Goal: Feedback & Contribution: Submit feedback/report problem

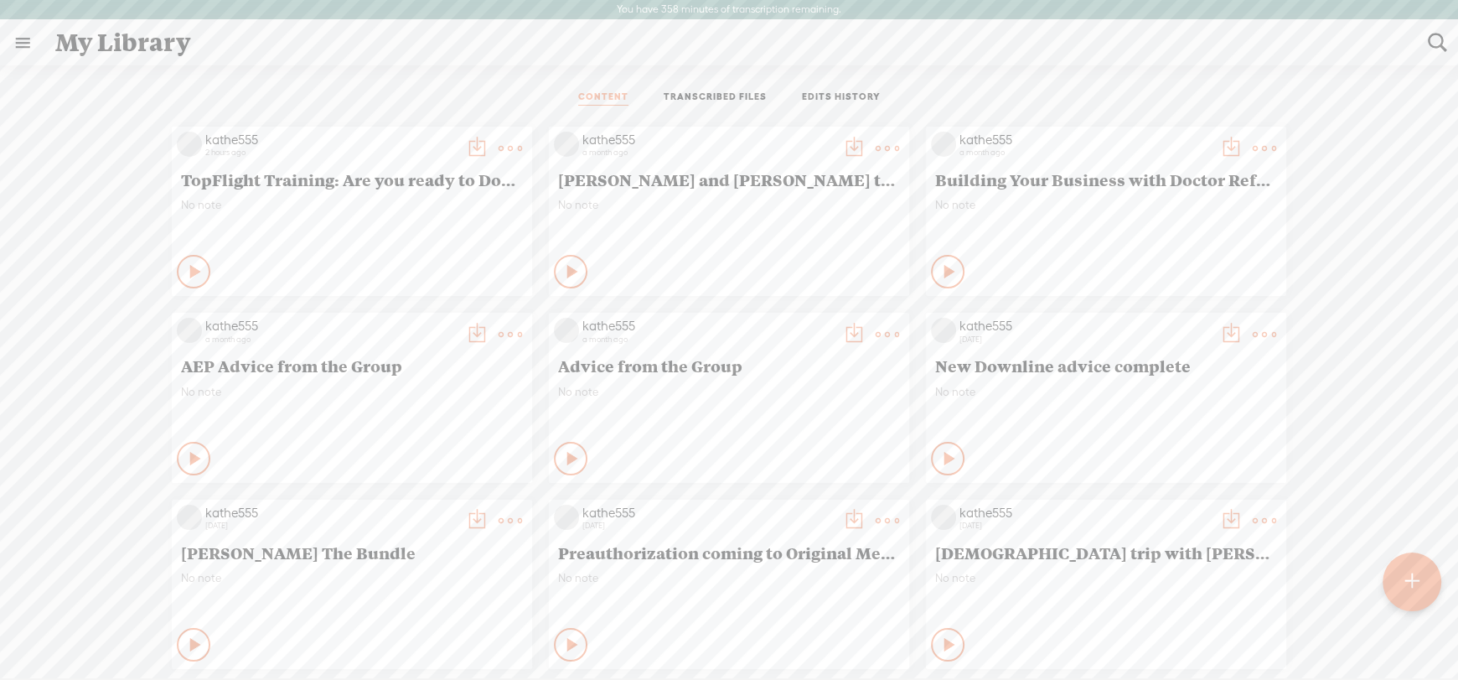
click at [499, 146] on t at bounding box center [510, 148] width 23 height 23
click at [383, 316] on link "Download as..." at bounding box center [418, 319] width 168 height 39
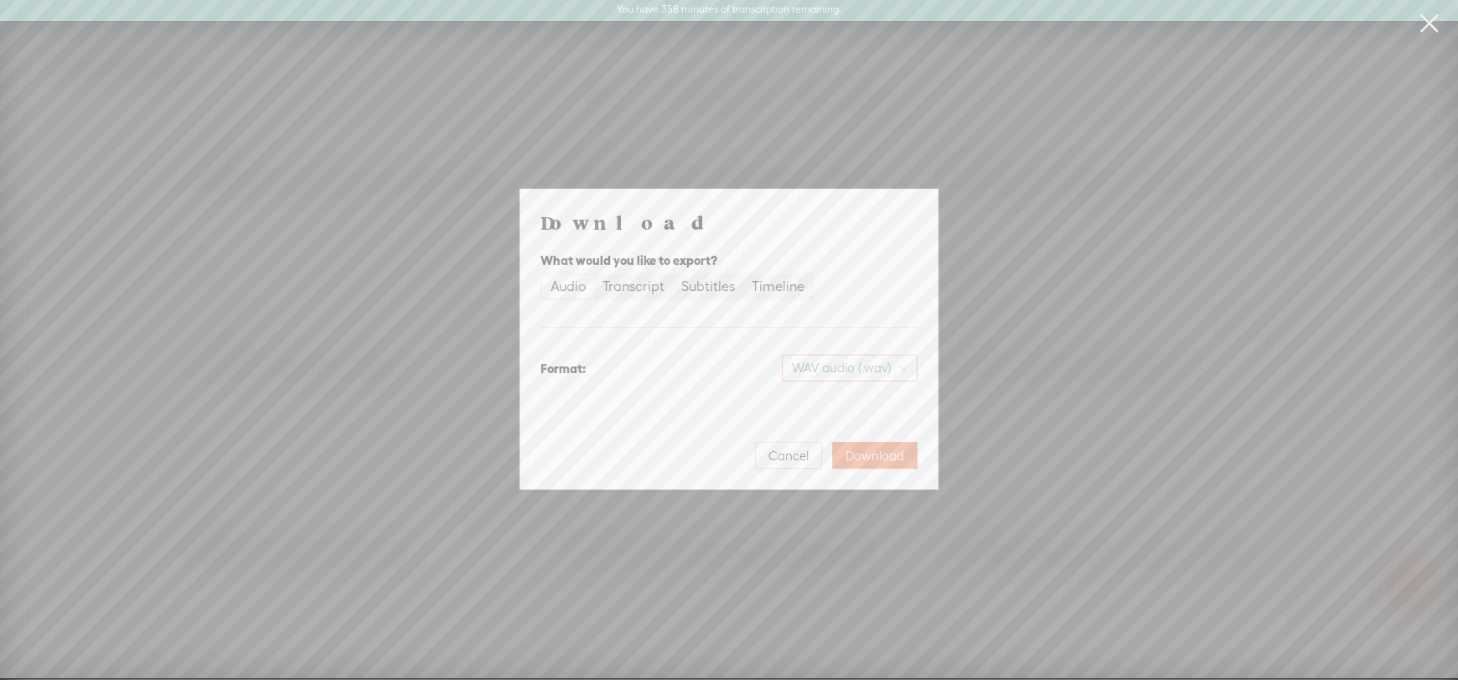
click at [852, 363] on span "WAV audio (.wav)" at bounding box center [850, 367] width 116 height 25
click at [820, 405] on div "MP3 audio (.mp3)" at bounding box center [836, 403] width 137 height 17
click at [846, 365] on span "MP3 audio (.mp3)" at bounding box center [848, 367] width 117 height 25
click at [689, 349] on div "Format: MP3 audio (.mp3)" at bounding box center [729, 368] width 377 height 40
click at [559, 287] on div "Audio" at bounding box center [568, 286] width 35 height 23
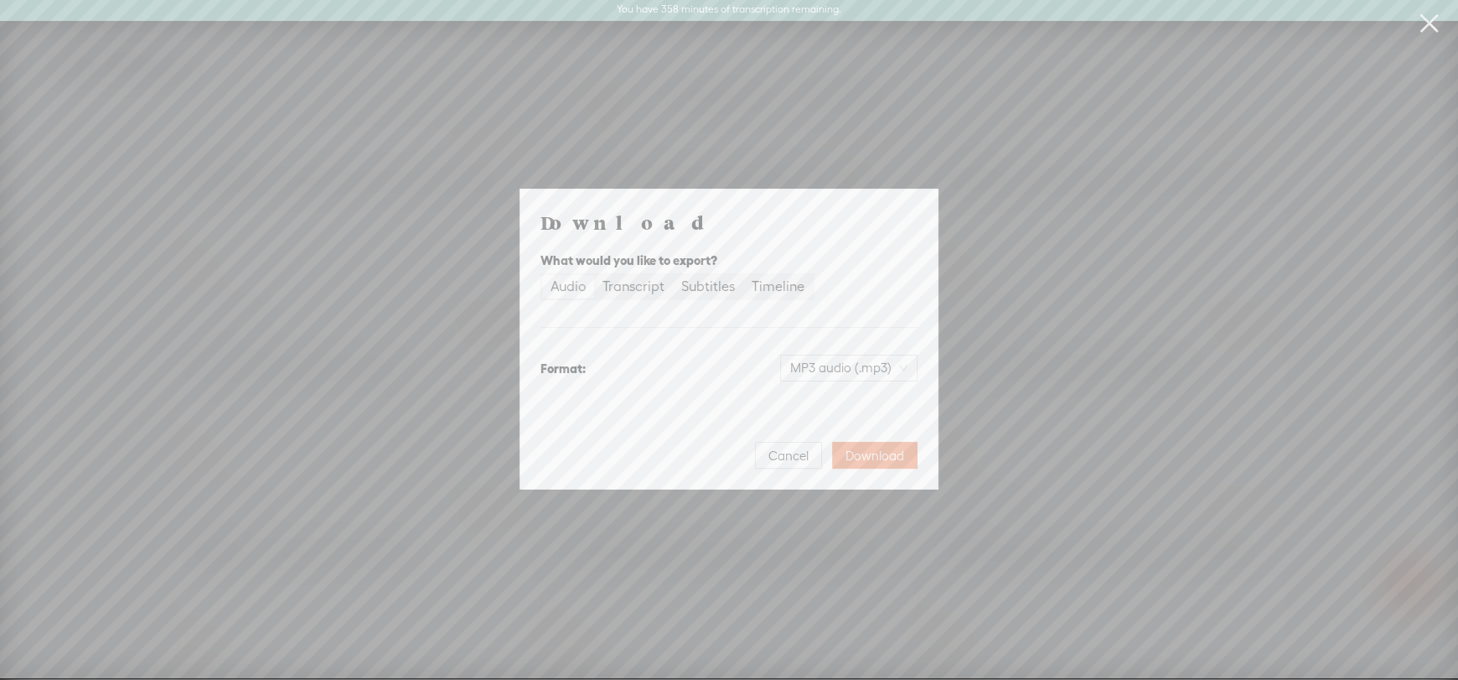
click at [542, 275] on input "Audio" at bounding box center [542, 275] width 0 height 0
click at [852, 455] on span "Download" at bounding box center [875, 456] width 59 height 17
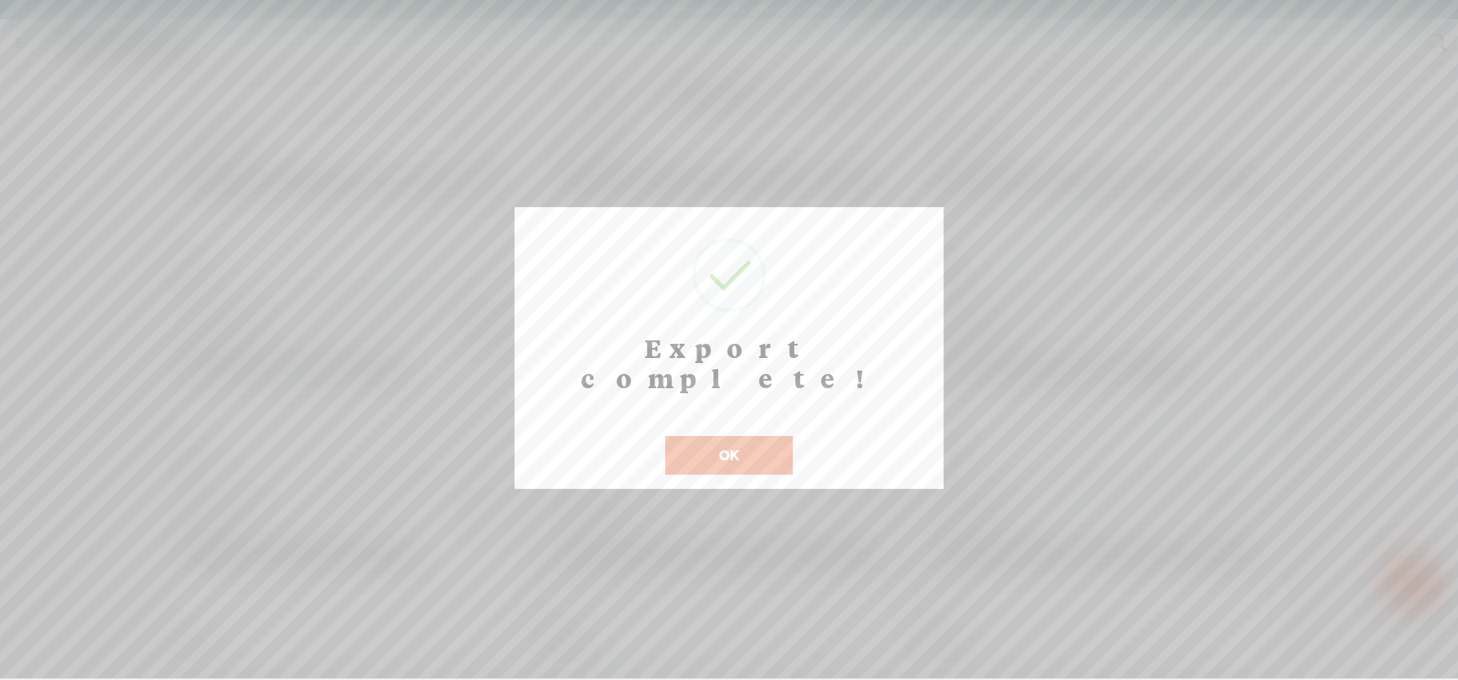
click at [728, 436] on button "OK" at bounding box center [728, 455] width 127 height 39
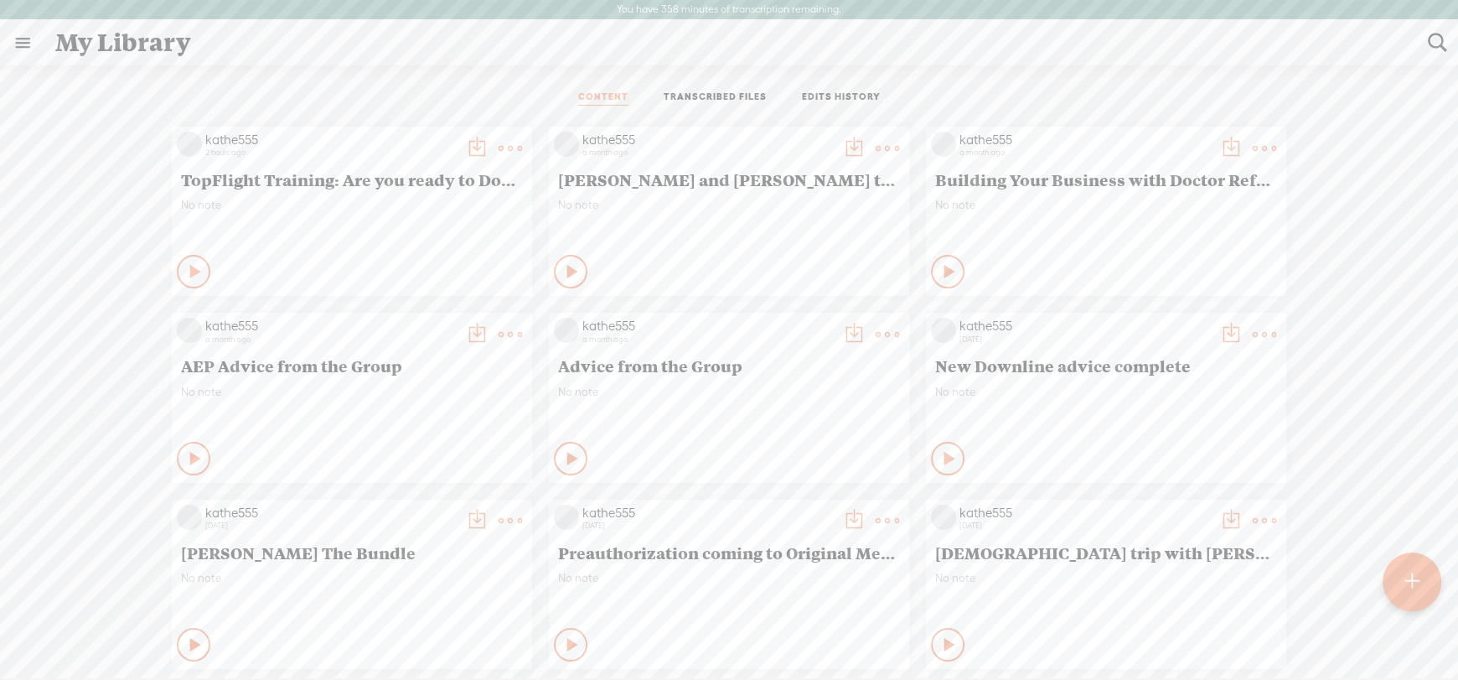
click at [673, 169] on span "[PERSON_NAME] and [PERSON_NAME] talk about Medigap -- Pro Training" at bounding box center [729, 179] width 342 height 20
click at [876, 137] on t at bounding box center [887, 148] width 23 height 23
click at [754, 209] on link "Edit" at bounding box center [795, 204] width 168 height 39
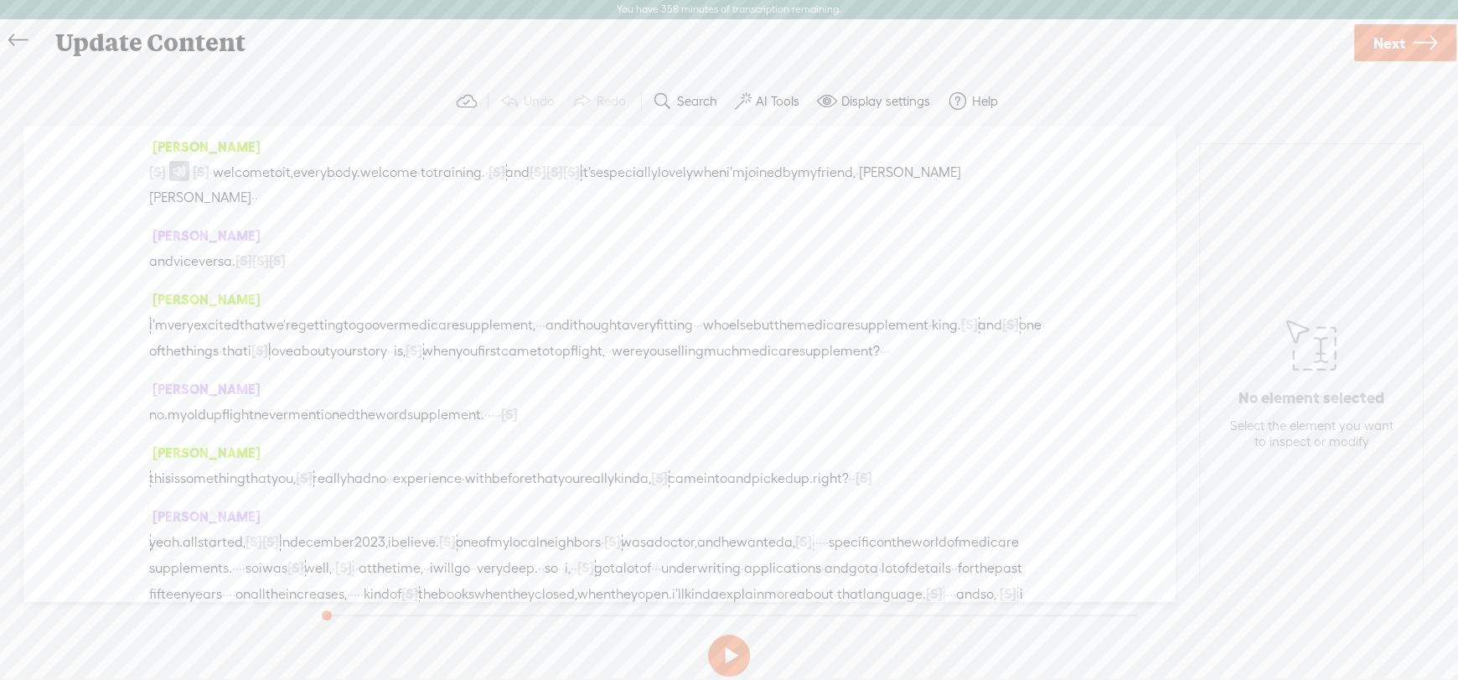
click at [778, 100] on label "AI Tools" at bounding box center [778, 101] width 44 height 17
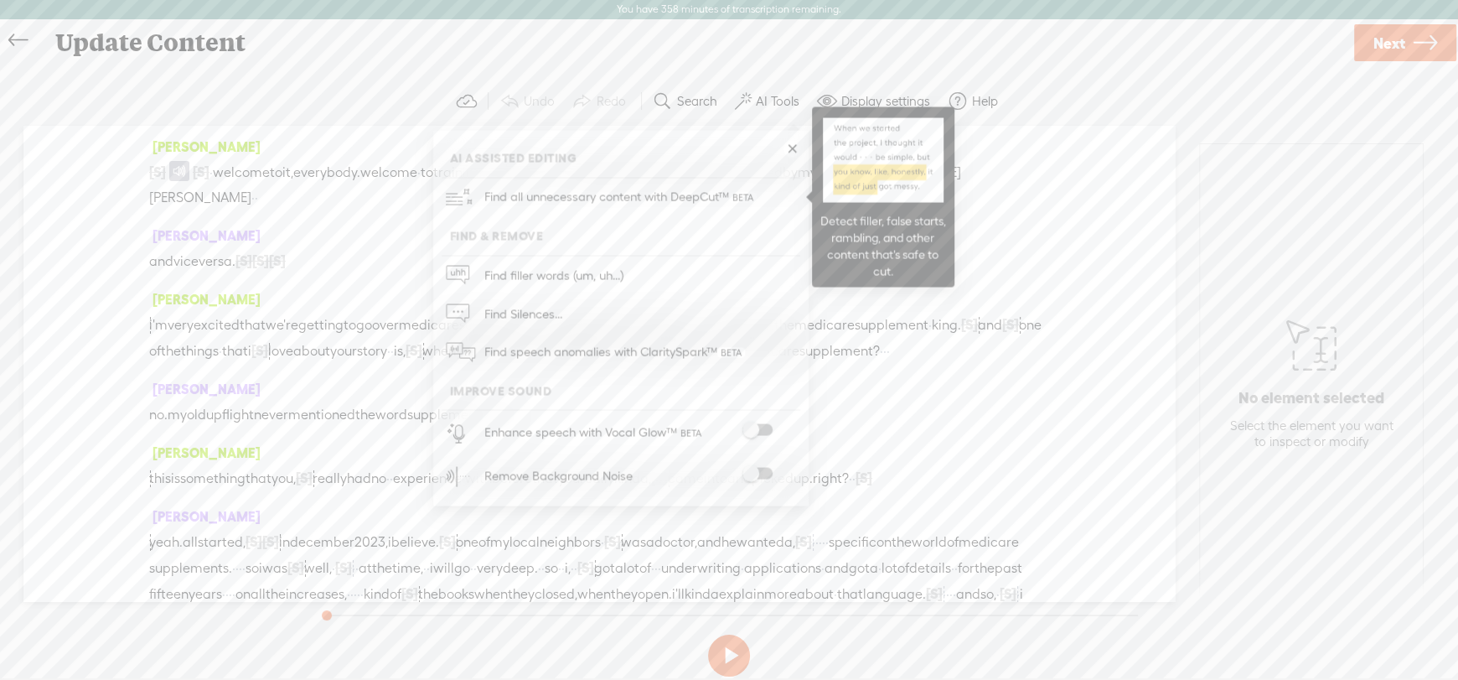
click at [600, 189] on span "Find all unnecessary content with DeepCut™" at bounding box center [621, 197] width 284 height 39
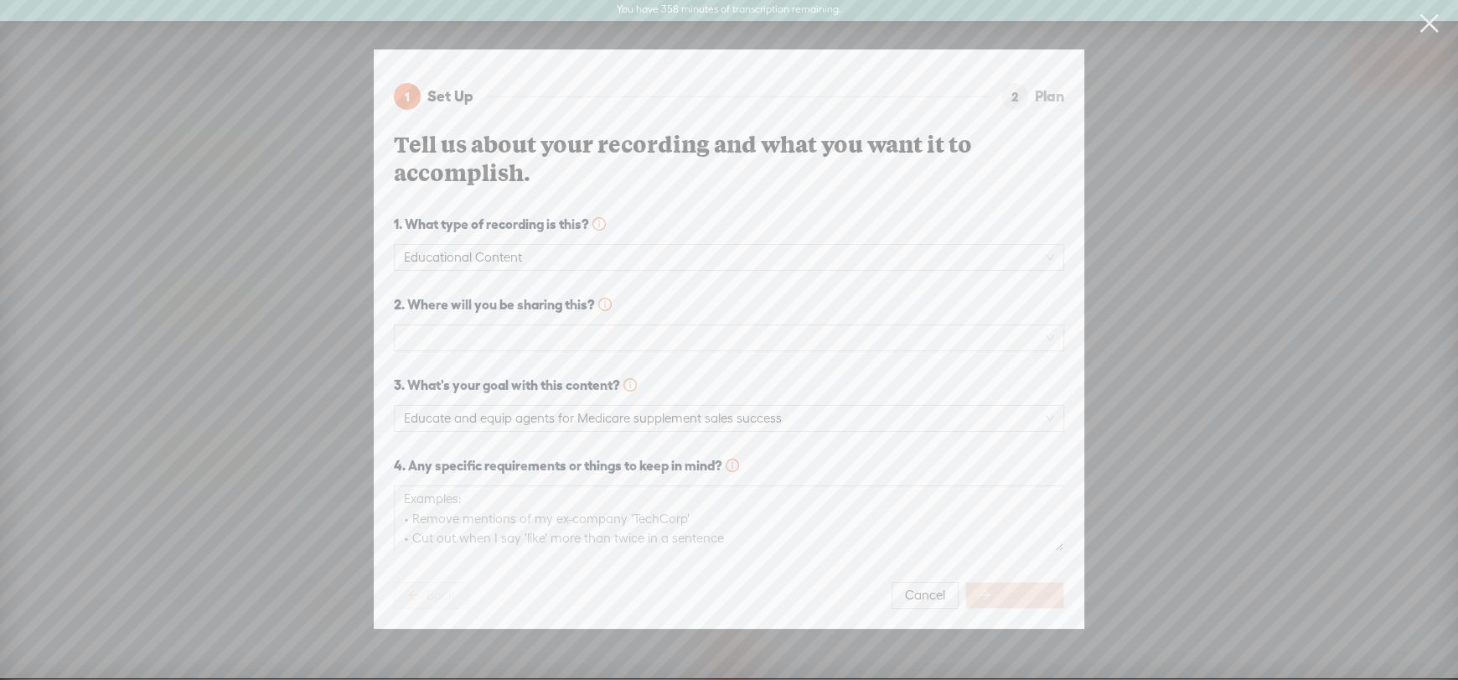
click at [523, 335] on span at bounding box center [729, 337] width 650 height 25
click at [422, 339] on span at bounding box center [729, 337] width 650 height 25
click at [422, 333] on span at bounding box center [729, 337] width 650 height 25
click at [1051, 327] on span at bounding box center [729, 337] width 650 height 25
click at [426, 388] on div "Podcast (Spotify, Apple Podcasts, etc.)" at bounding box center [729, 391] width 644 height 20
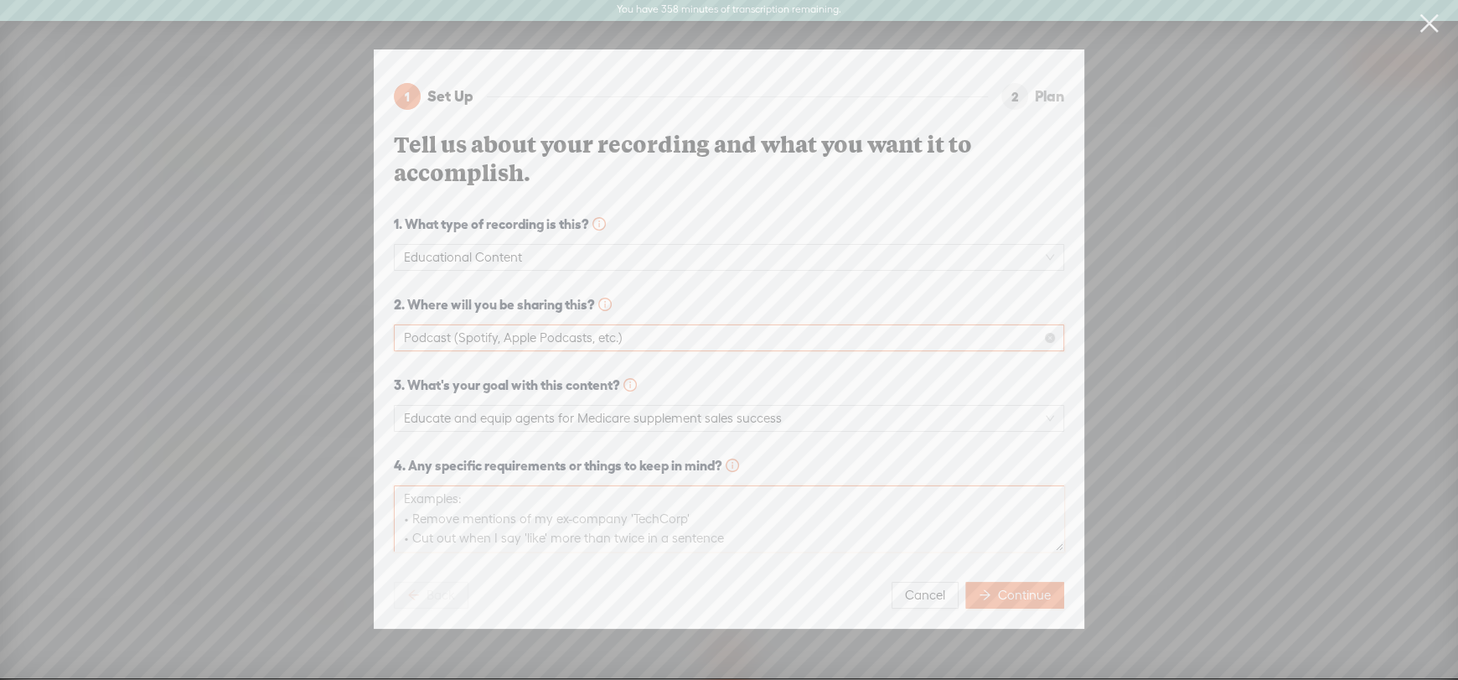
click at [412, 488] on textarea at bounding box center [729, 518] width 670 height 66
type textarea "C"
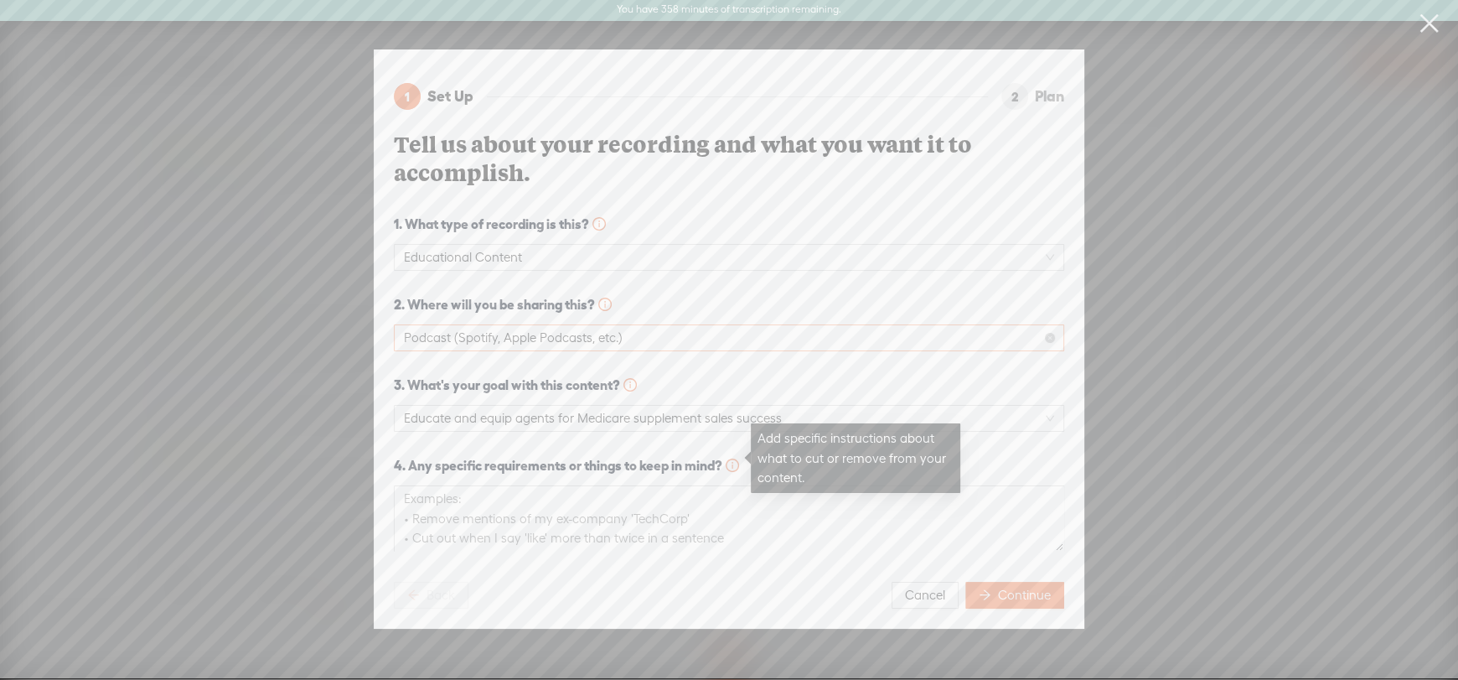
click at [732, 459] on icon "info-circle" at bounding box center [732, 464] width 13 height 13
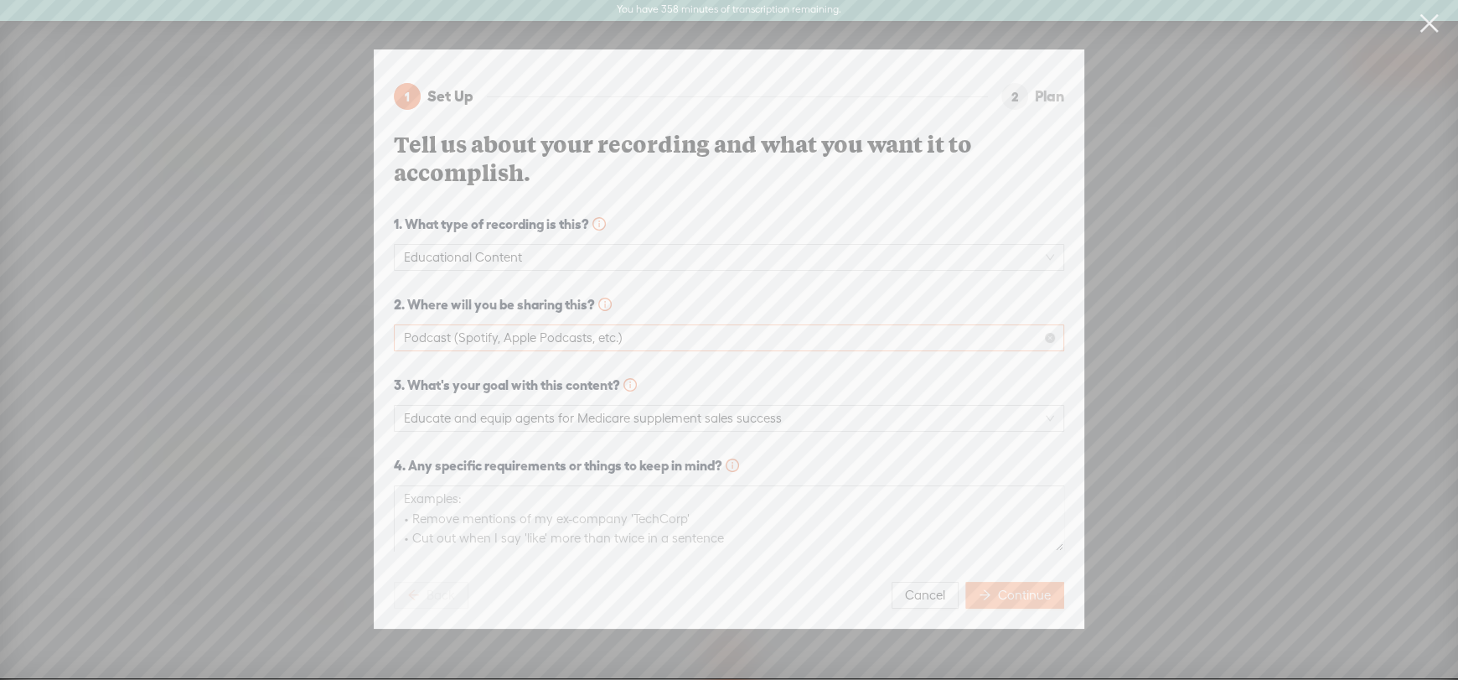
click at [1003, 590] on span "Continue" at bounding box center [1024, 595] width 53 height 17
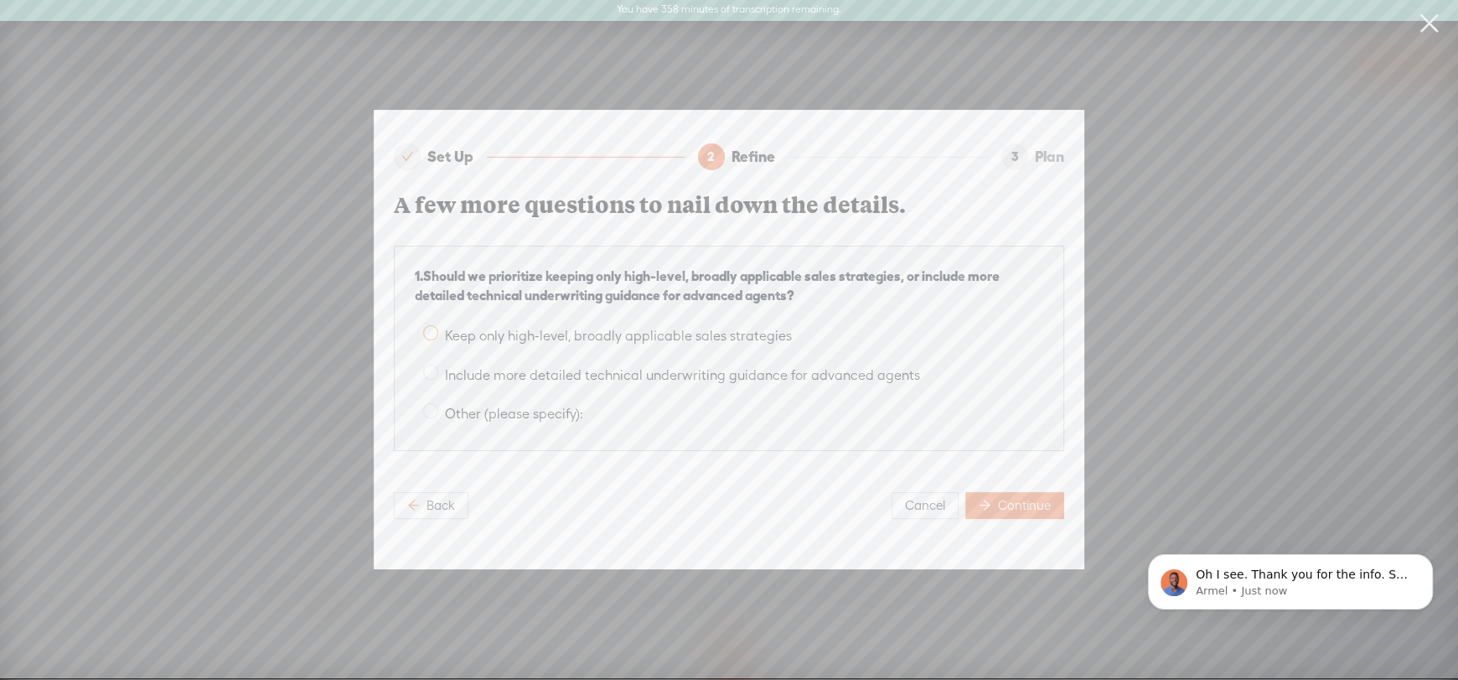
click at [427, 325] on span at bounding box center [430, 332] width 15 height 15
click at [427, 325] on input "Keep only high-level, broadly applicable sales strategies" at bounding box center [430, 332] width 15 height 15
radio input "true"
click at [426, 365] on span at bounding box center [430, 372] width 15 height 15
click at [426, 365] on input "Include more detailed technical underwriting guidance for advanced agents" at bounding box center [430, 372] width 15 height 15
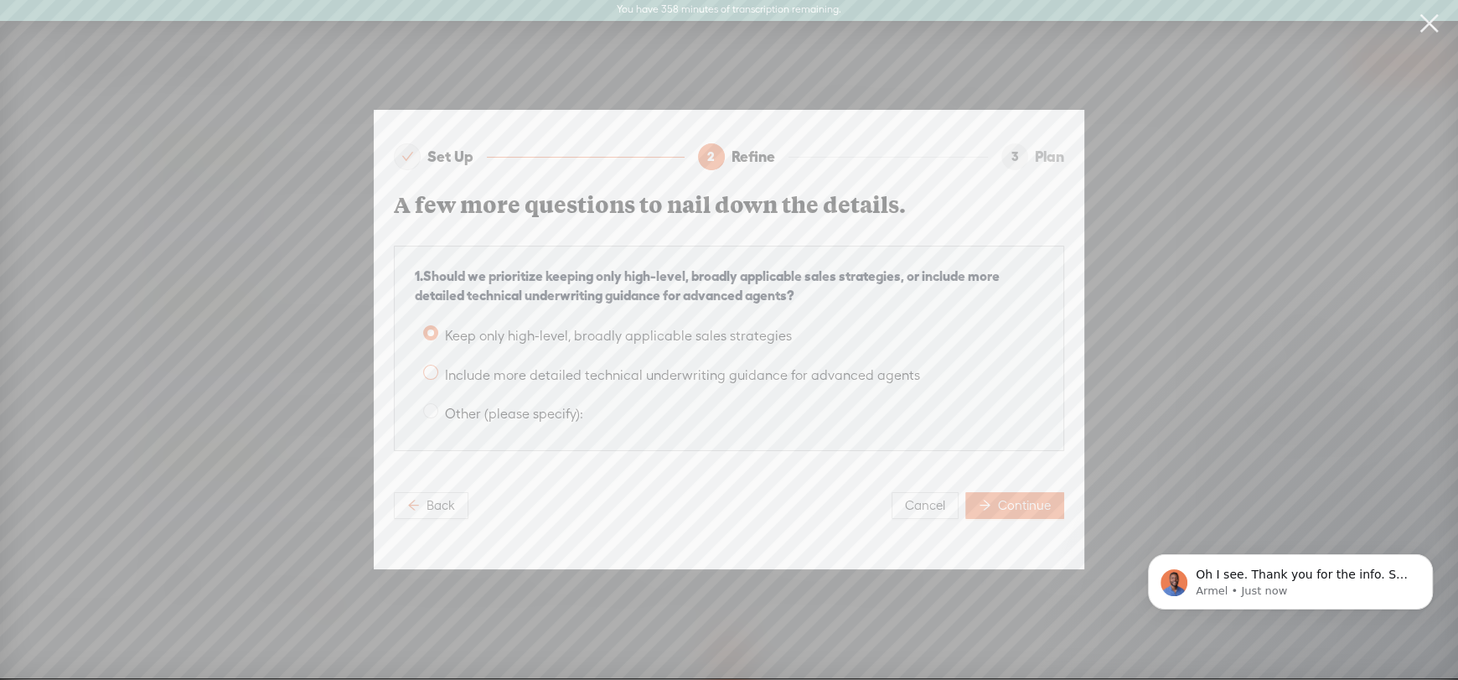
radio input "true"
click at [1008, 497] on span "Continue" at bounding box center [1024, 505] width 53 height 17
click at [1275, 567] on p "Oh I see. Thank you for the info. So you did not save and you left the tab open…" at bounding box center [1304, 575] width 216 height 17
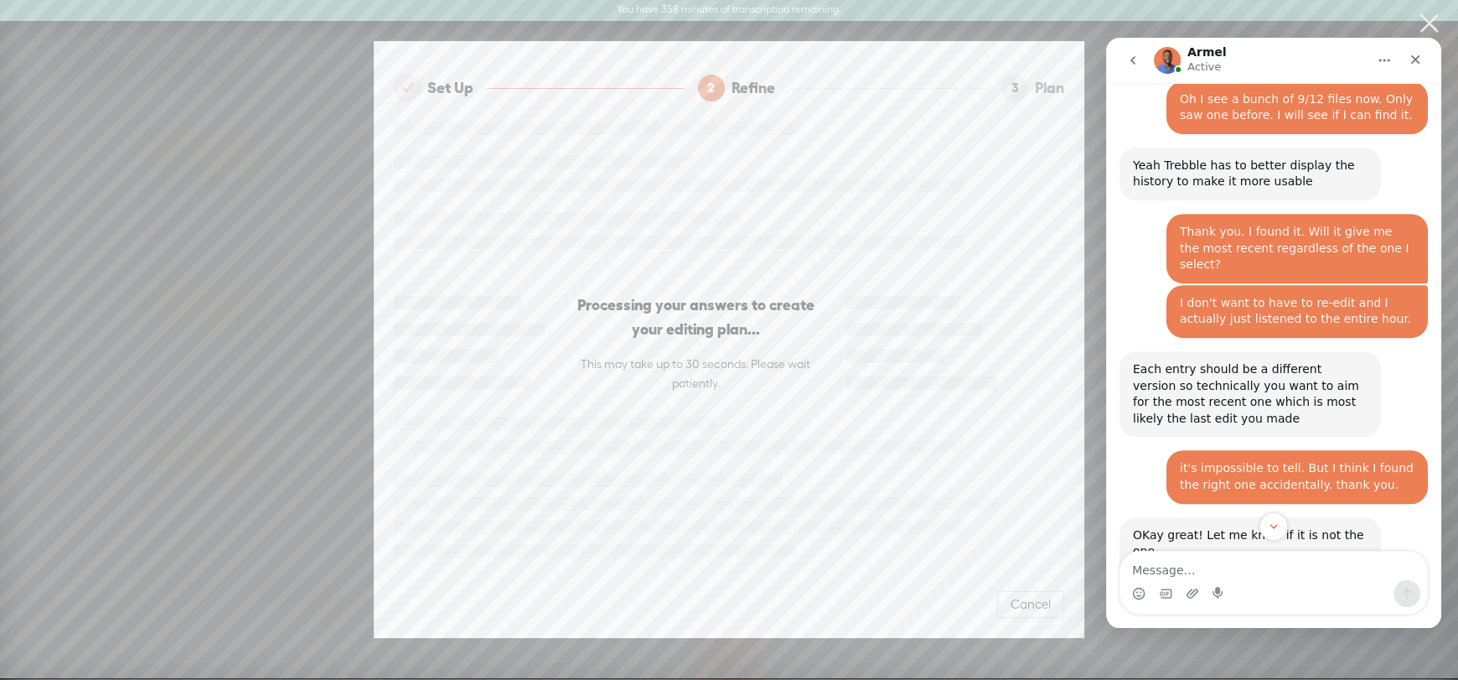
scroll to position [924, 0]
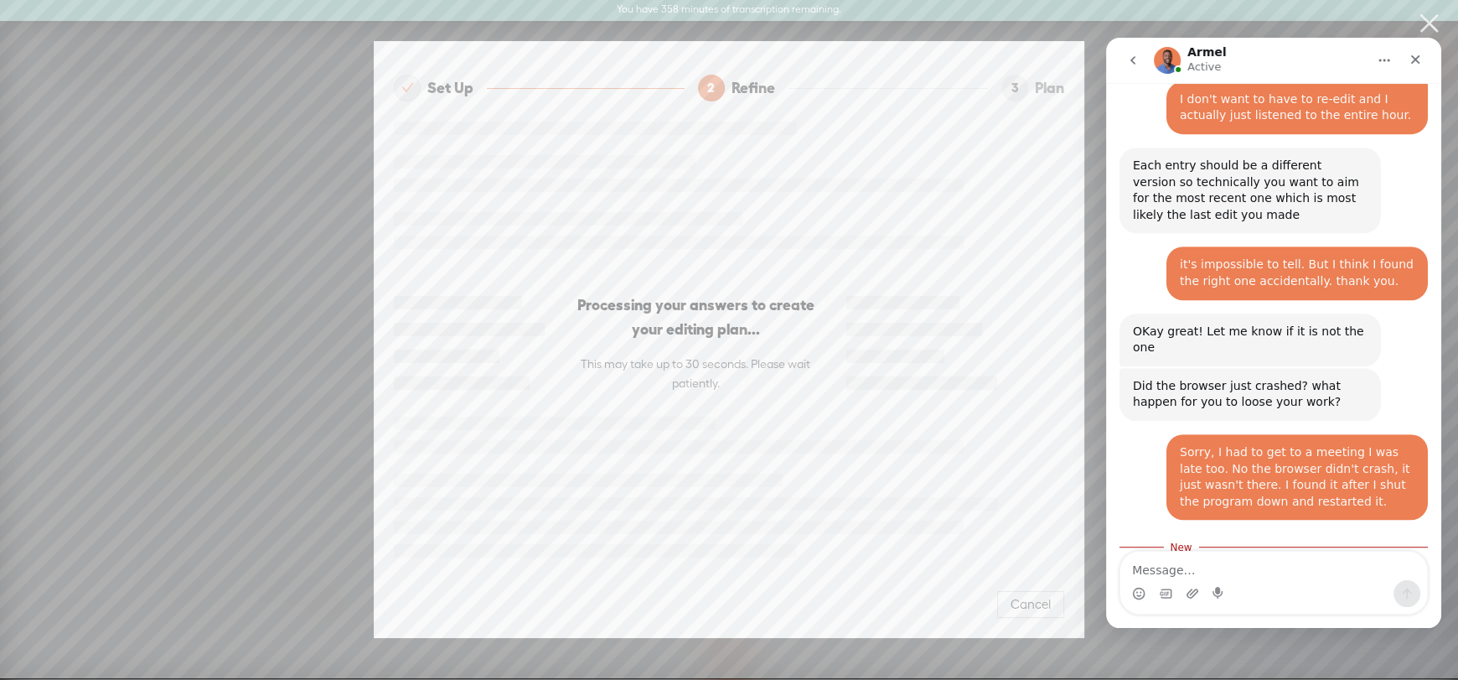
click at [1240, 576] on textarea "Message…" at bounding box center [1273, 565] width 307 height 28
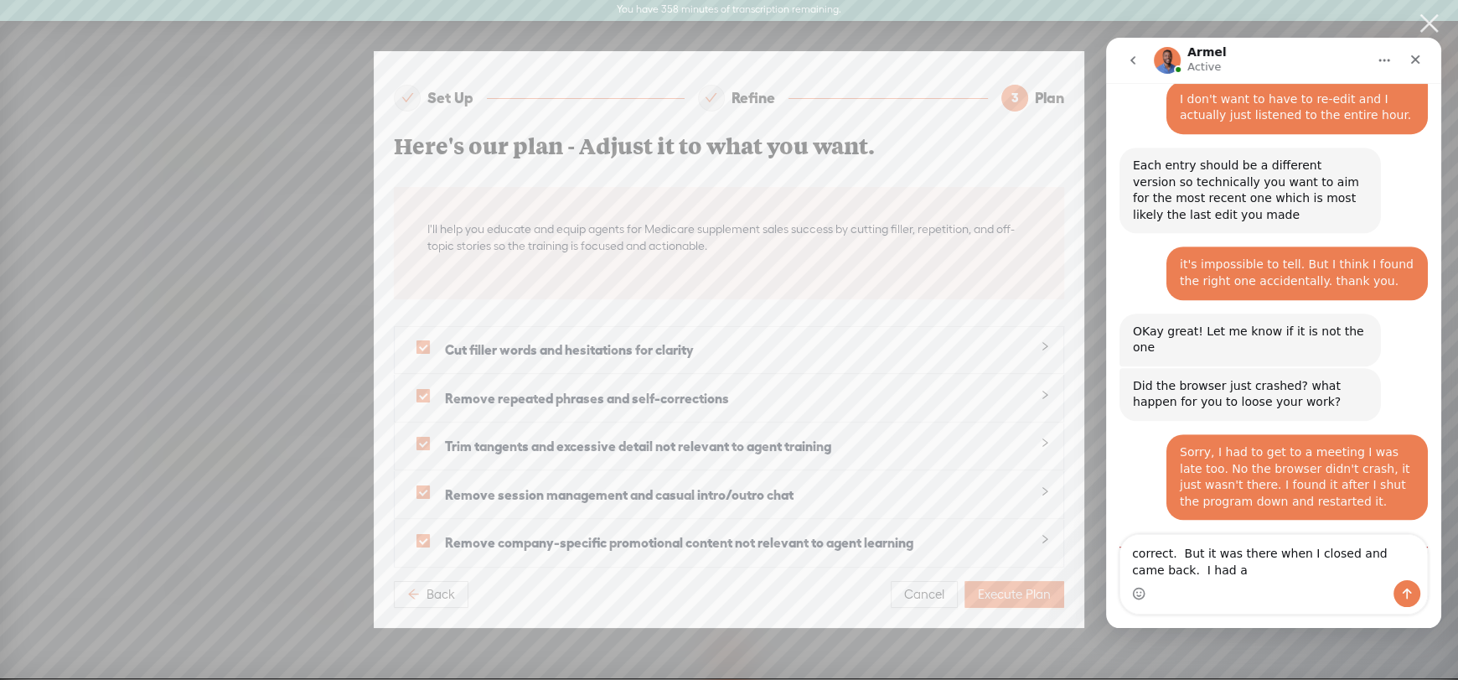
scroll to position [941, 0]
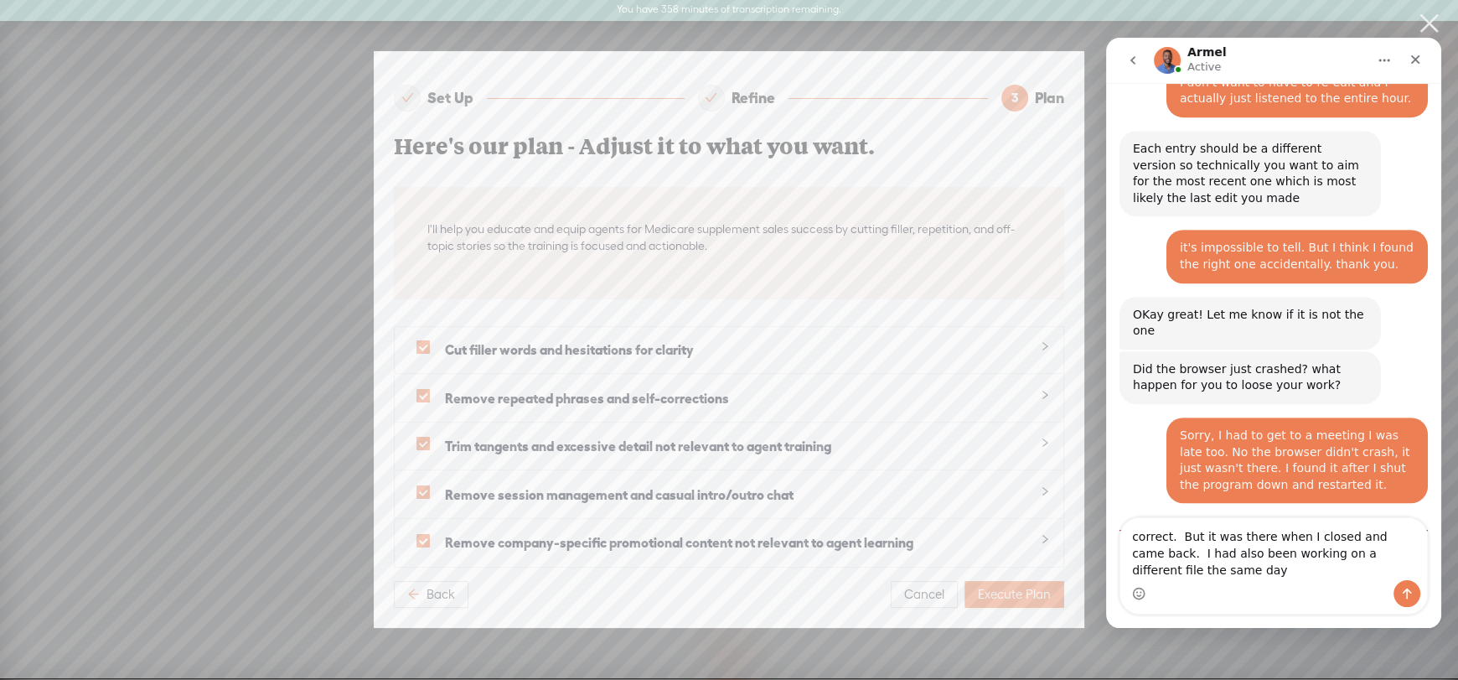
type textarea "correct. But it was there when I closed and came back. I had also been working …"
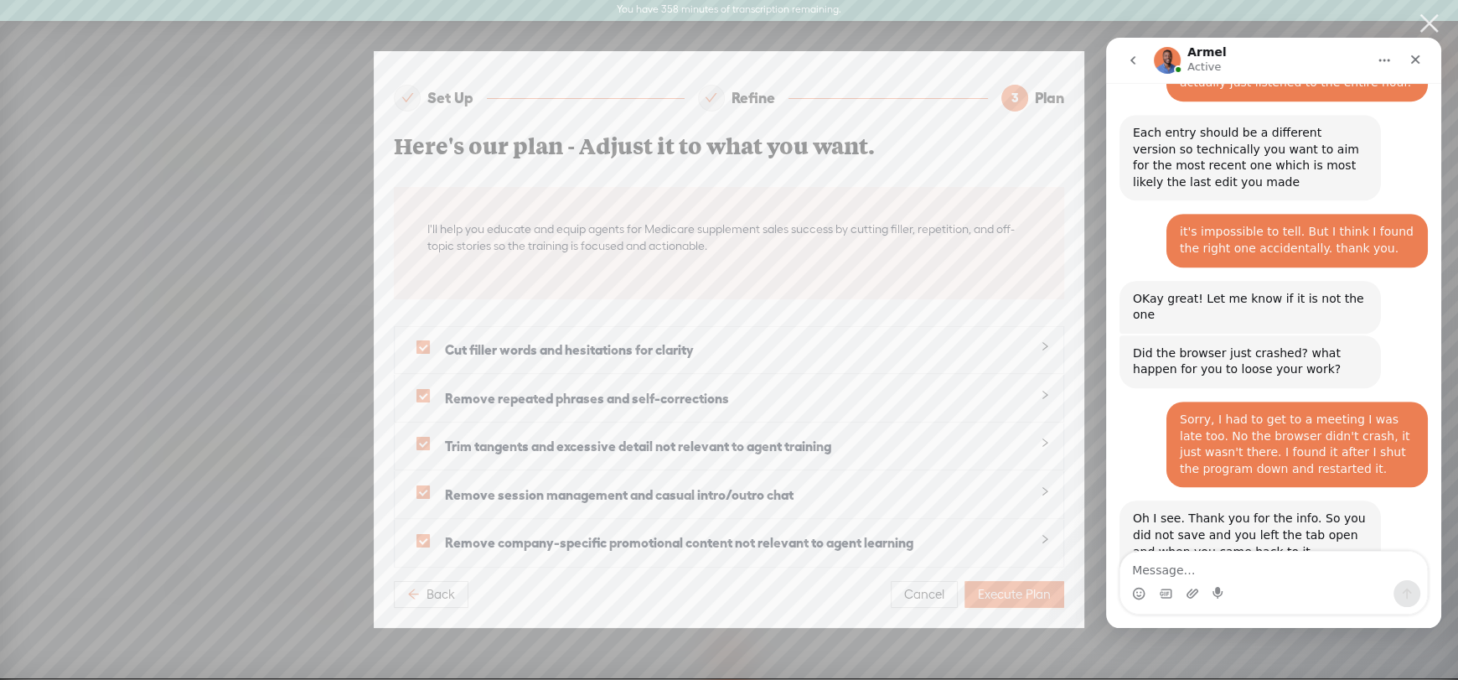
scroll to position [980, 0]
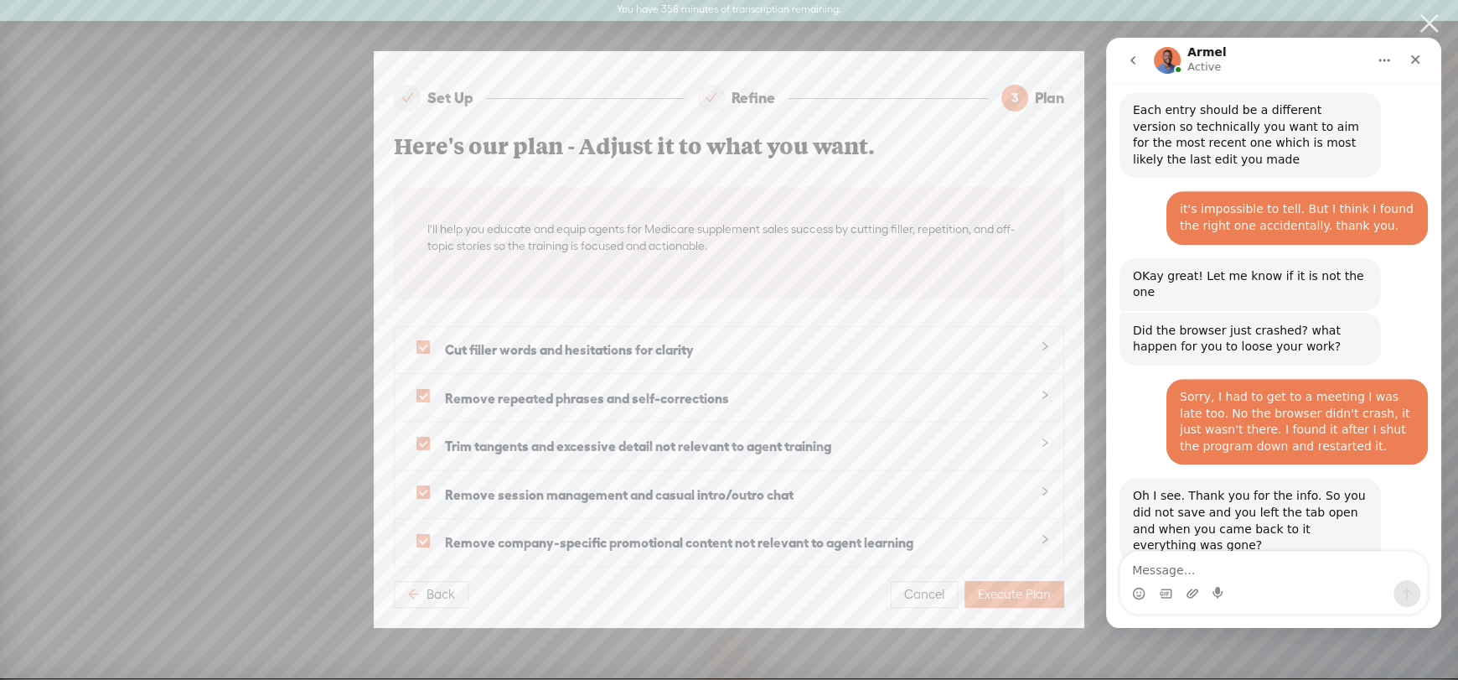
click at [1017, 590] on span "Execute Plan" at bounding box center [1014, 594] width 73 height 17
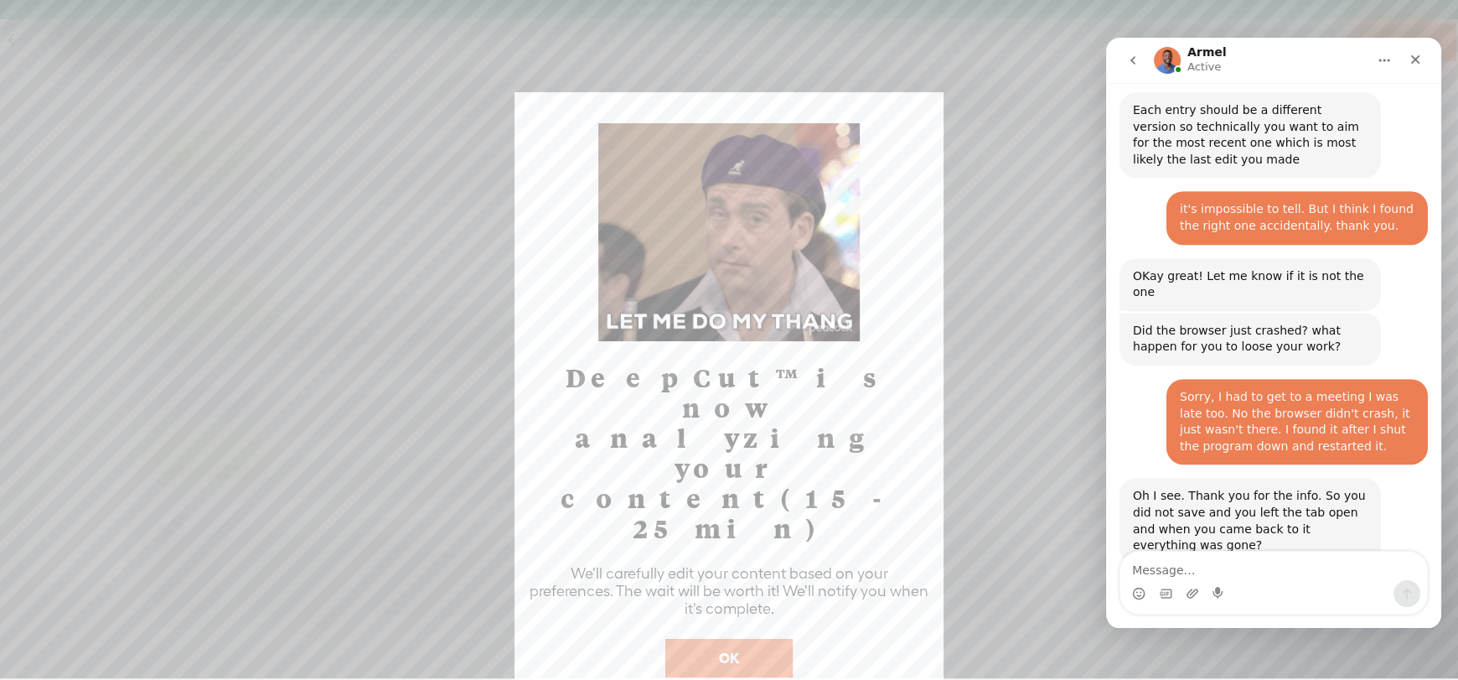
click at [722, 639] on button "OK" at bounding box center [728, 658] width 127 height 39
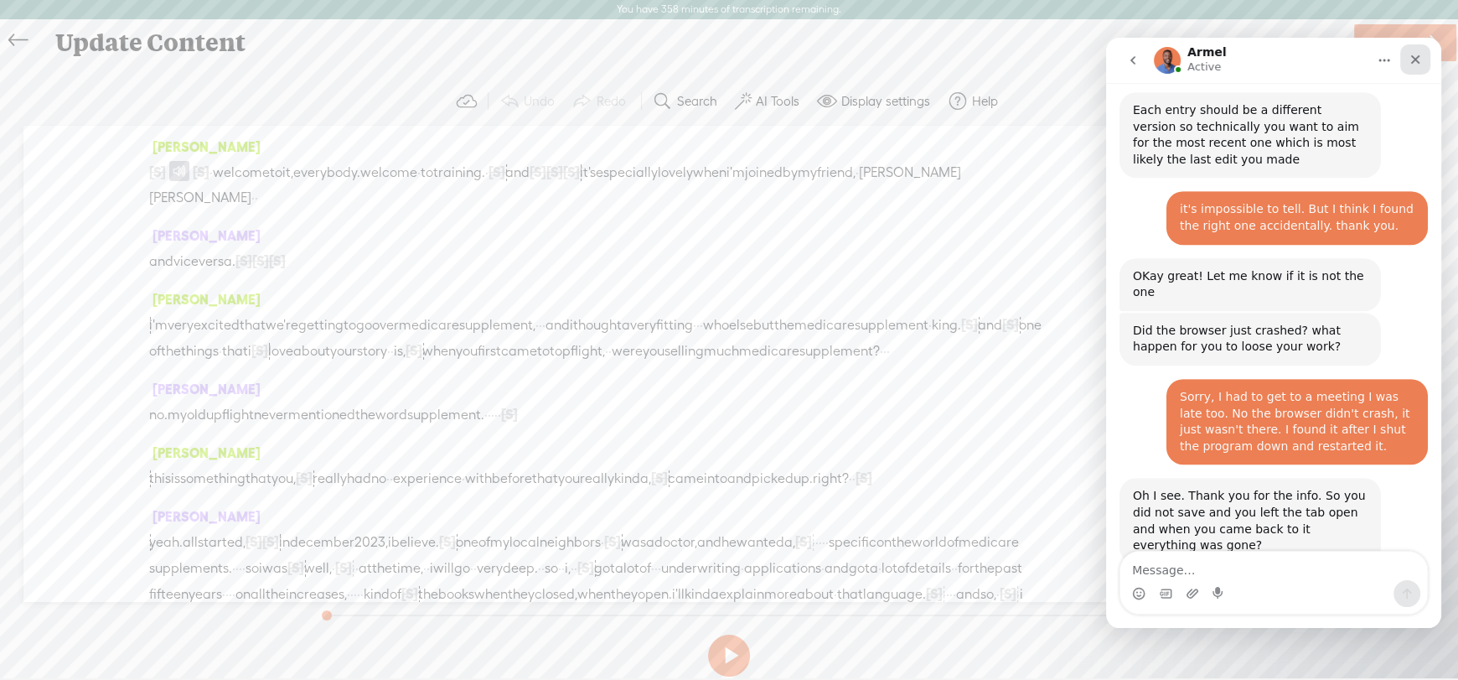
click at [1421, 62] on icon "Close" at bounding box center [1415, 59] width 13 height 13
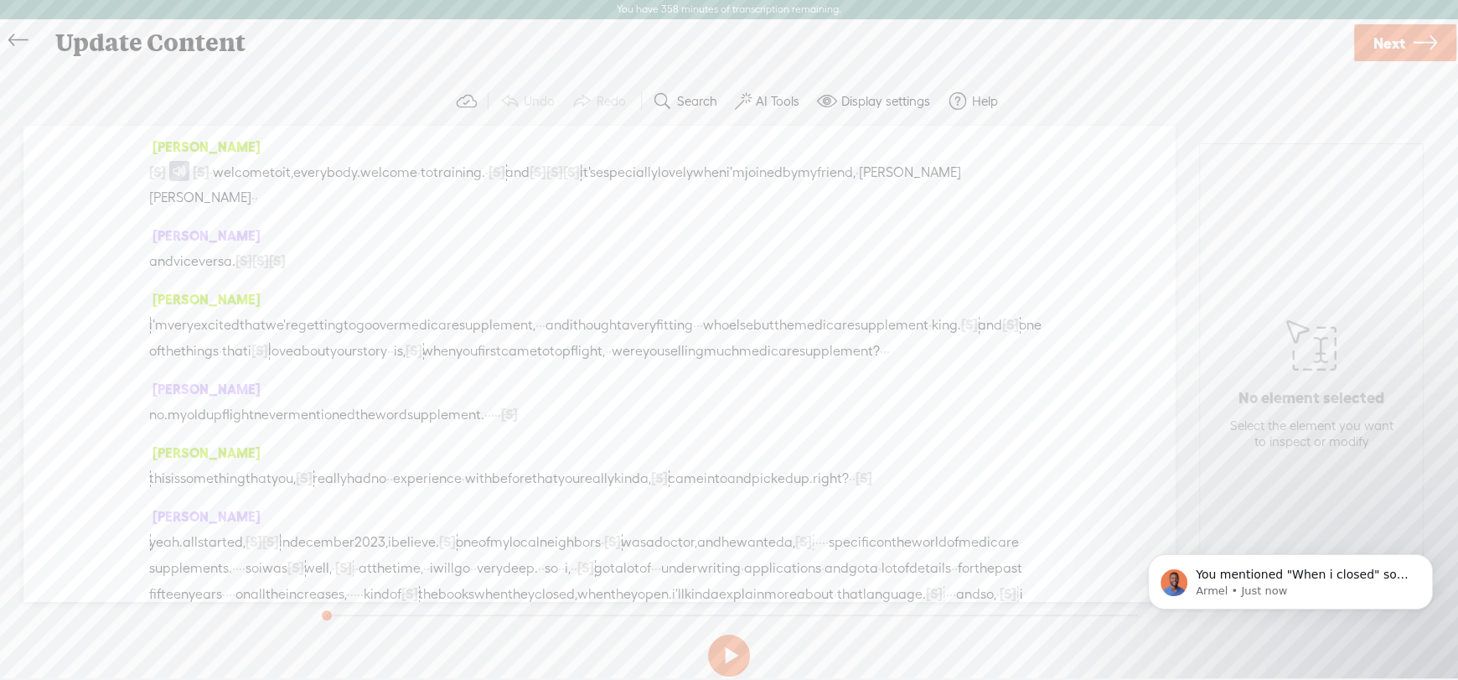
scroll to position [1172, 0]
click at [1327, 559] on div "You mentioned "When i closed" so I am trying to understand exactly what did you…" at bounding box center [1290, 581] width 285 height 55
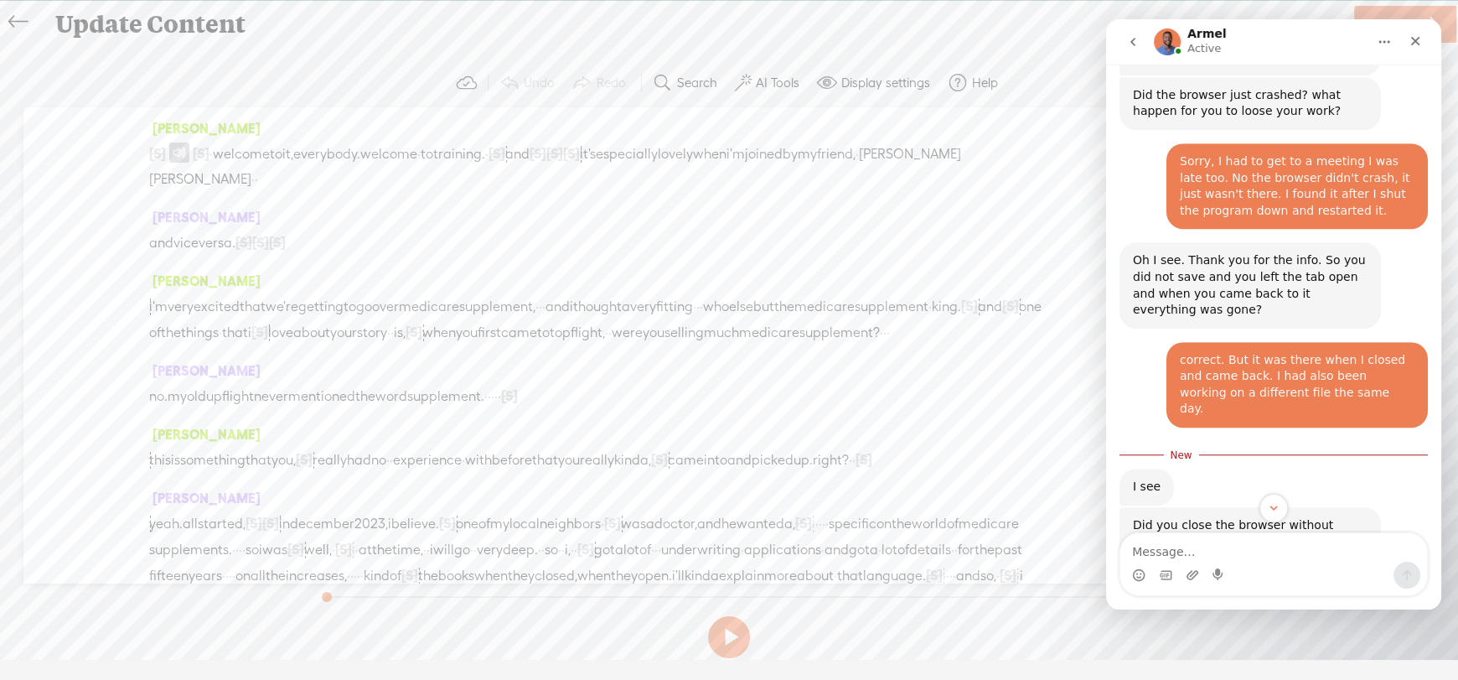
scroll to position [1198, 0]
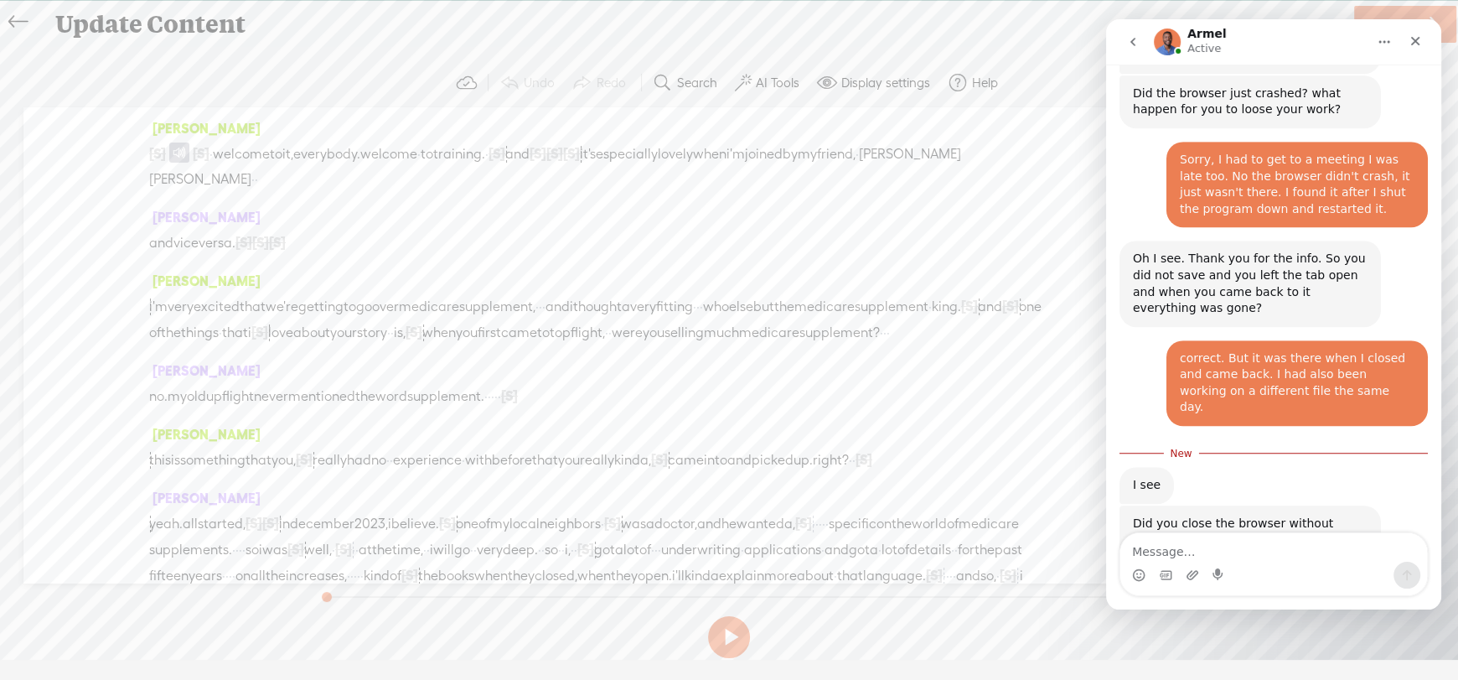
click at [1246, 553] on textarea "Message…" at bounding box center [1273, 547] width 307 height 28
type textarea "yes."
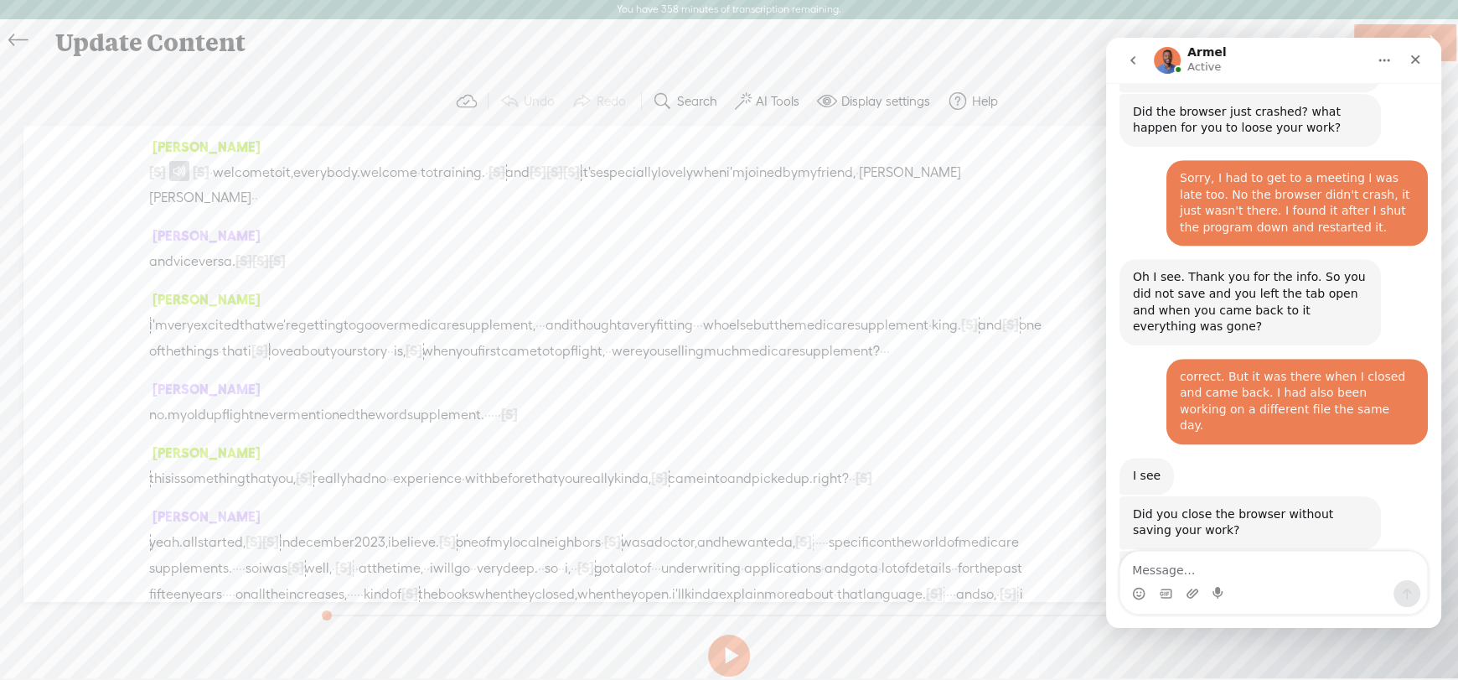
scroll to position [1222, 0]
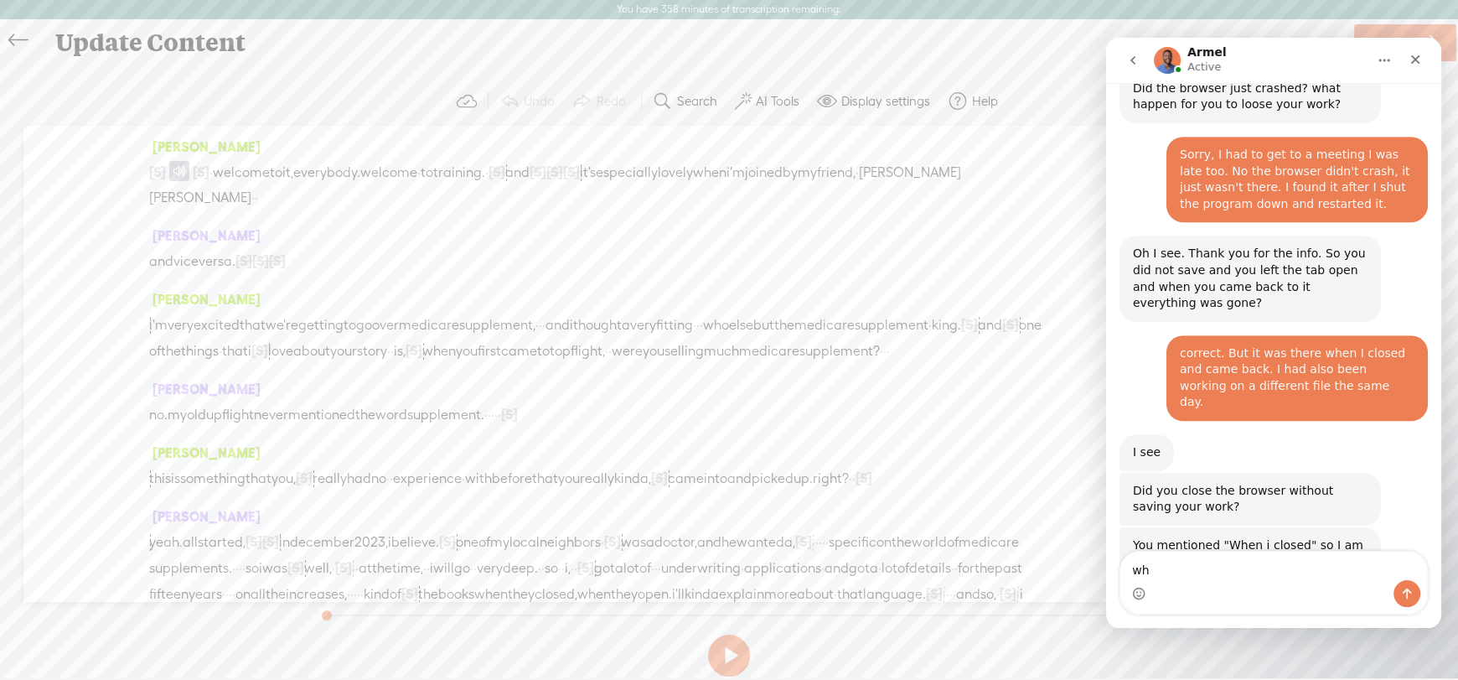
type textarea "w"
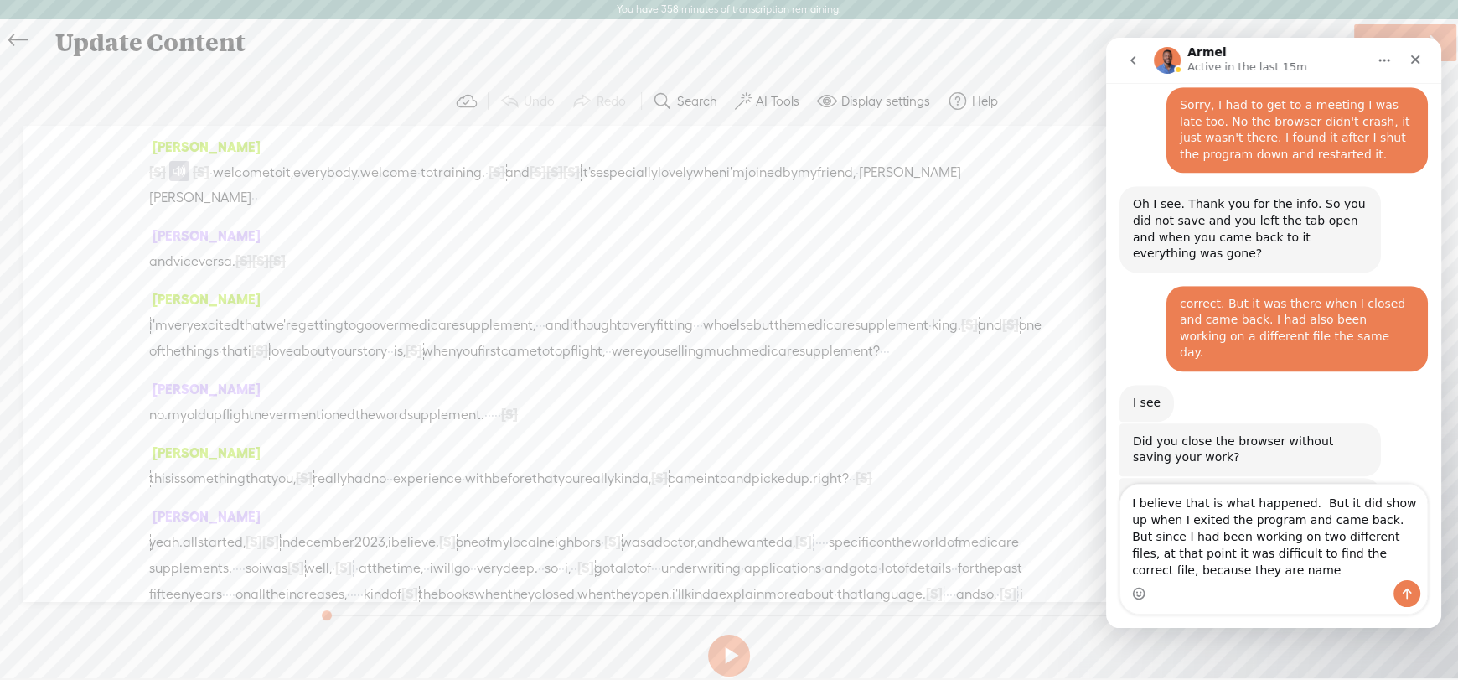
scroll to position [1288, 0]
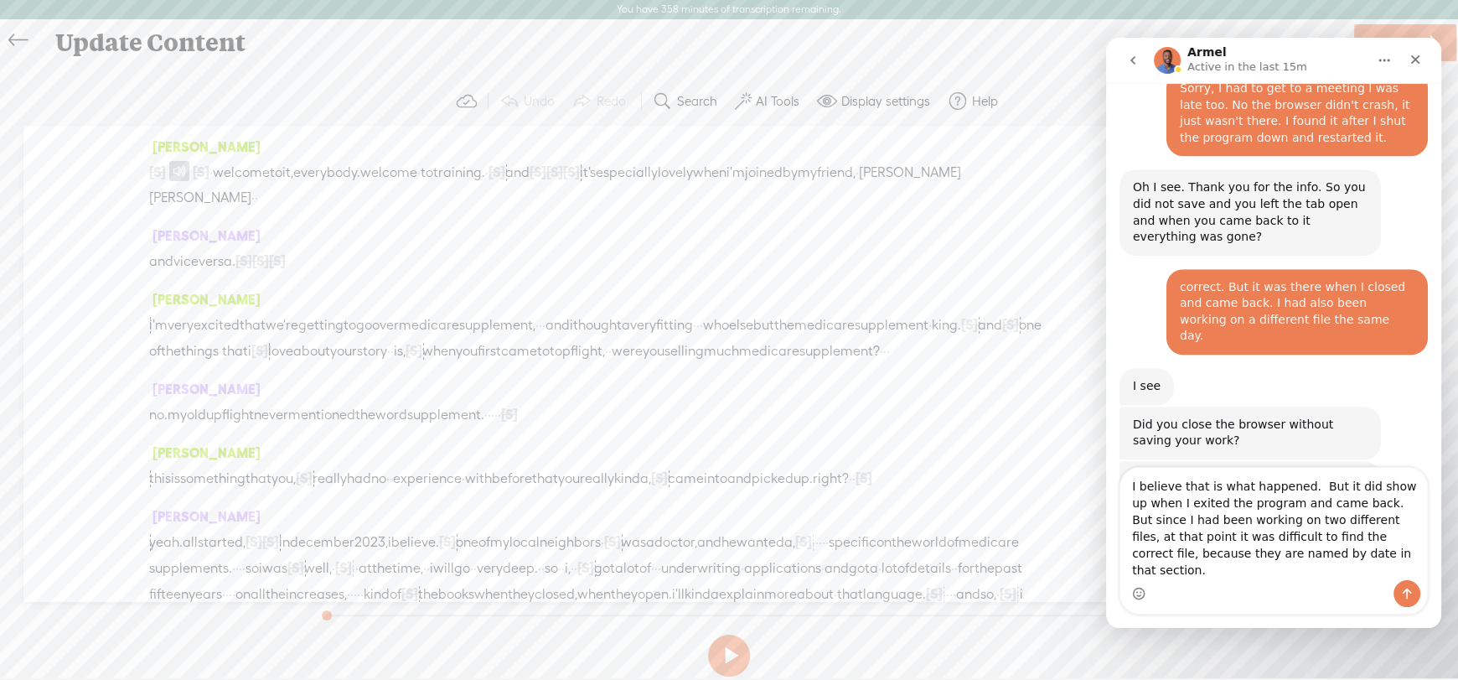
type textarea "I believe that is what happened. But it did show up when I exited the program a…"
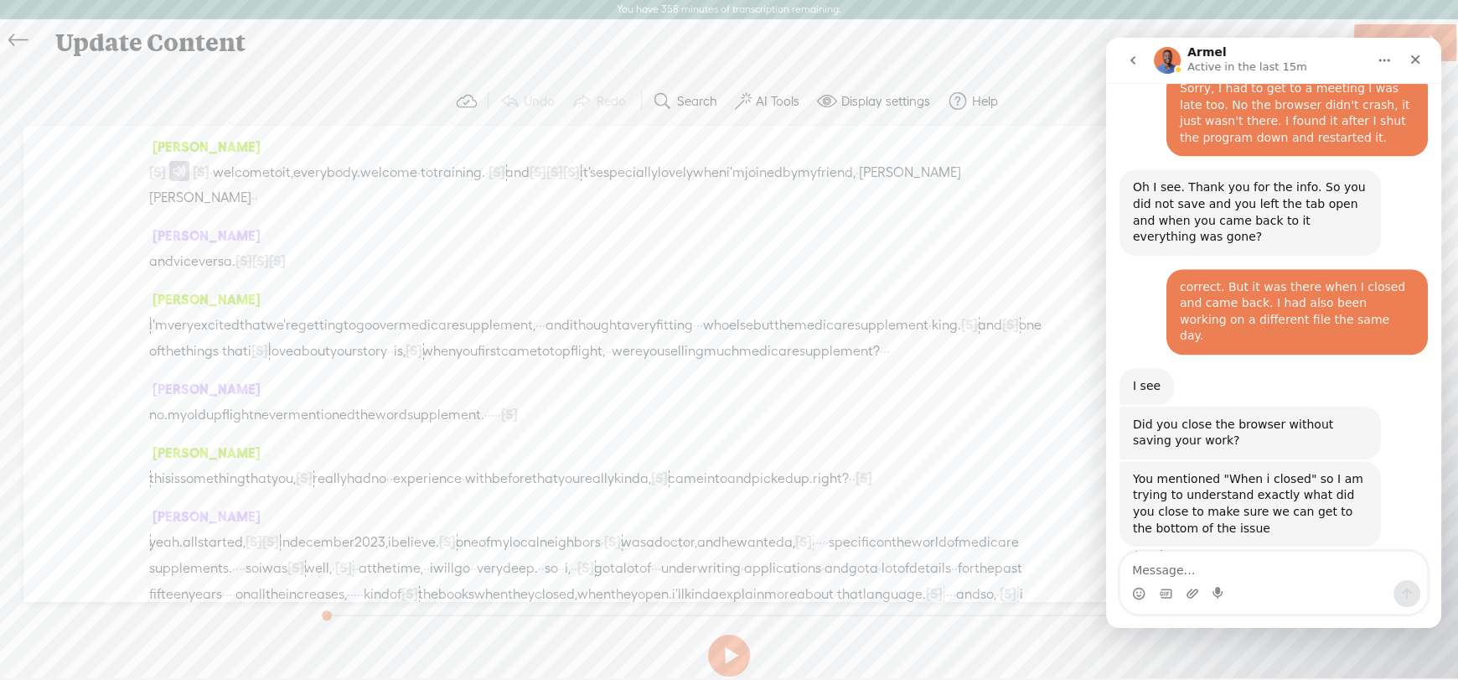
scroll to position [1342, 0]
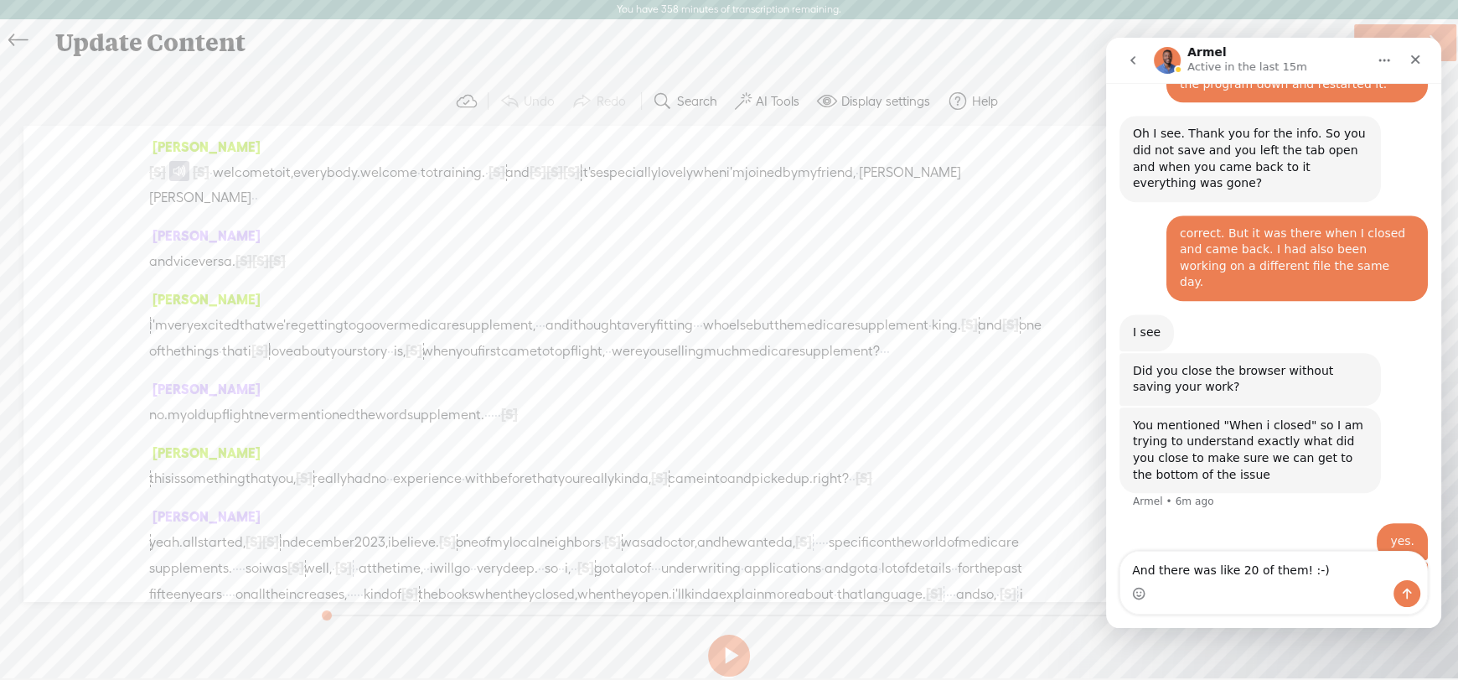
type textarea "And there was like 20 of them! :-)"
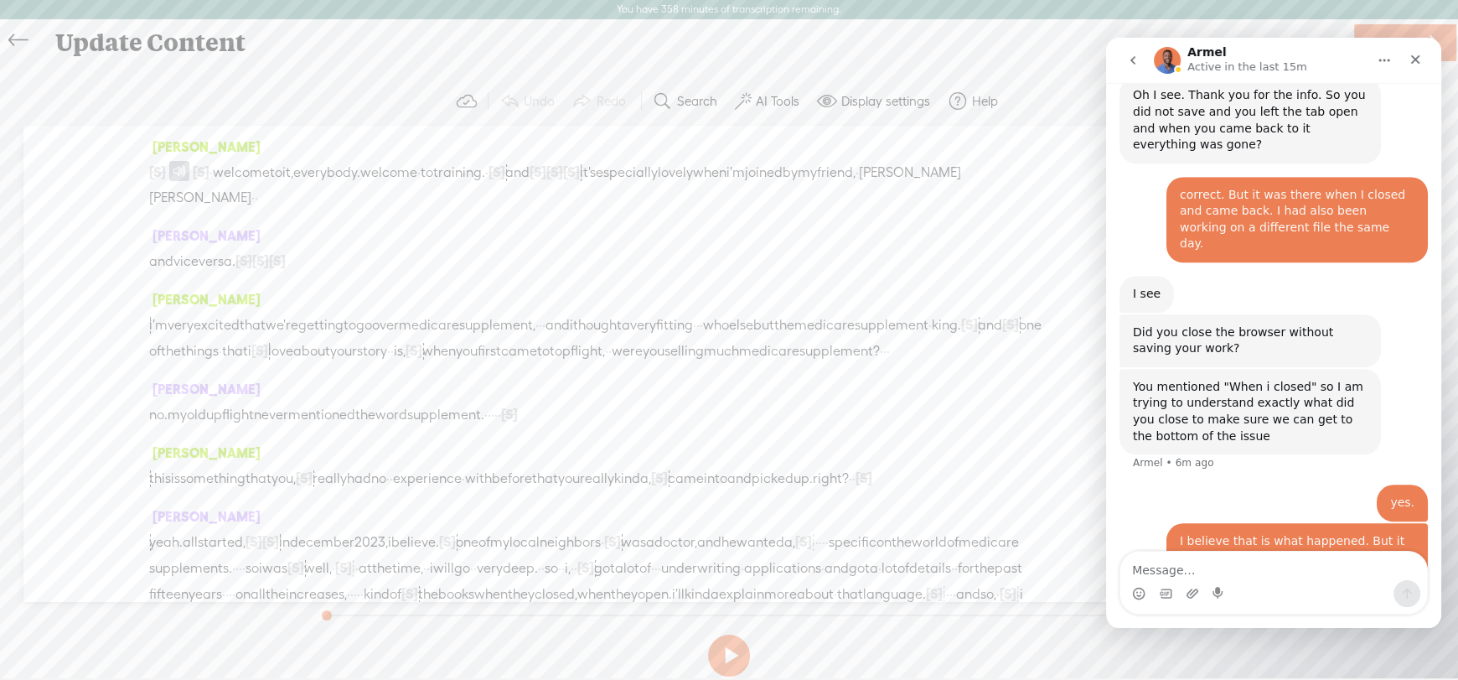
scroll to position [1379, 0]
type textarea "BTW, the Deep Cut worked perfectly this time."
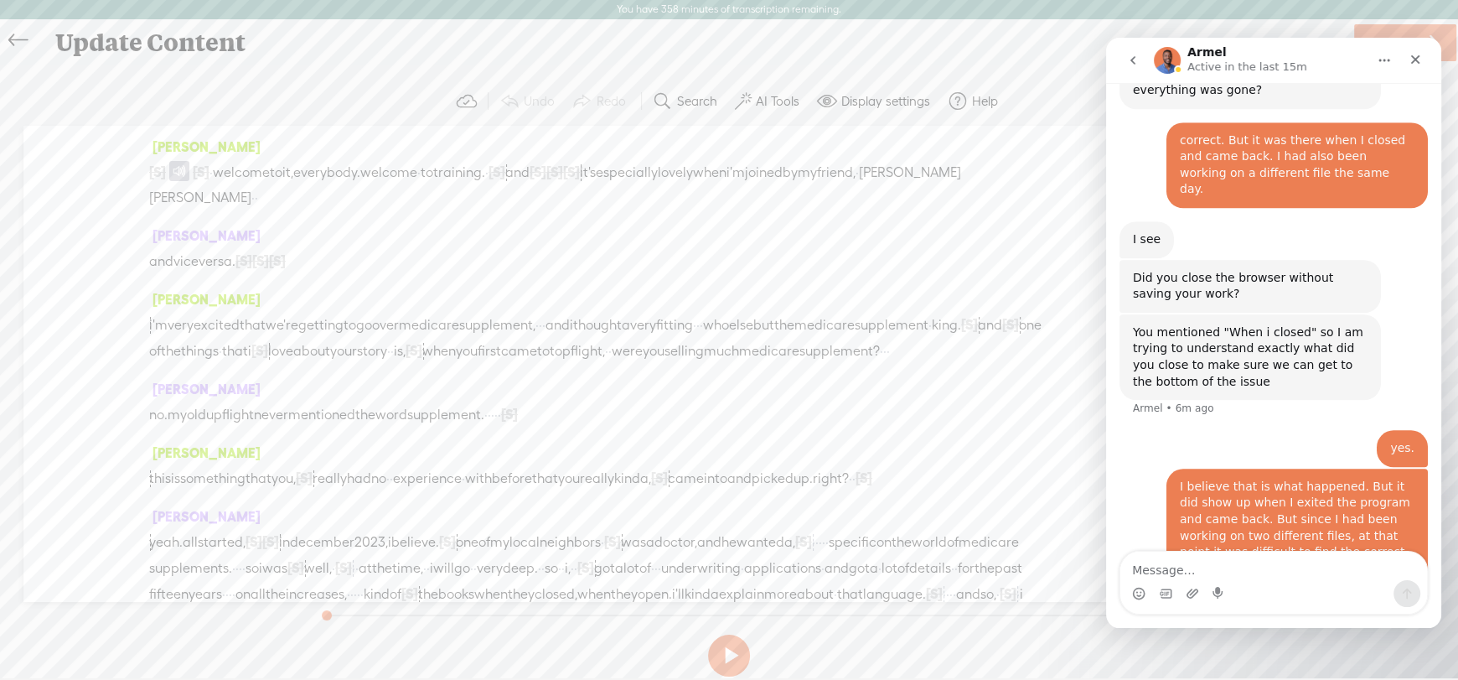
scroll to position [1434, 0]
type textarea "and I'm trying it another file right now."
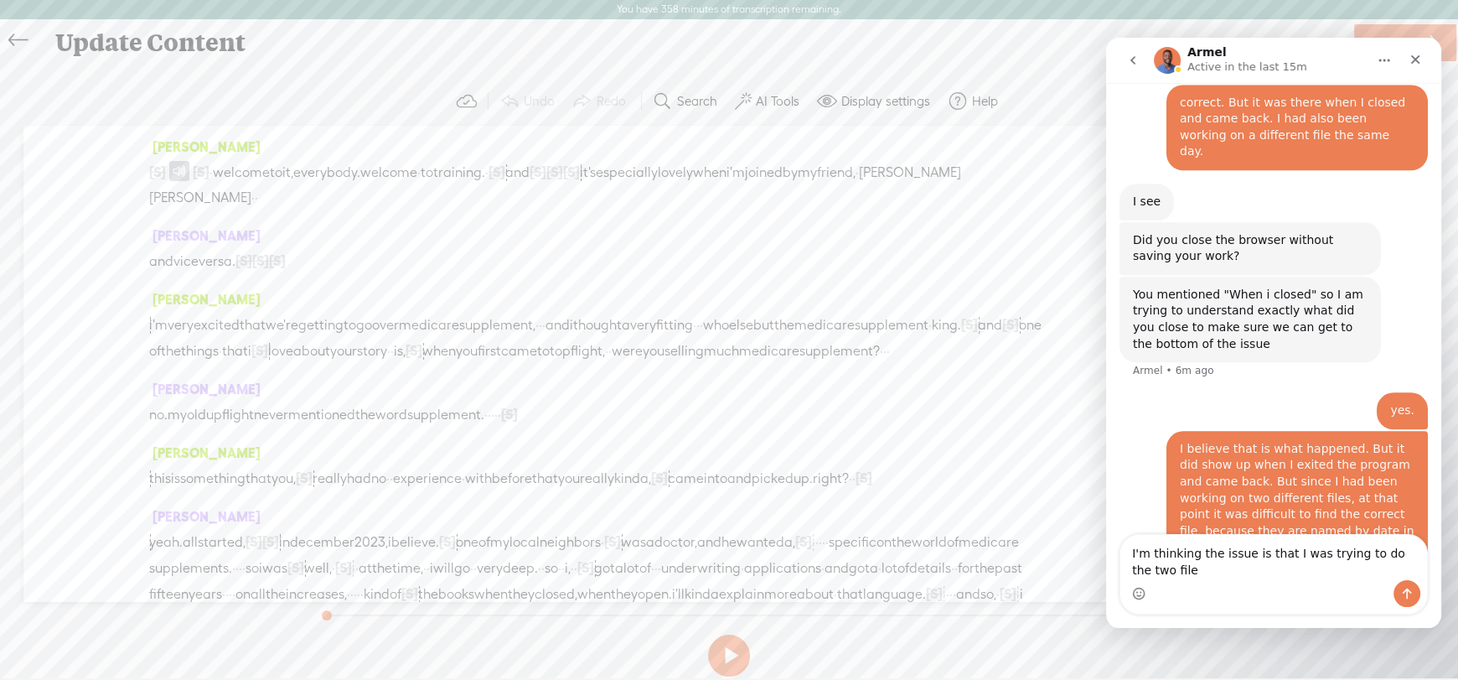
scroll to position [1489, 0]
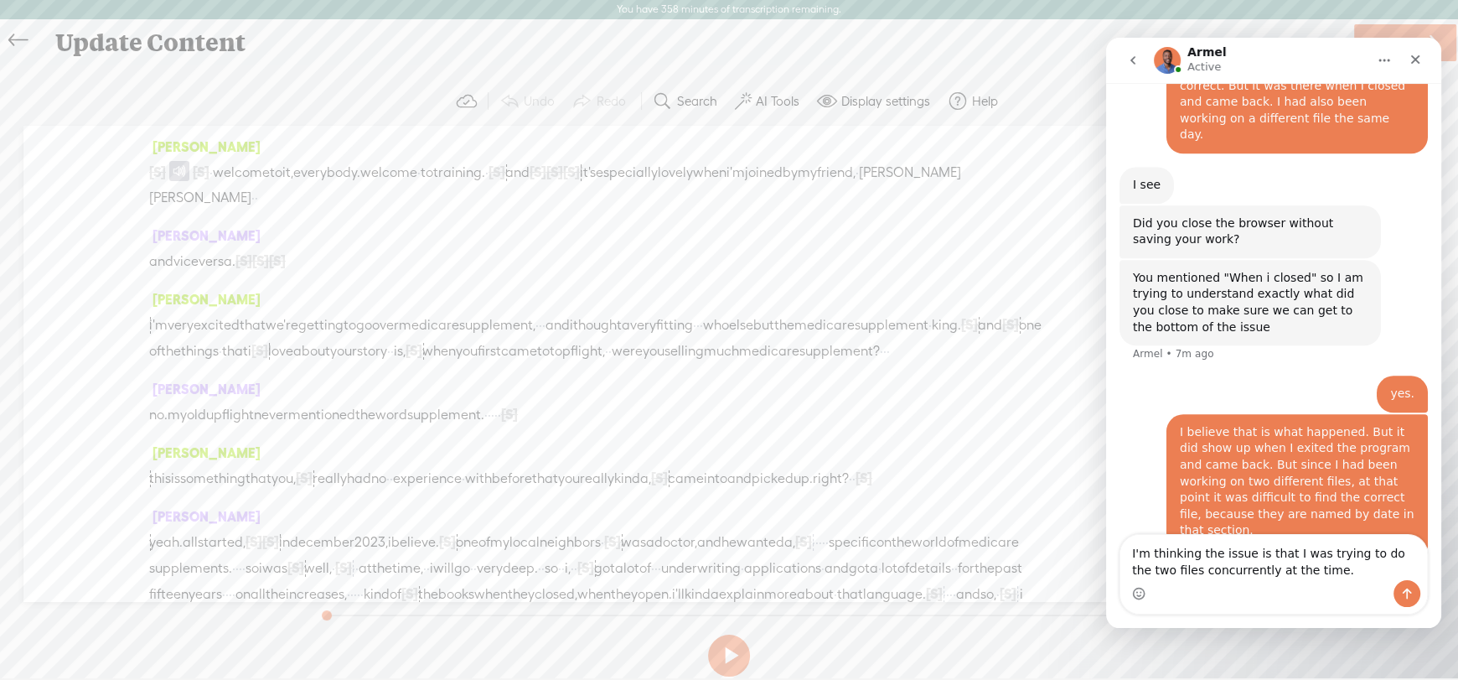
click at [1304, 571] on textarea "I'm thinking the issue is that I was trying to do the two files concurrently at…" at bounding box center [1273, 557] width 307 height 45
type textarea "I'm thinking the issue is that I was trying to do the two files concurrently at…"
click at [1410, 596] on icon "Send a message…" at bounding box center [1406, 593] width 13 height 13
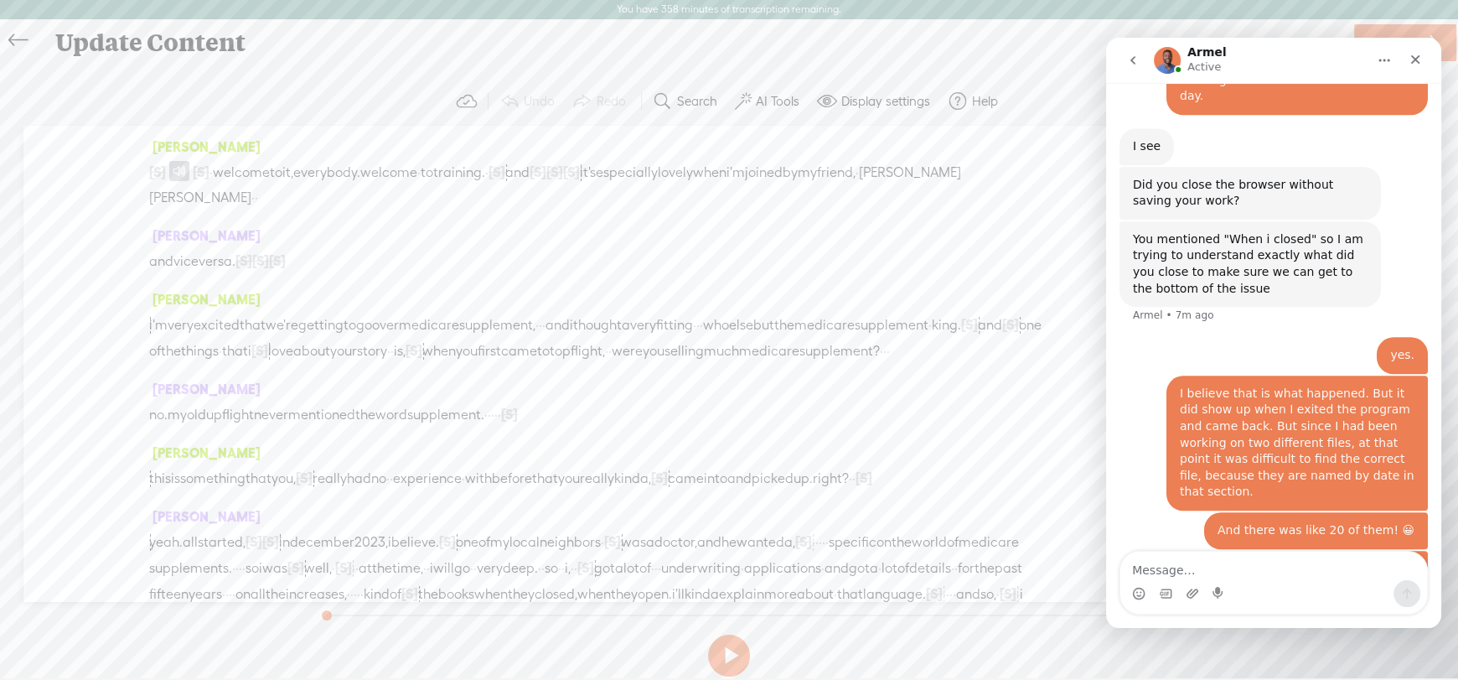
scroll to position [1592, 0]
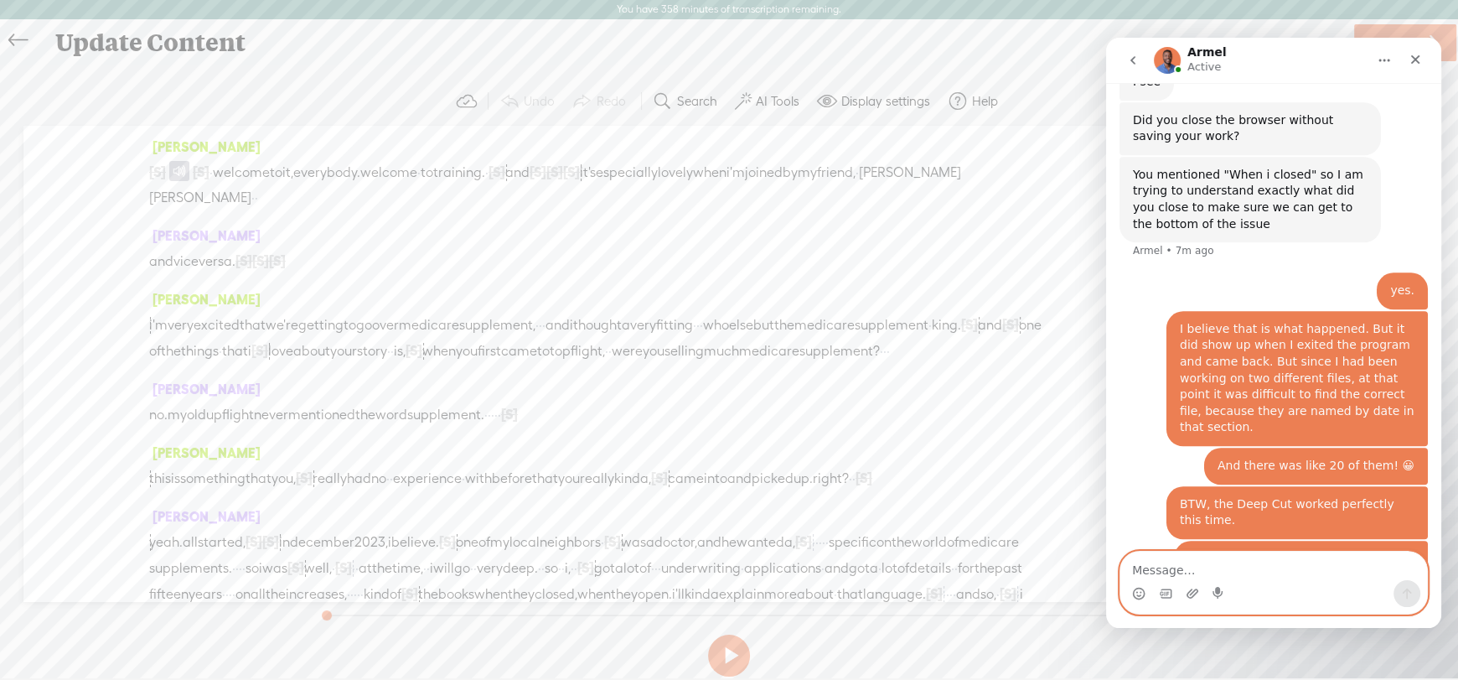
click at [1173, 567] on textarea "Message…" at bounding box center [1273, 565] width 307 height 28
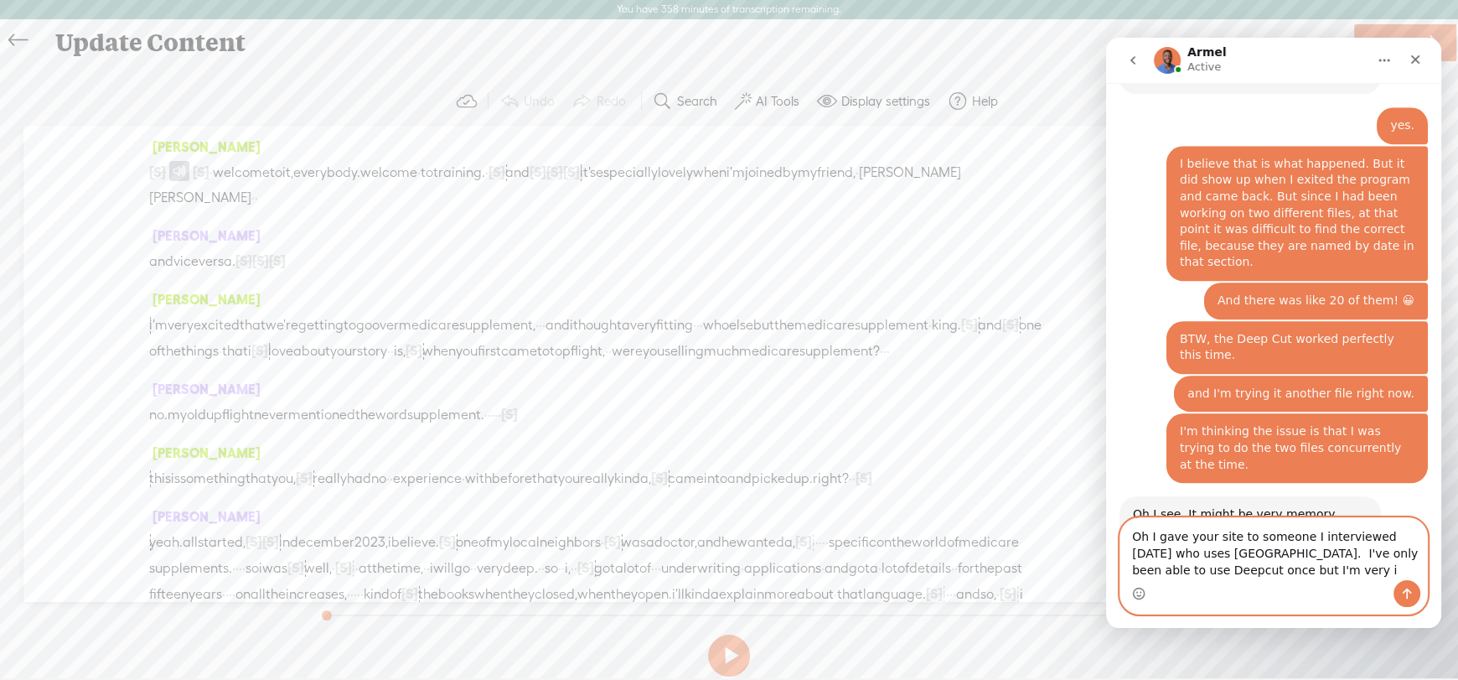
scroll to position [1731, 0]
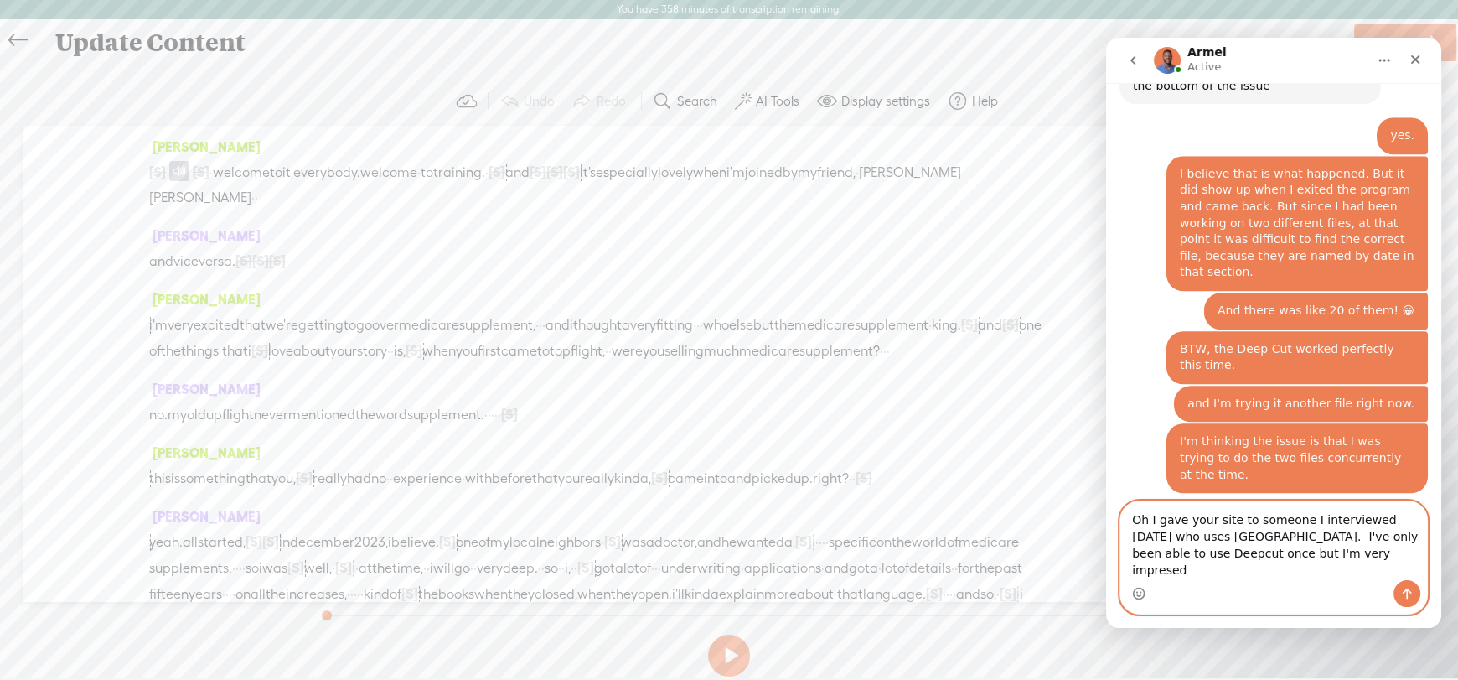
type textarea "Oh I gave your site to someone I interviewed [DATE] who uses [GEOGRAPHIC_DATA].…"
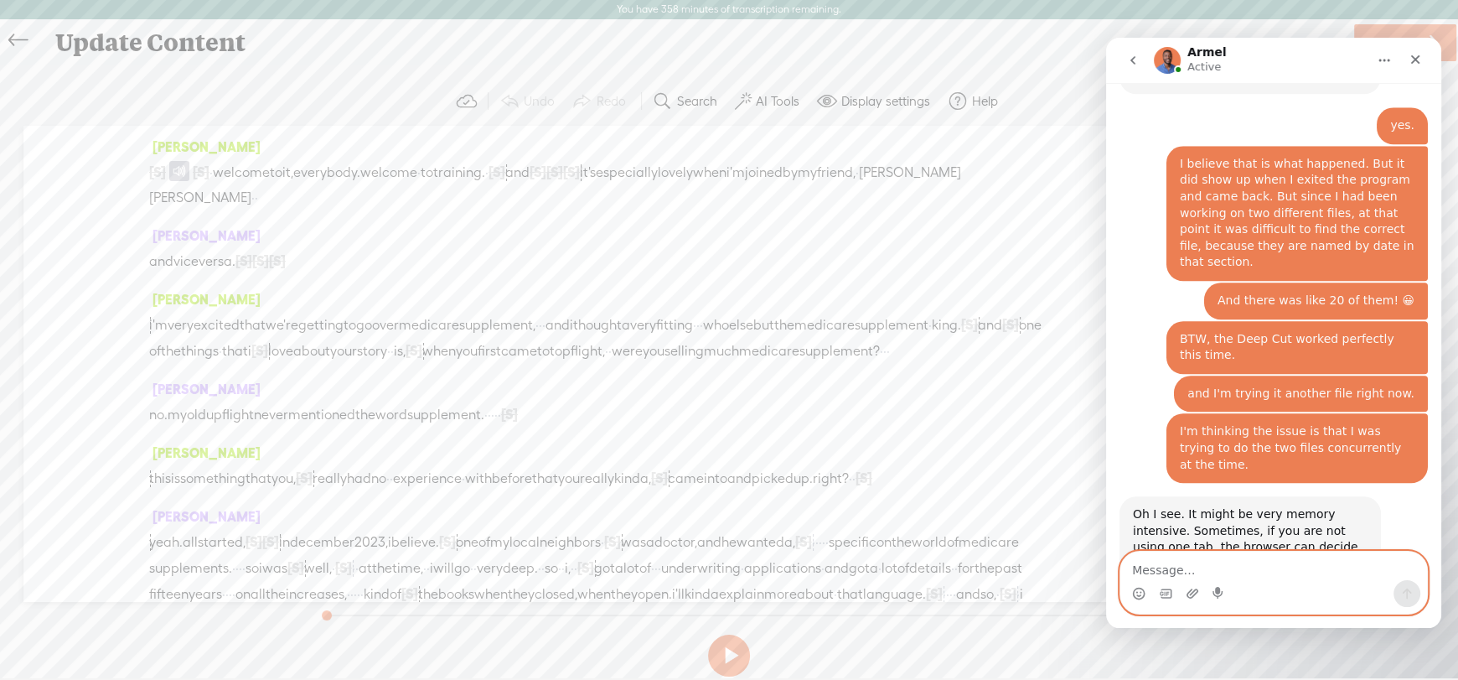
scroll to position [1780, 0]
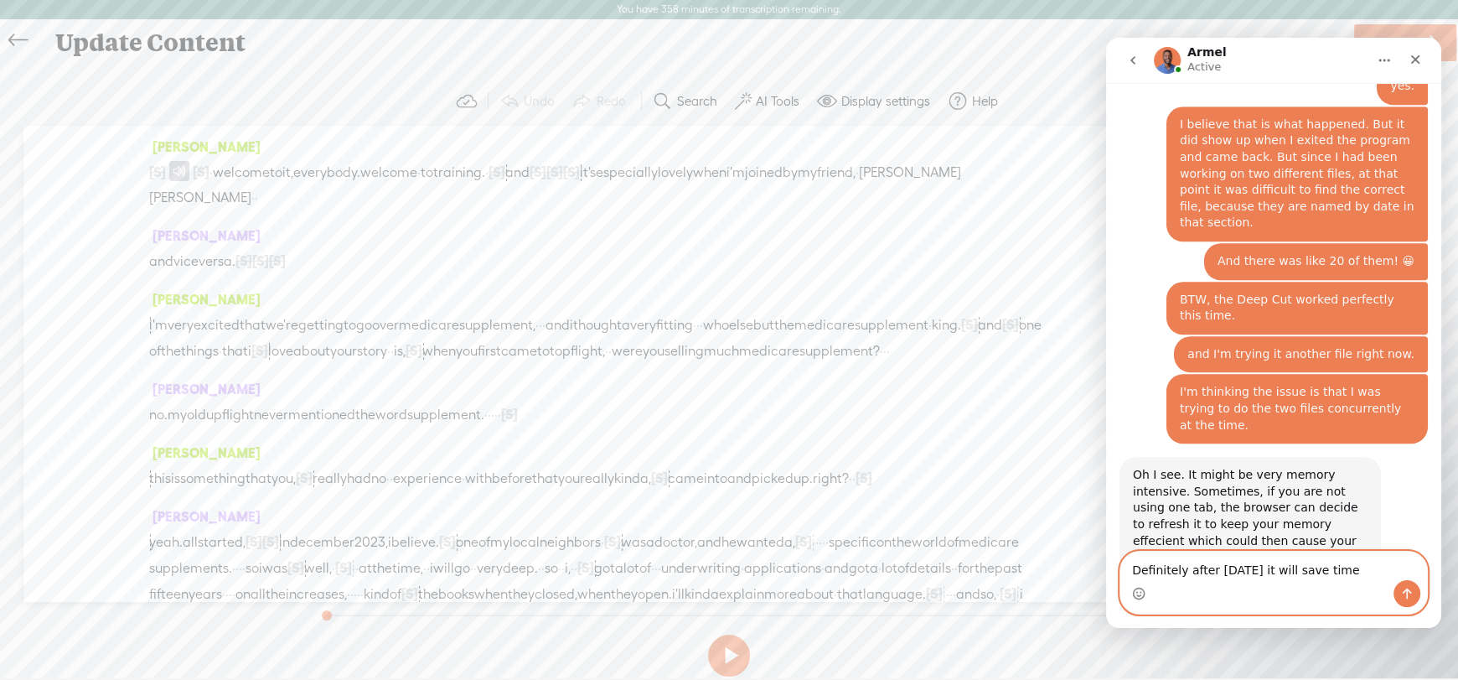
type textarea "Definitely after [DATE] it will save time."
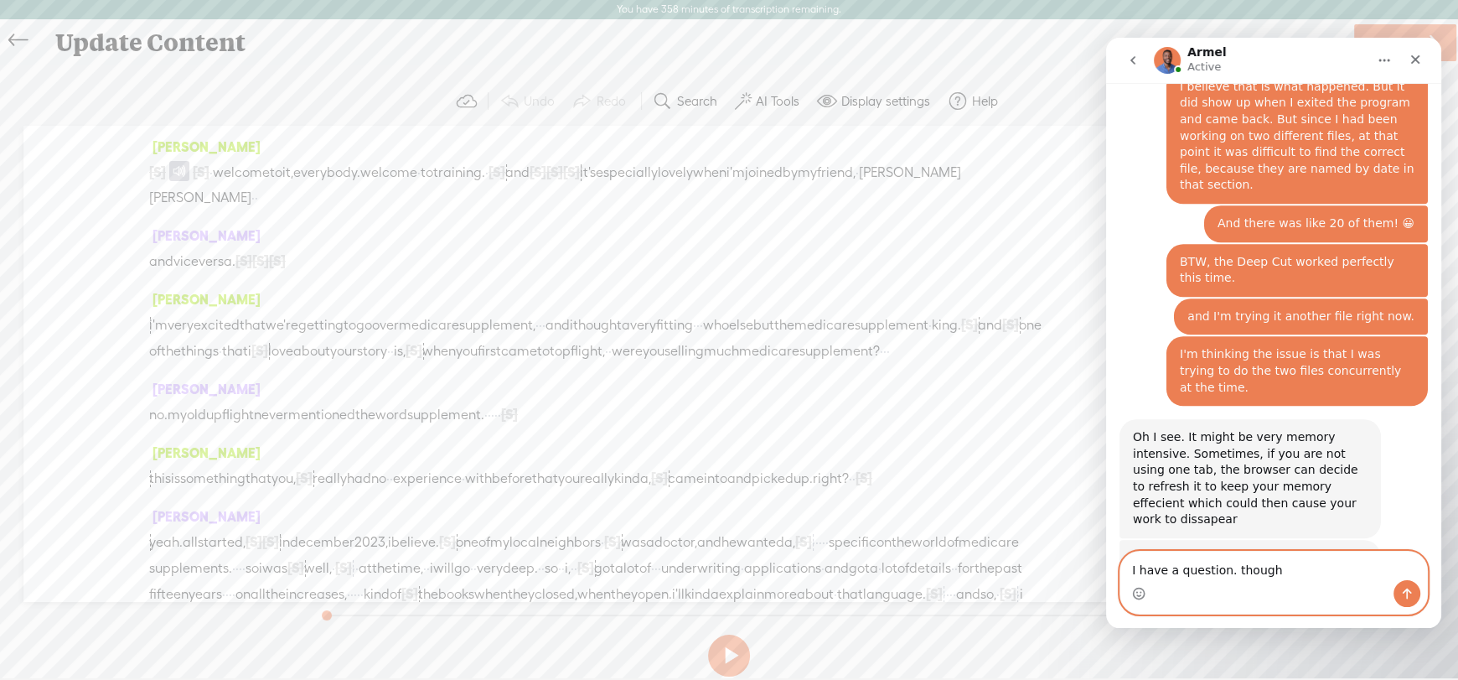
type textarea "I have a question. though."
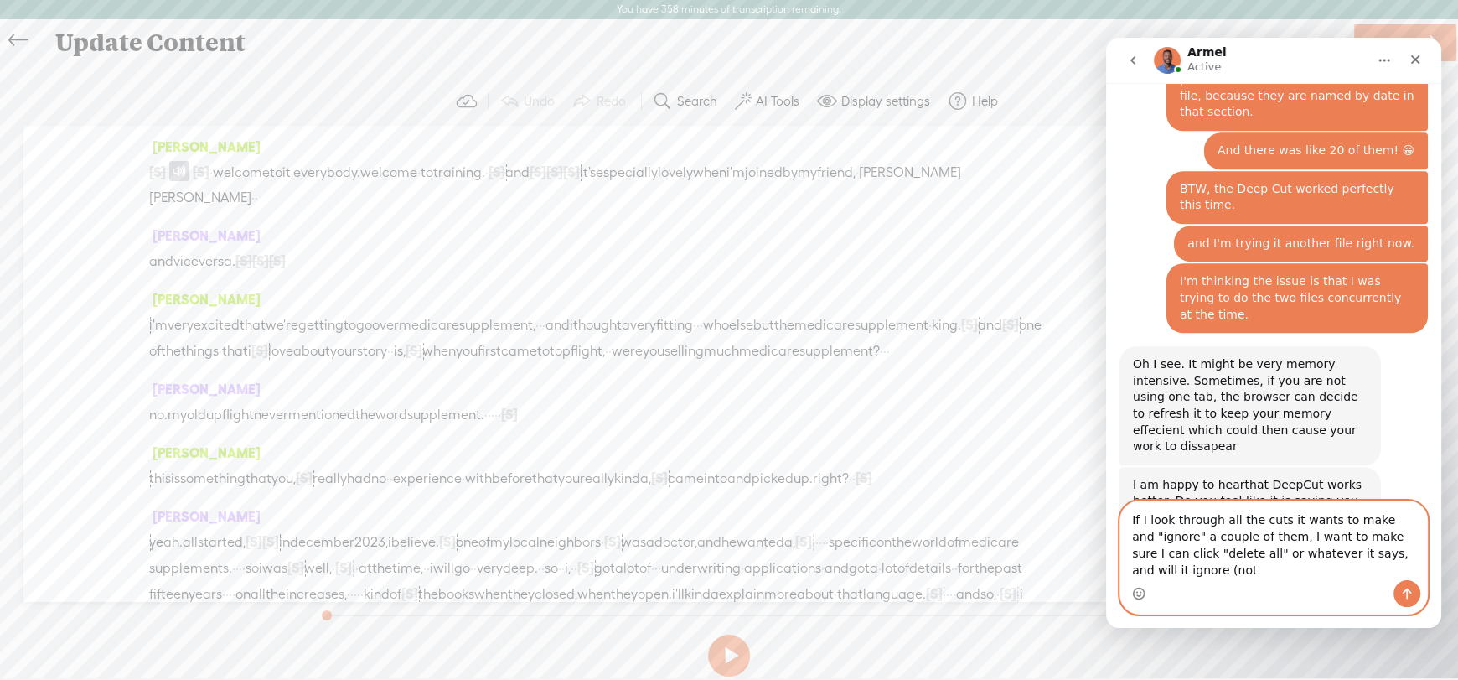
scroll to position [1907, 0]
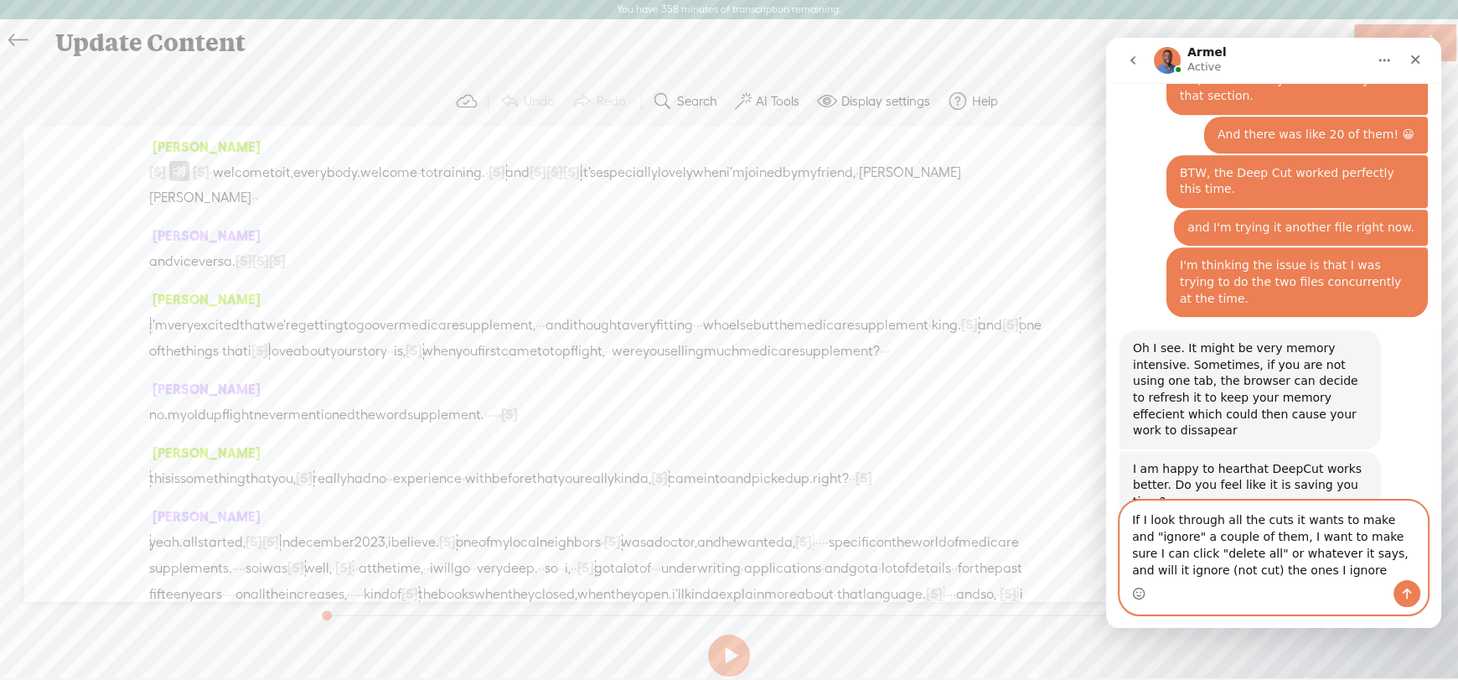
type textarea "If I look through all the cuts it wants to make and "ignore" a couple of them, …"
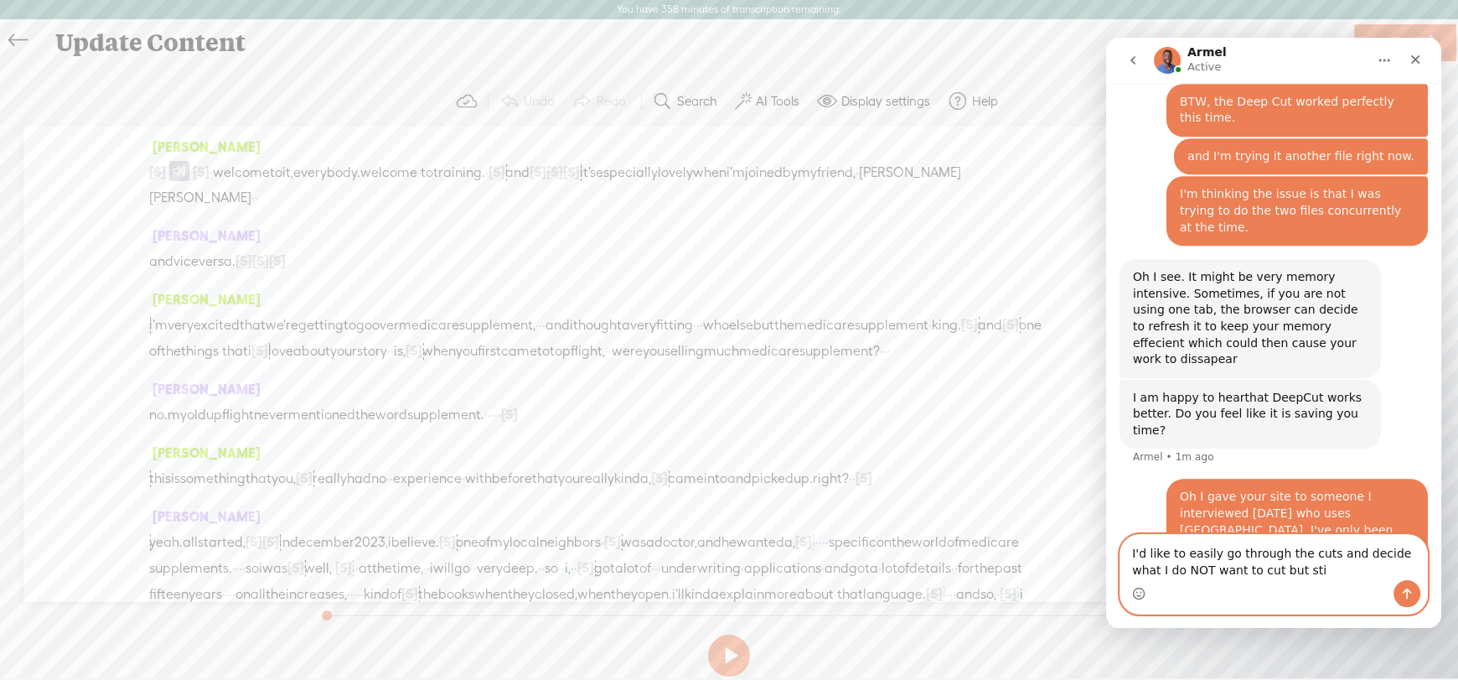
scroll to position [2042, 0]
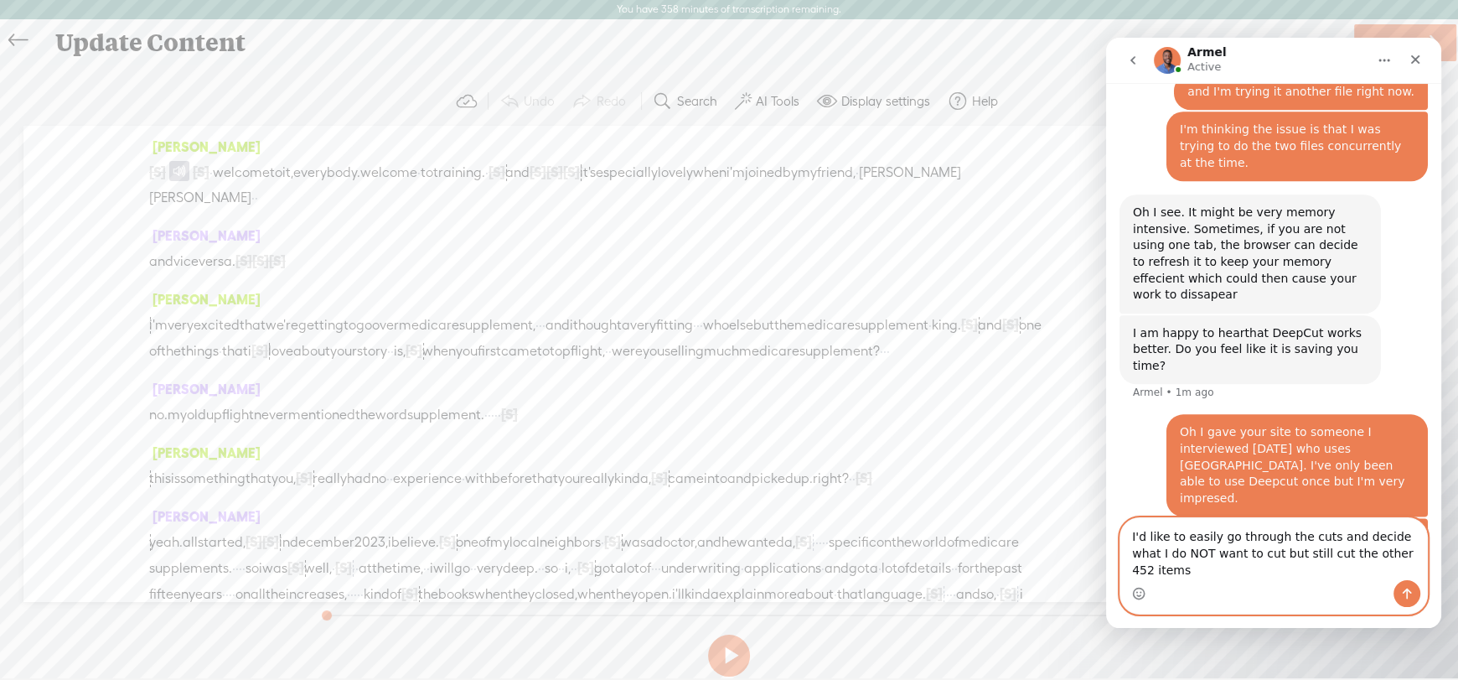
type textarea "I'd like to easily go through the cuts and decide what I do NOT want to cut but…"
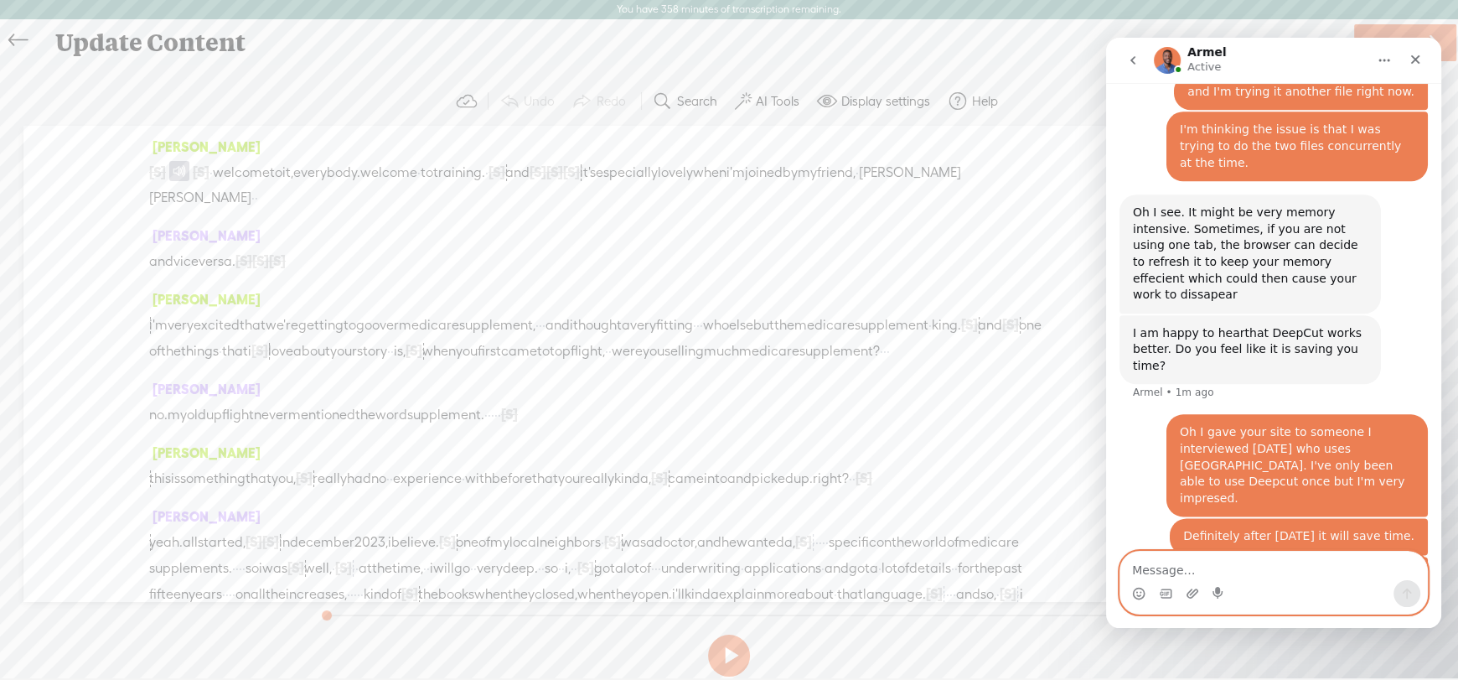
scroll to position [2096, 0]
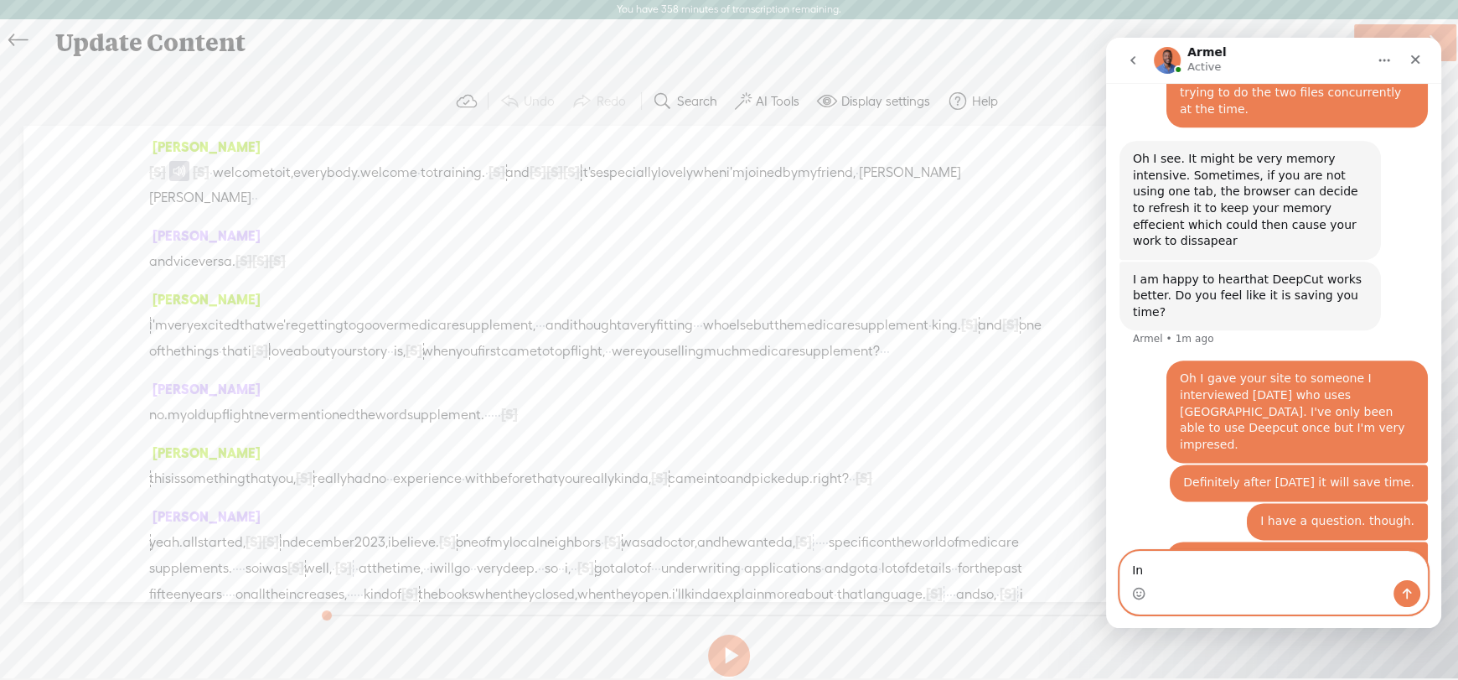
type textarea "I"
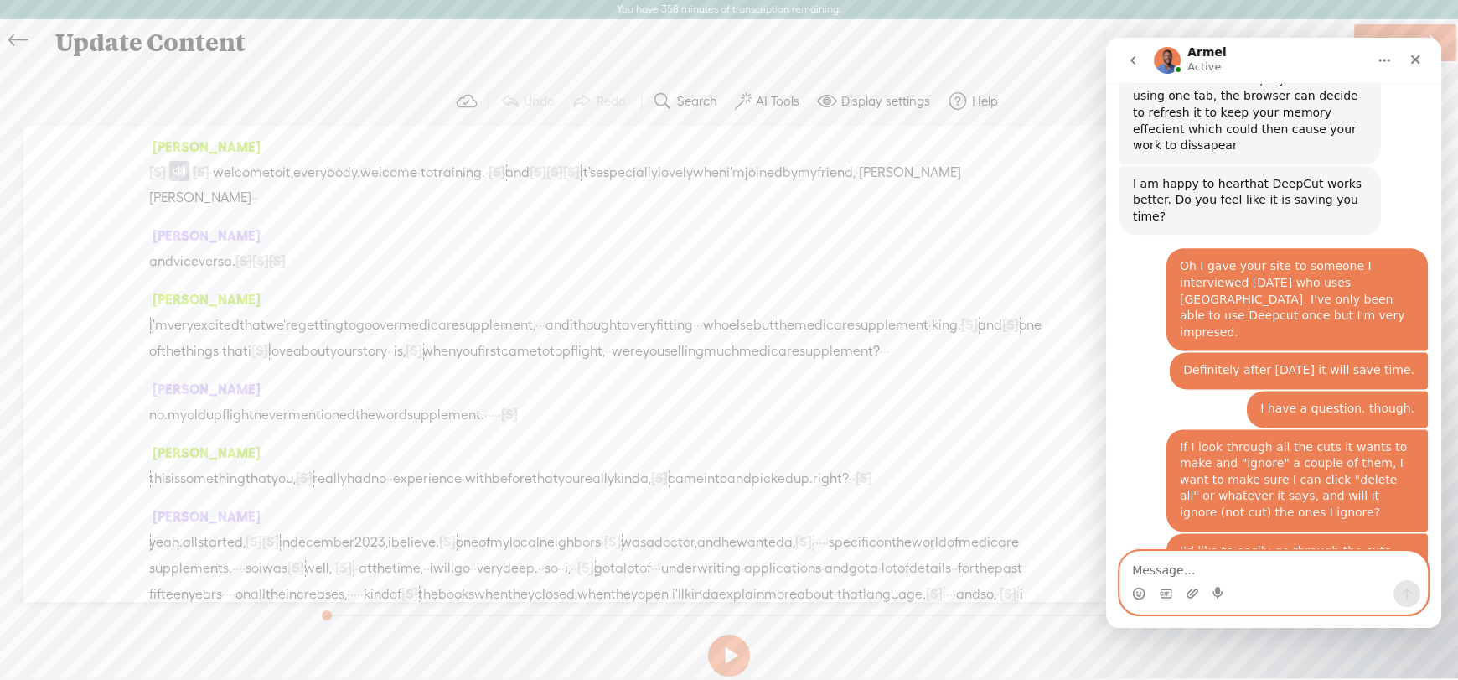
scroll to position [2196, 0]
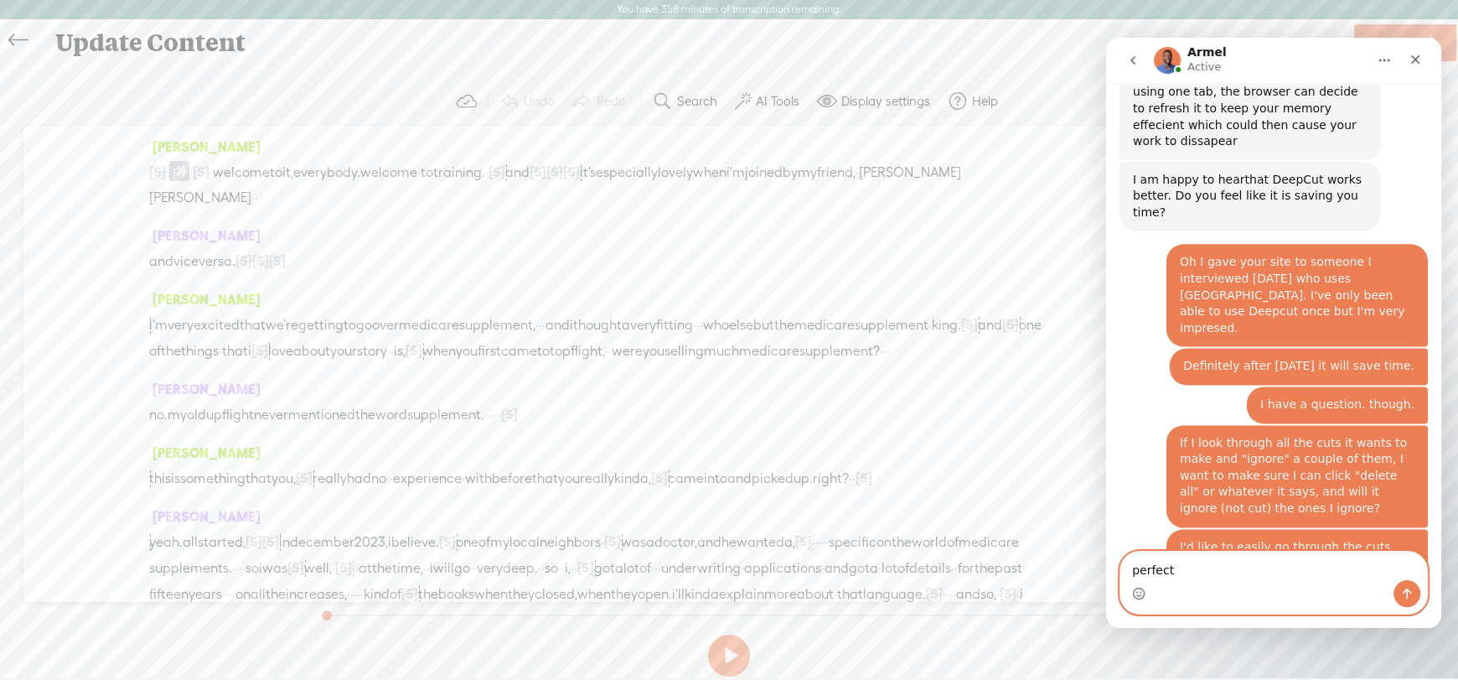
type textarea "perfect."
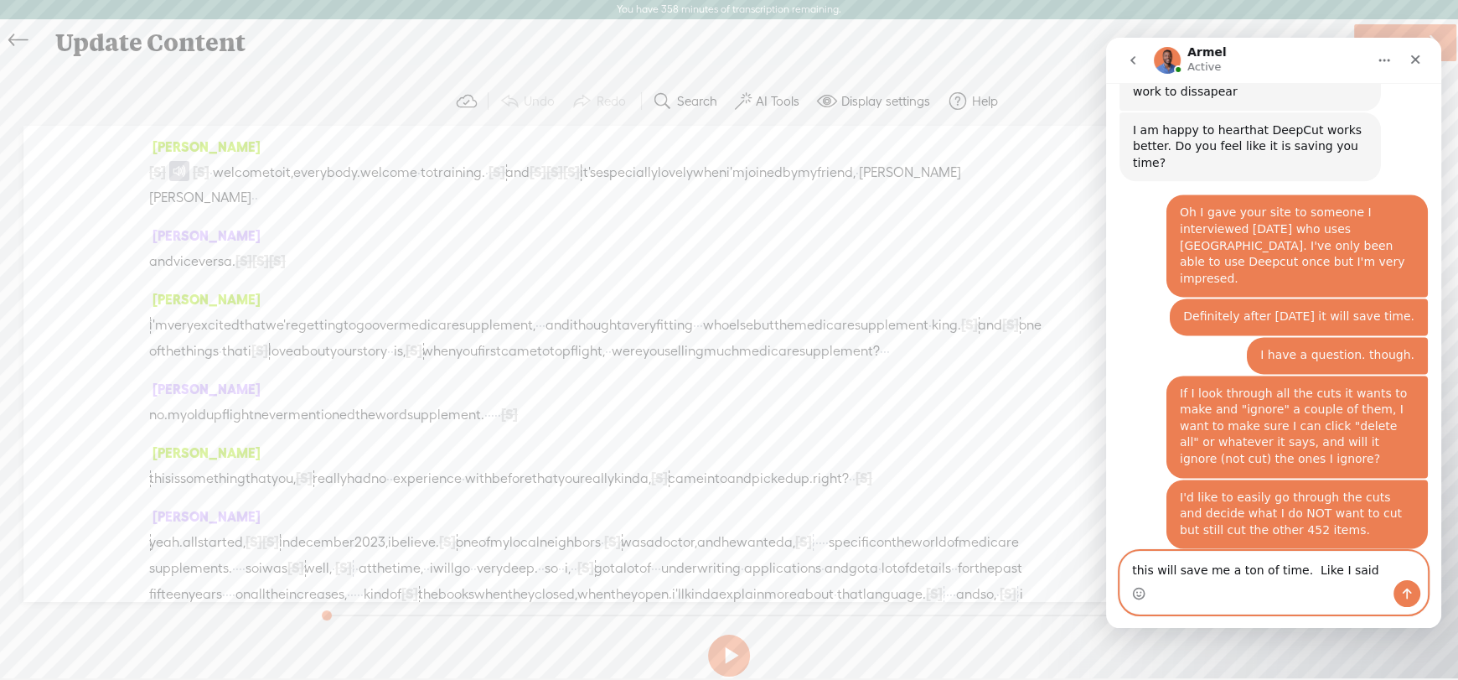
scroll to position [2311, 0]
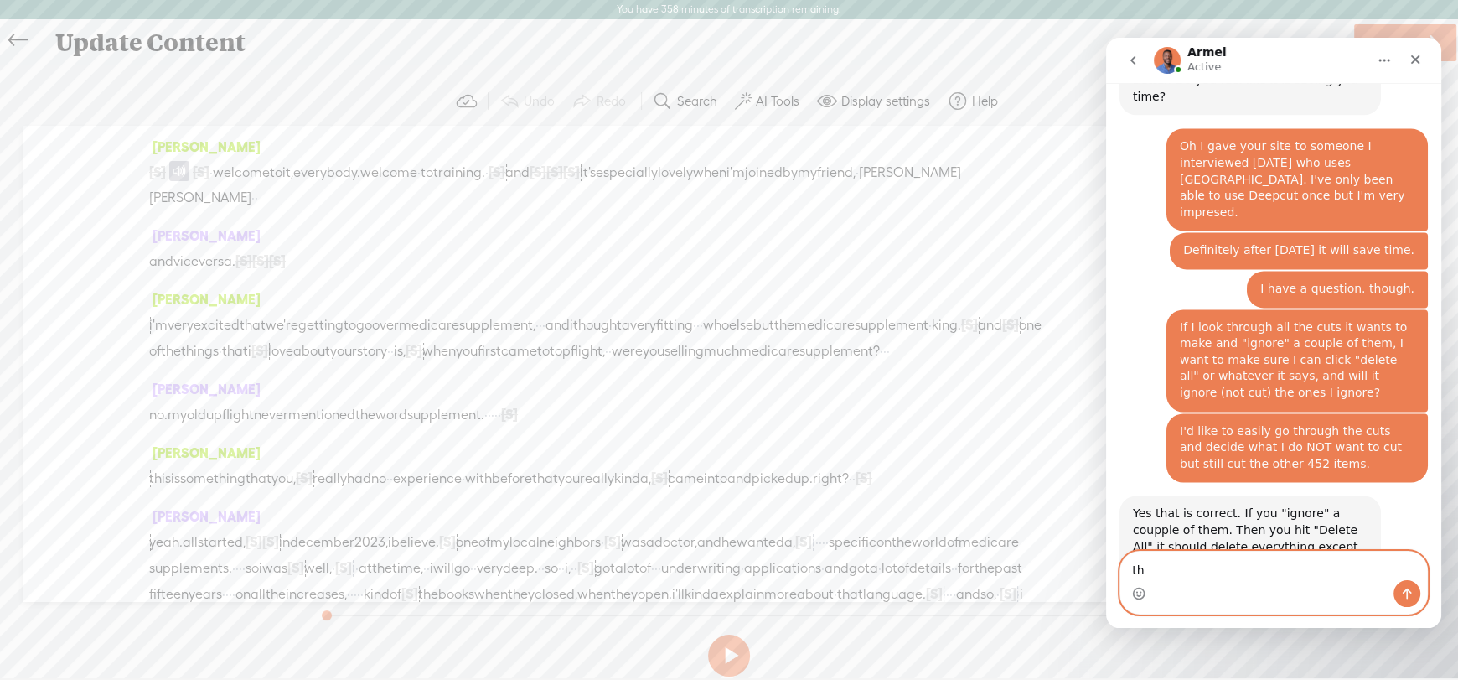
type textarea "t"
type textarea "Well, when you first started, it didn't work that way"
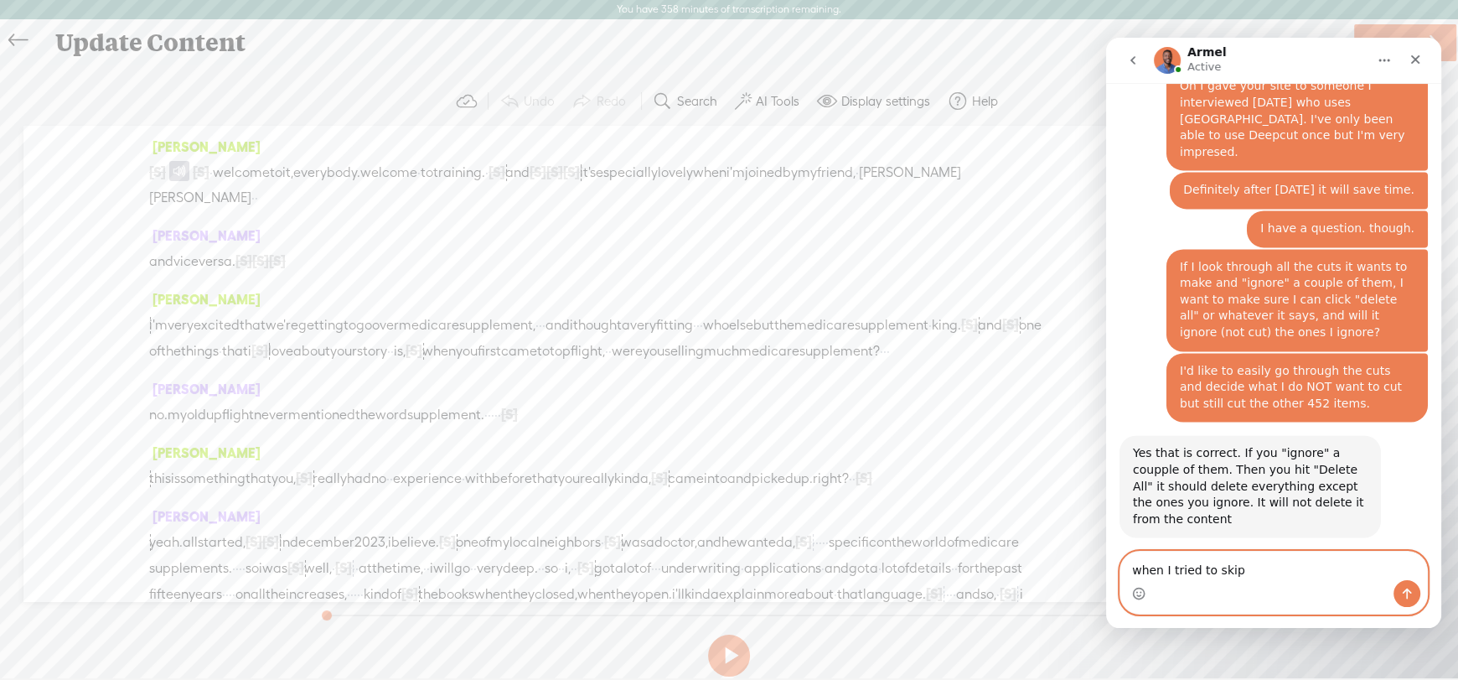
scroll to position [2367, 0]
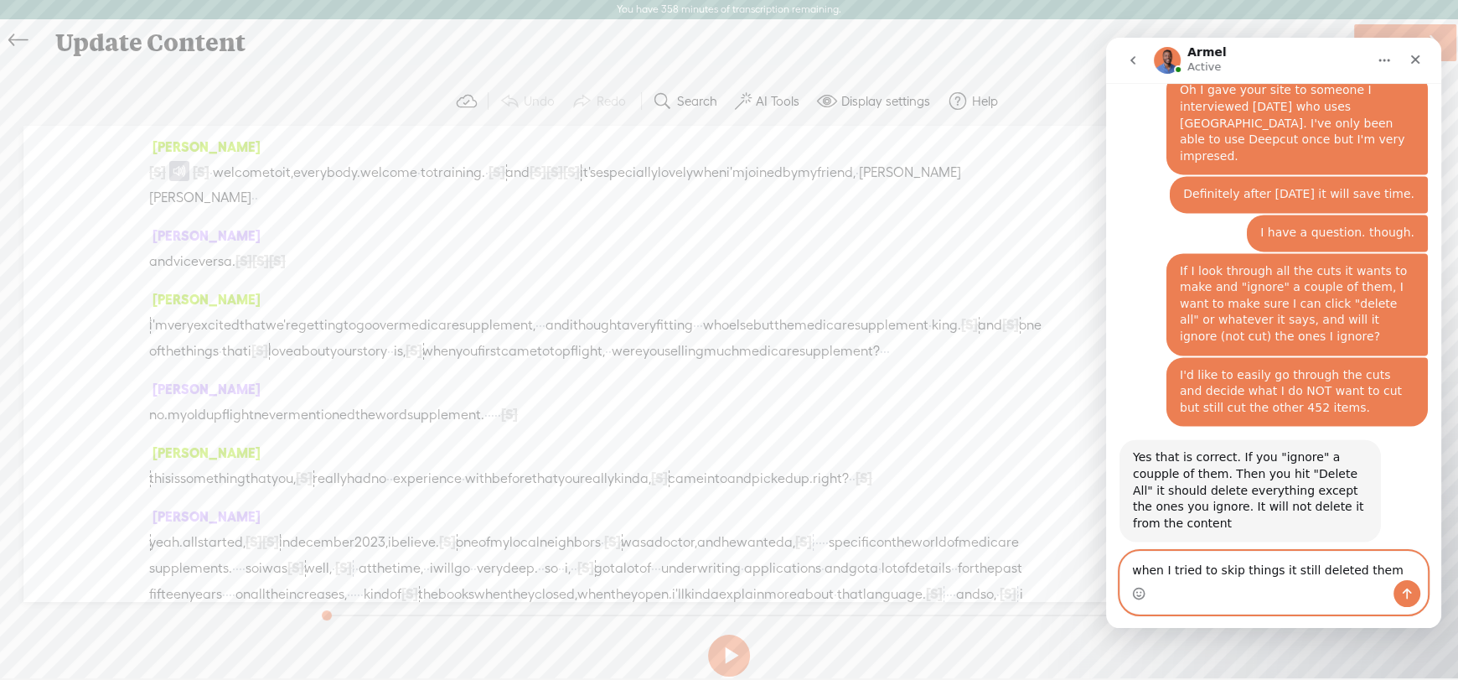
type textarea "when I tried to skip things it still deleted them."
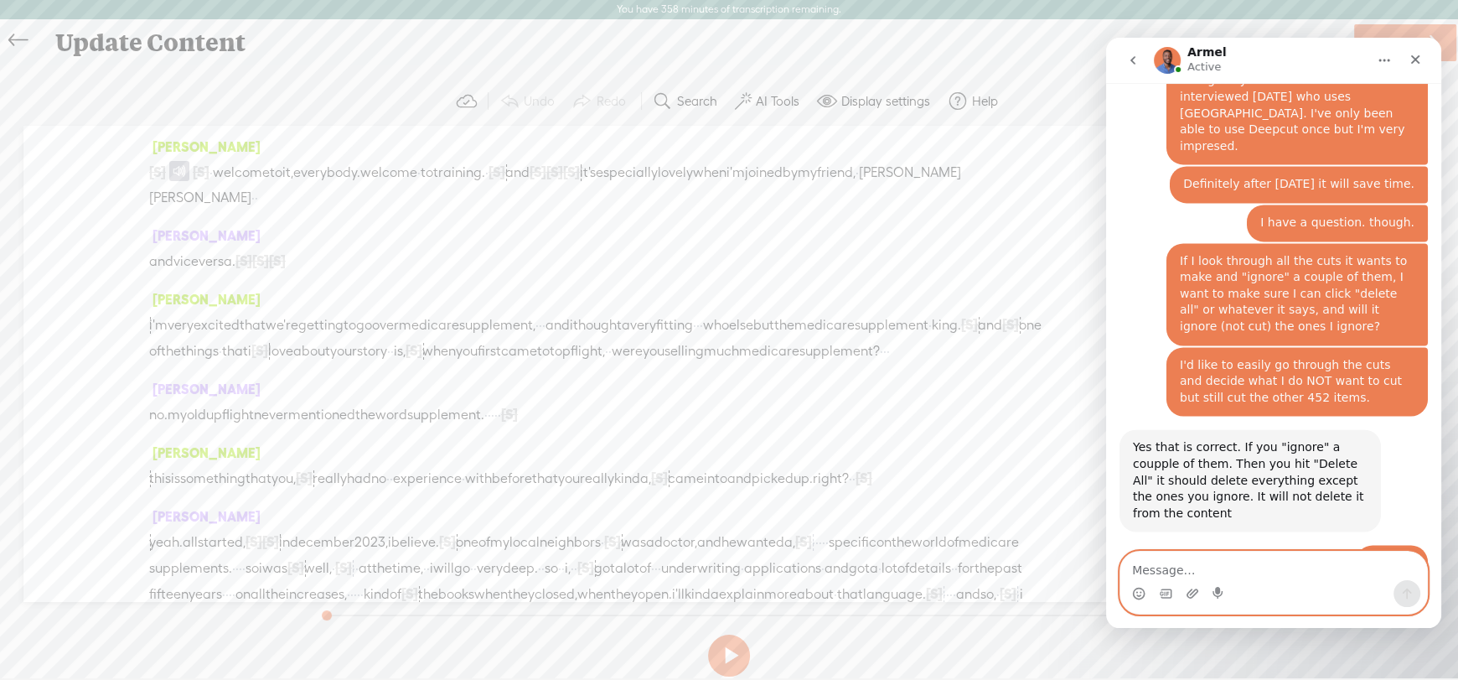
scroll to position [2422, 0]
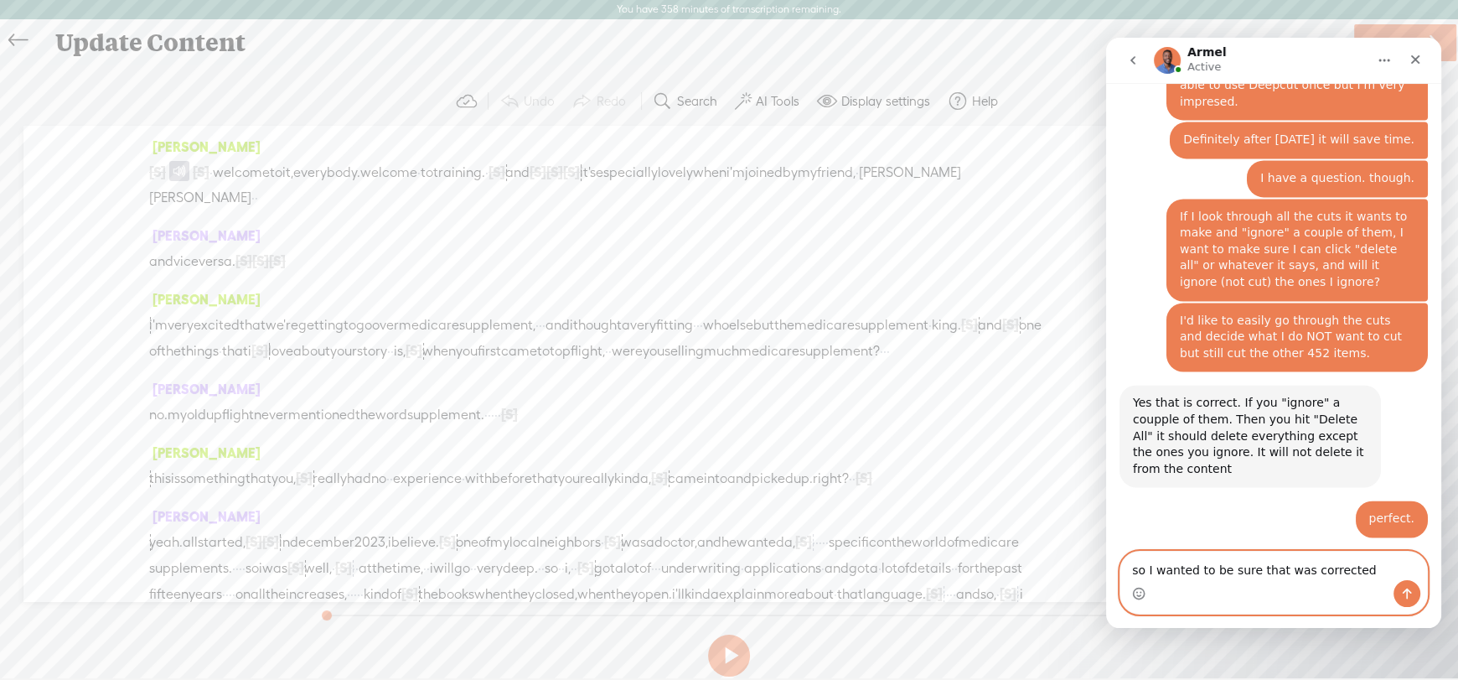
type textarea "so I wanted to be sure that was corrected."
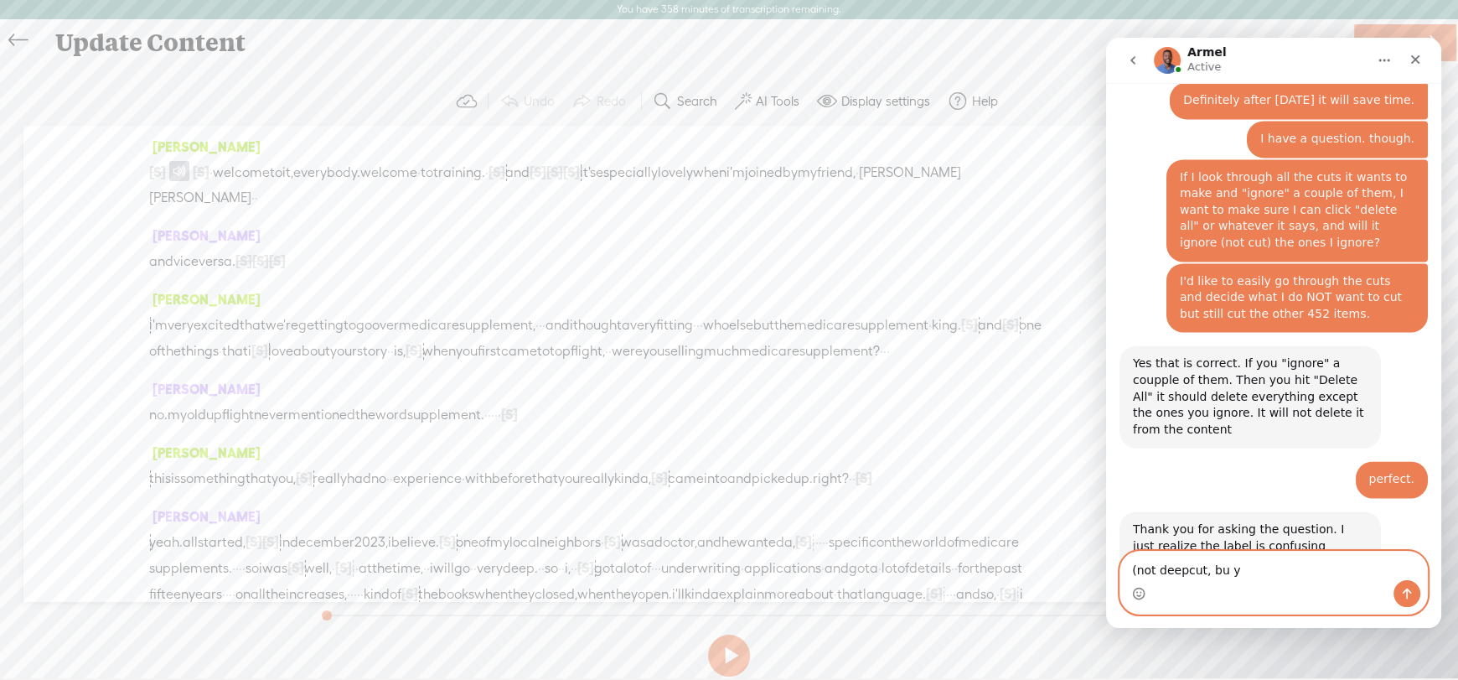
scroll to position [2526, 0]
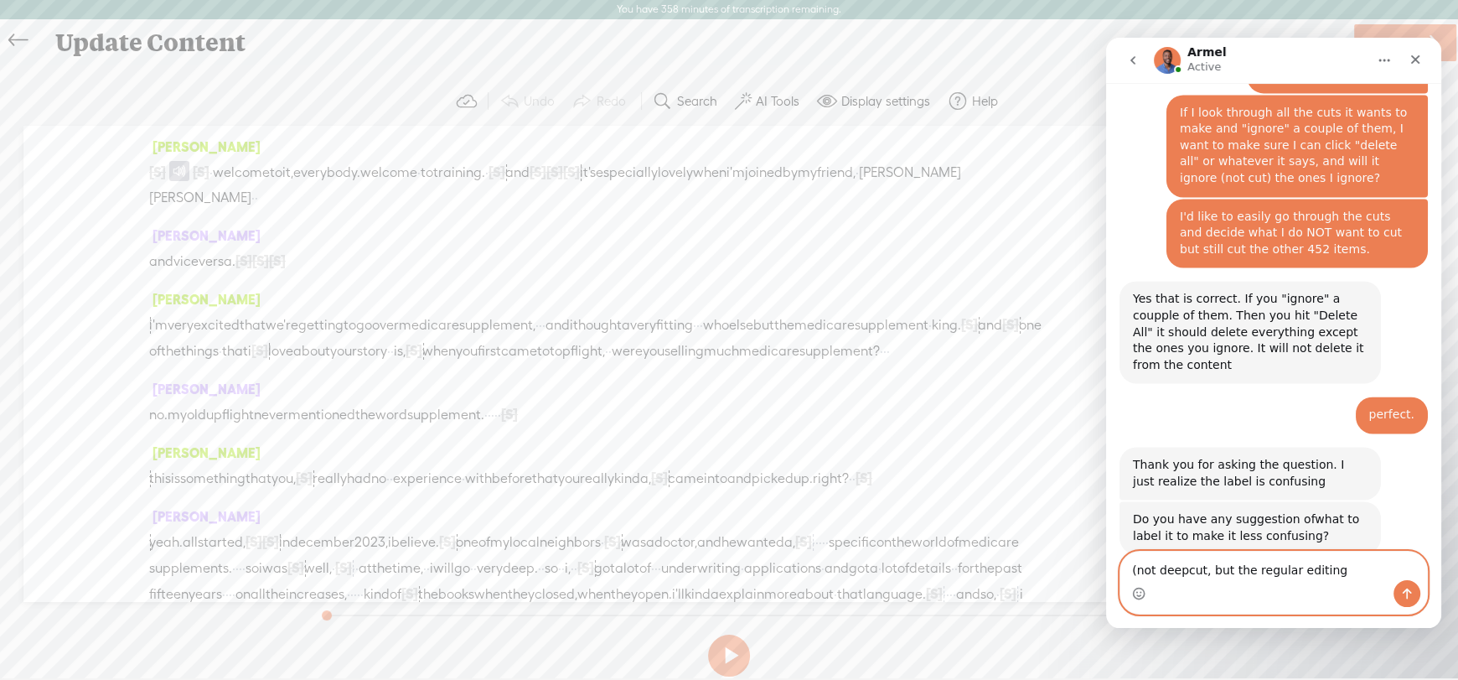
type textarea "(not deepcut, but the regular editing)"
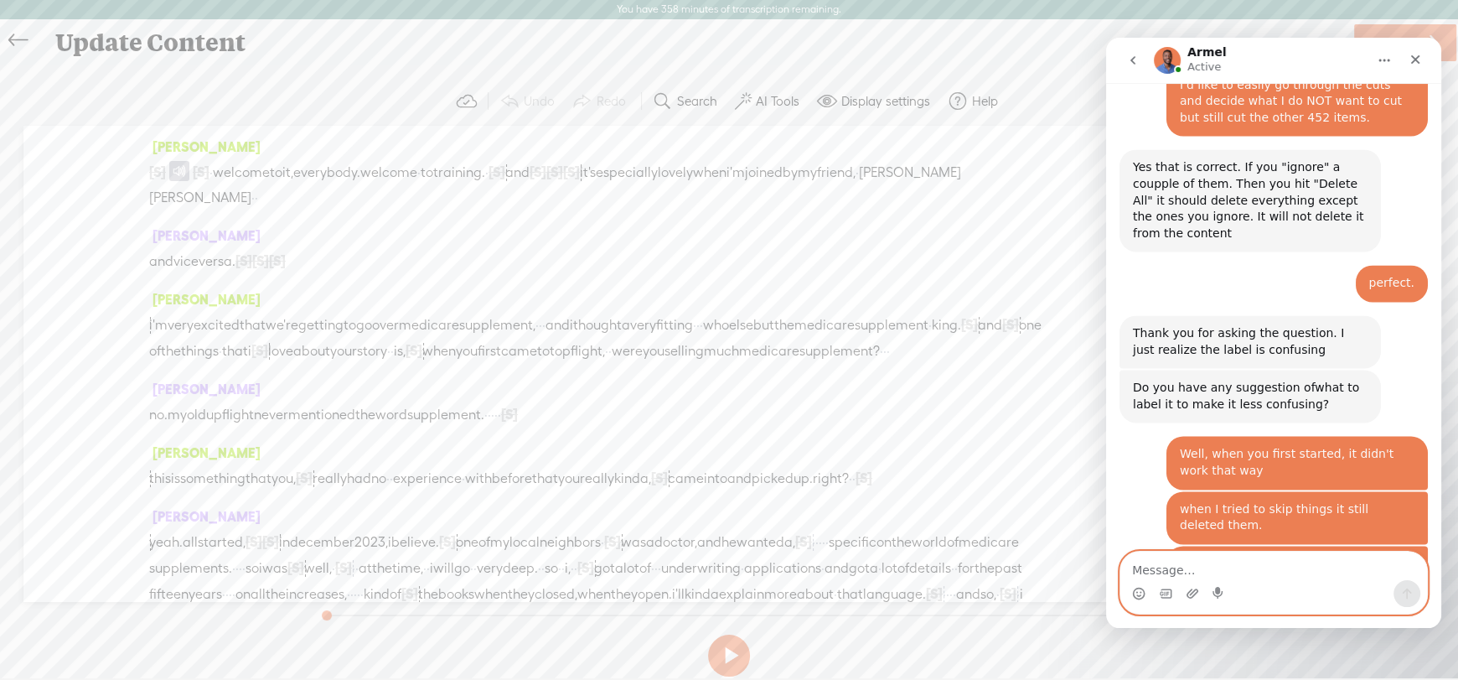
scroll to position [2657, 0]
type textarea "I will. thank you."
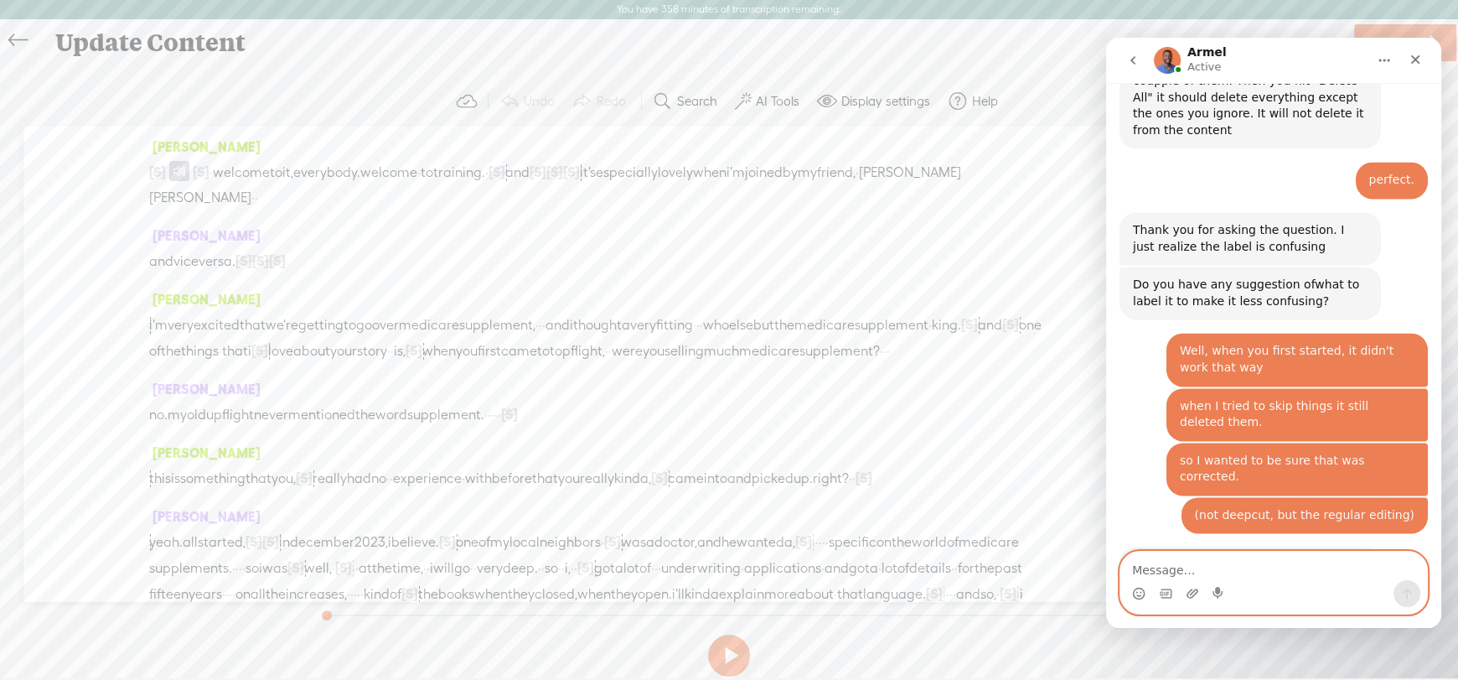
scroll to position [2762, 0]
click at [1163, 564] on textarea "Message…" at bounding box center [1273, 565] width 307 height 28
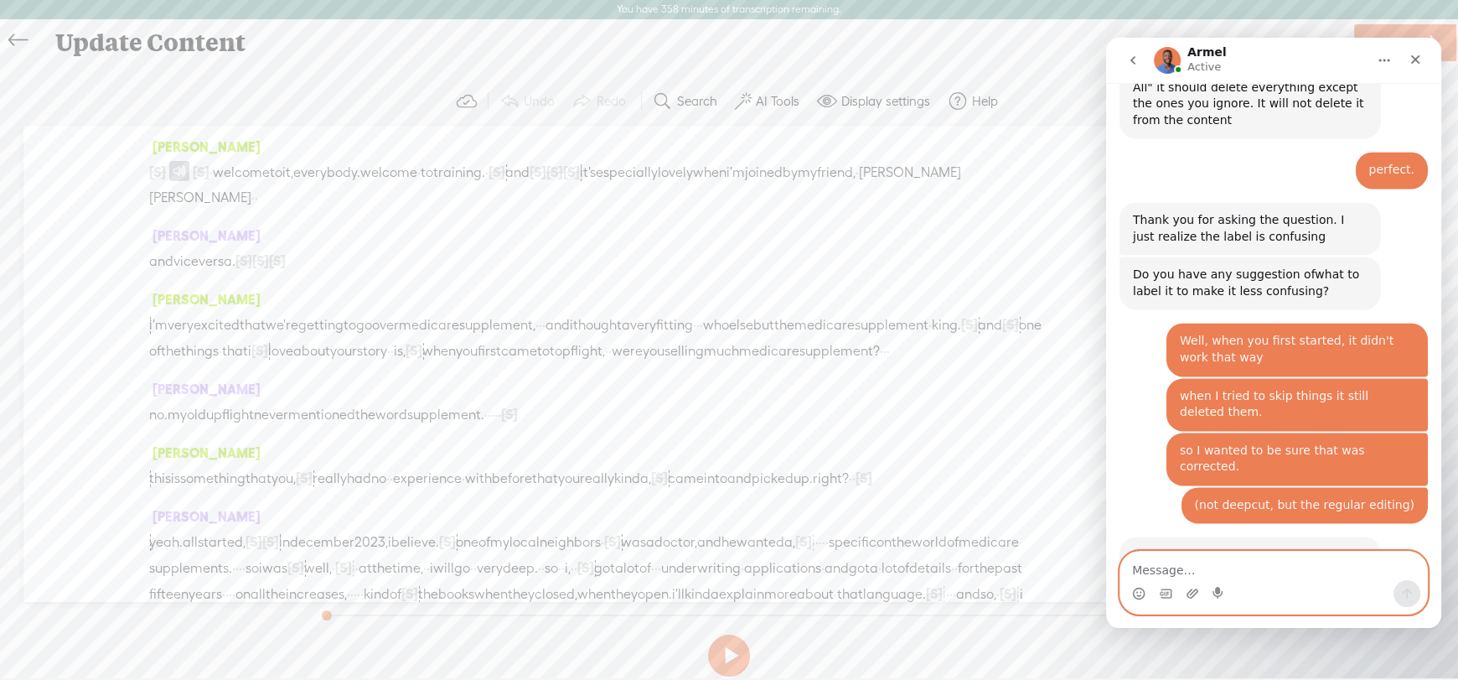
scroll to position [2833, 0]
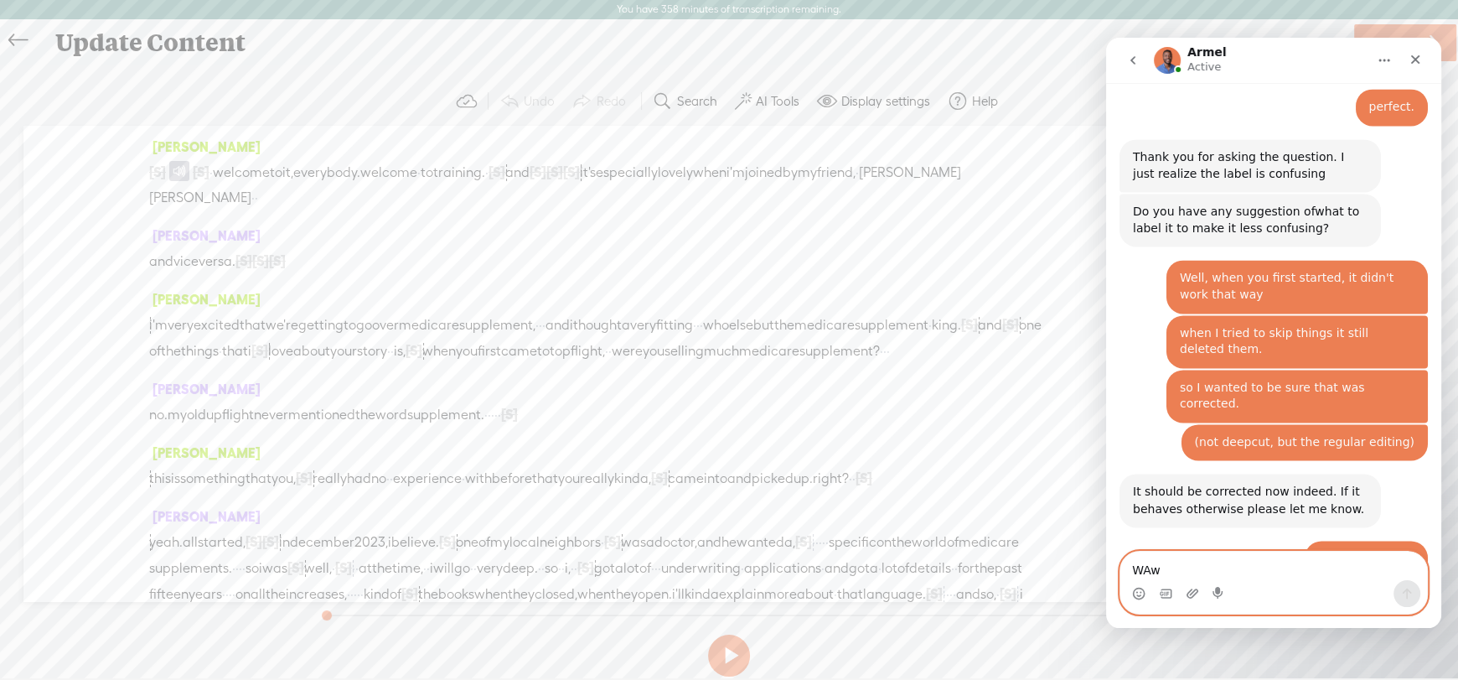
click at [1193, 575] on textarea "WAw" at bounding box center [1273, 565] width 307 height 28
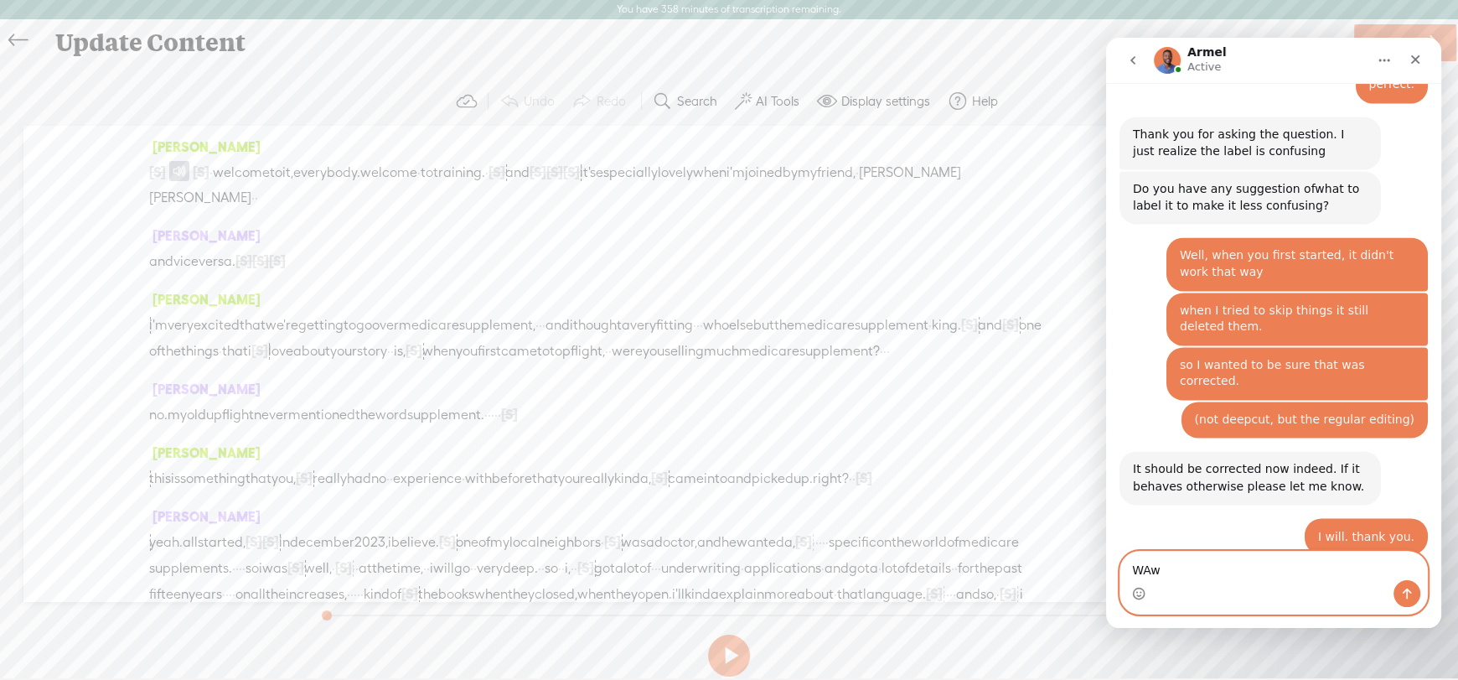
drag, startPoint x: 1111, startPoint y: 574, endPoint x: 2176, endPoint y: 614, distance: 1065.9
click at [1106, 577] on html "Armel Active Ask us anything, or share your feedback. I just spent several hour…" at bounding box center [1273, 333] width 335 height 590
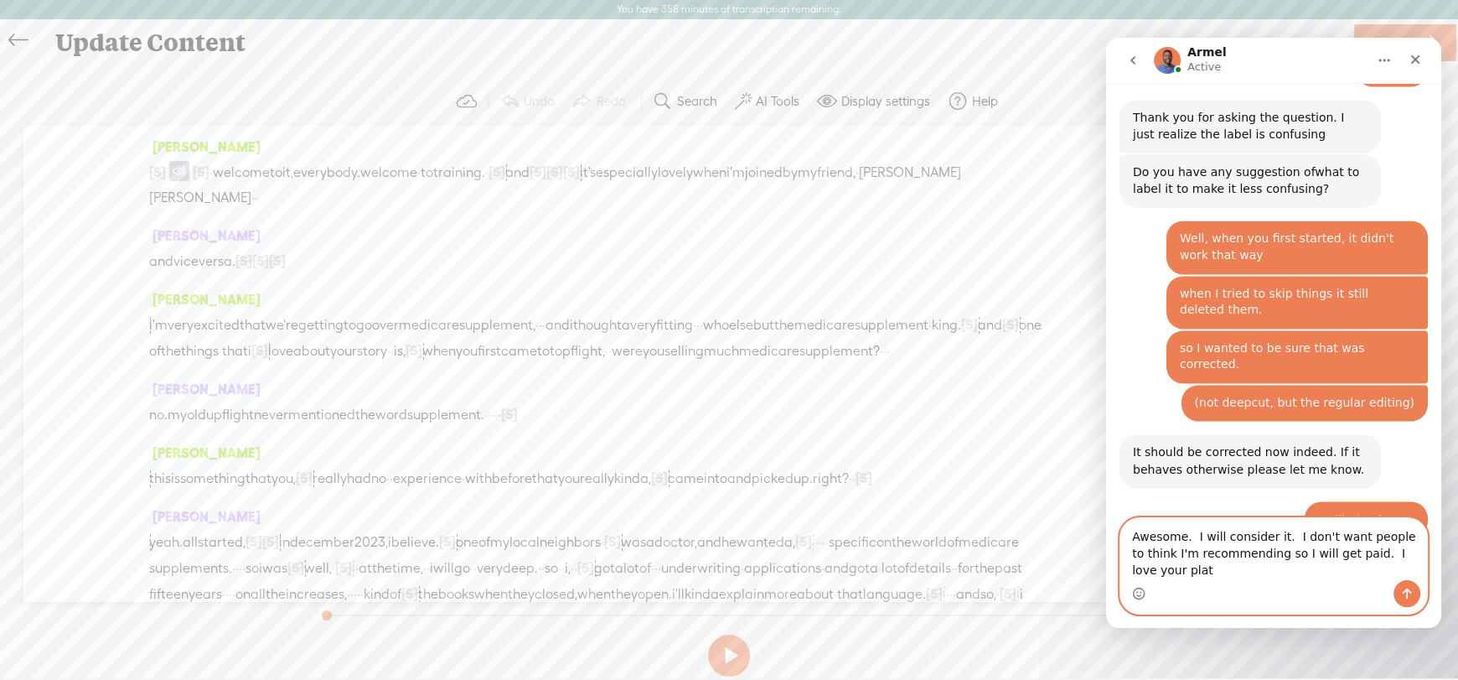
scroll to position [2890, 0]
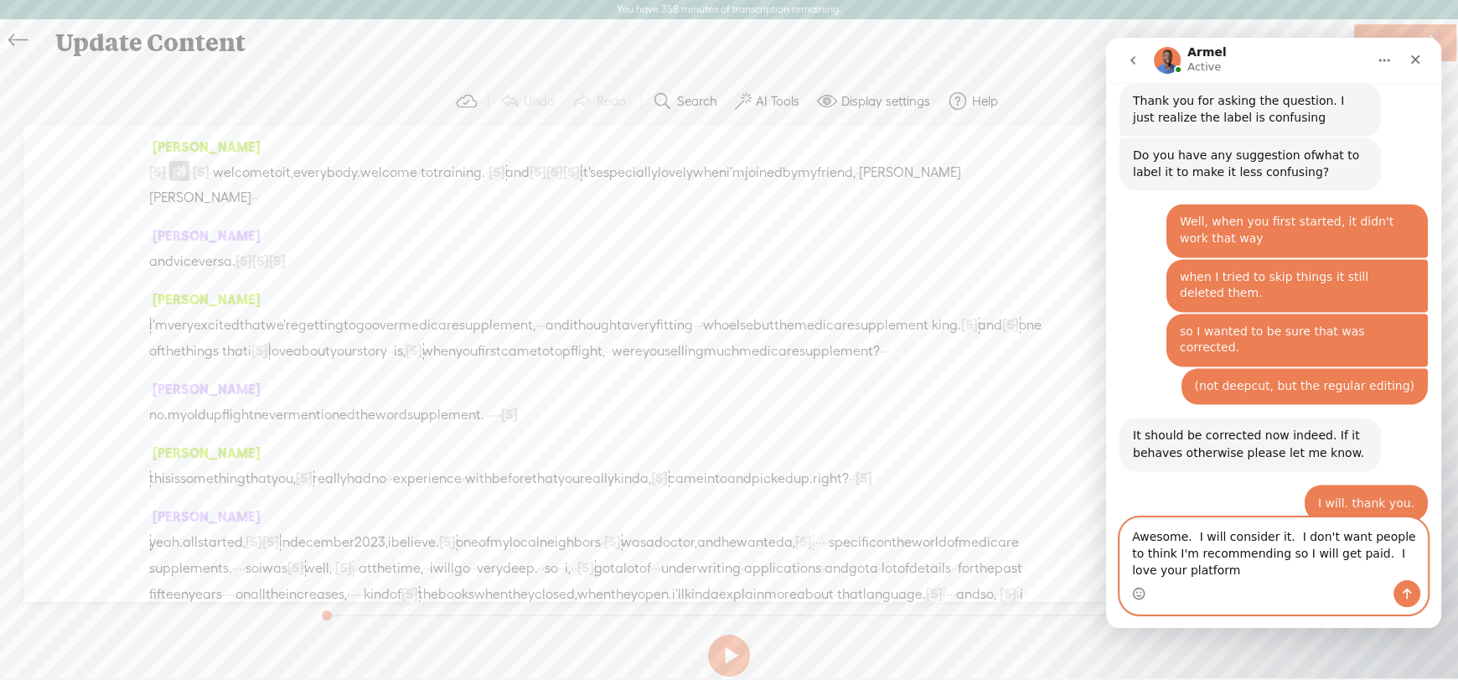
type textarea "Awesome. I will consider it. I don't want people to think I'm recommending so I…"
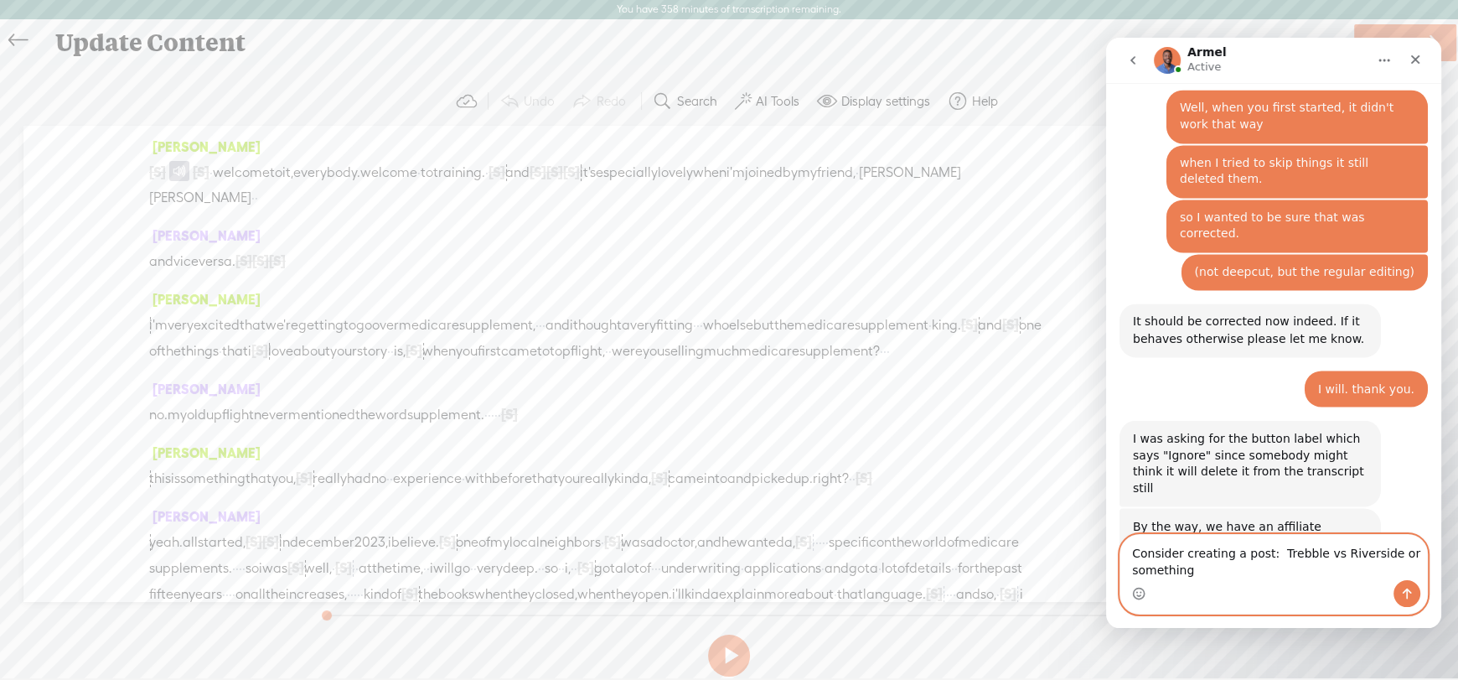
scroll to position [3020, 0]
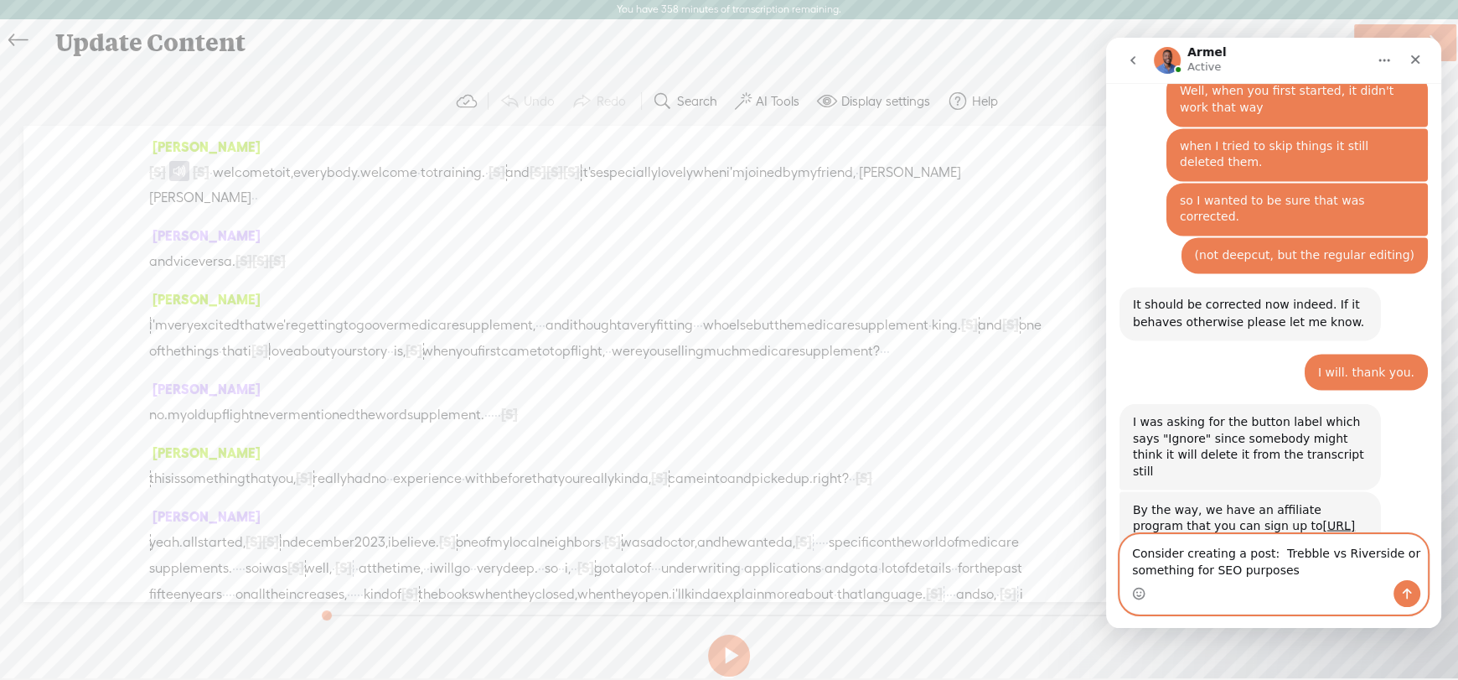
type textarea "Consider creating a post: Trebble vs Riverside or something for SEO purposes."
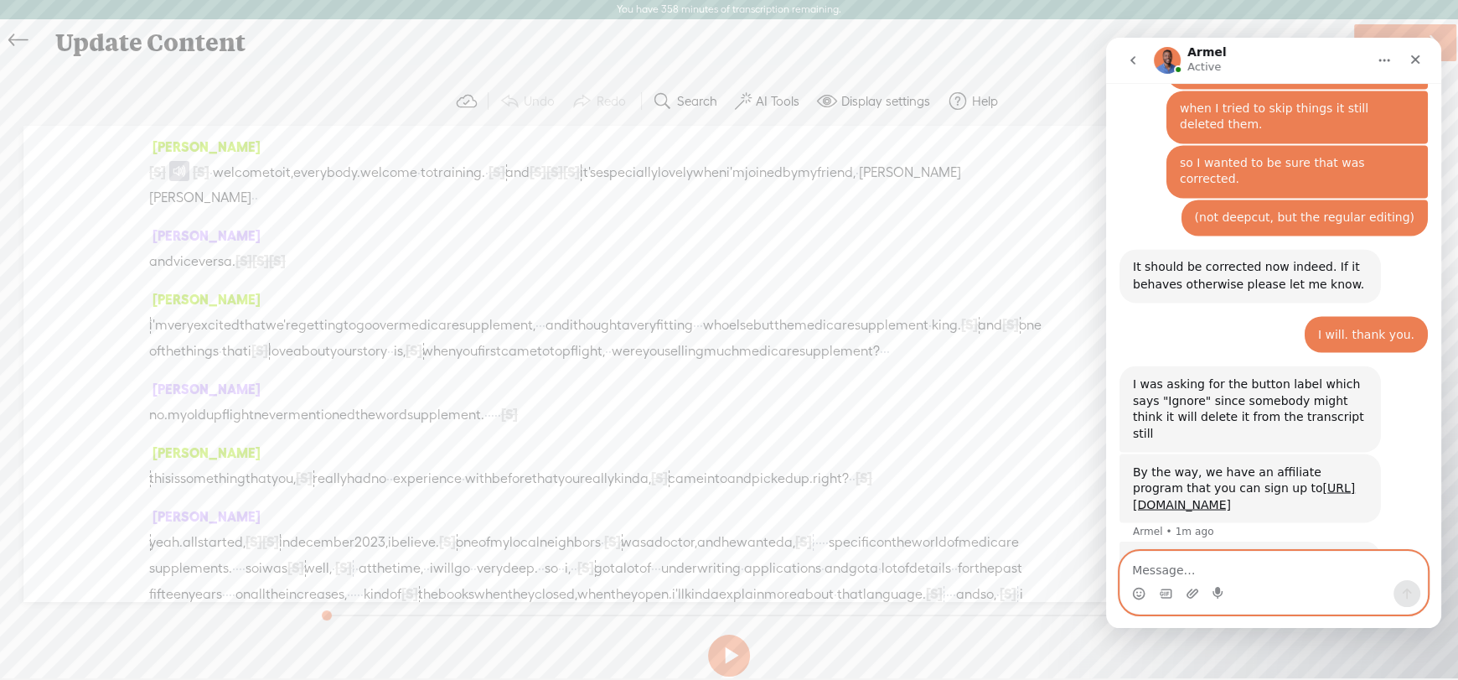
scroll to position [3093, 0]
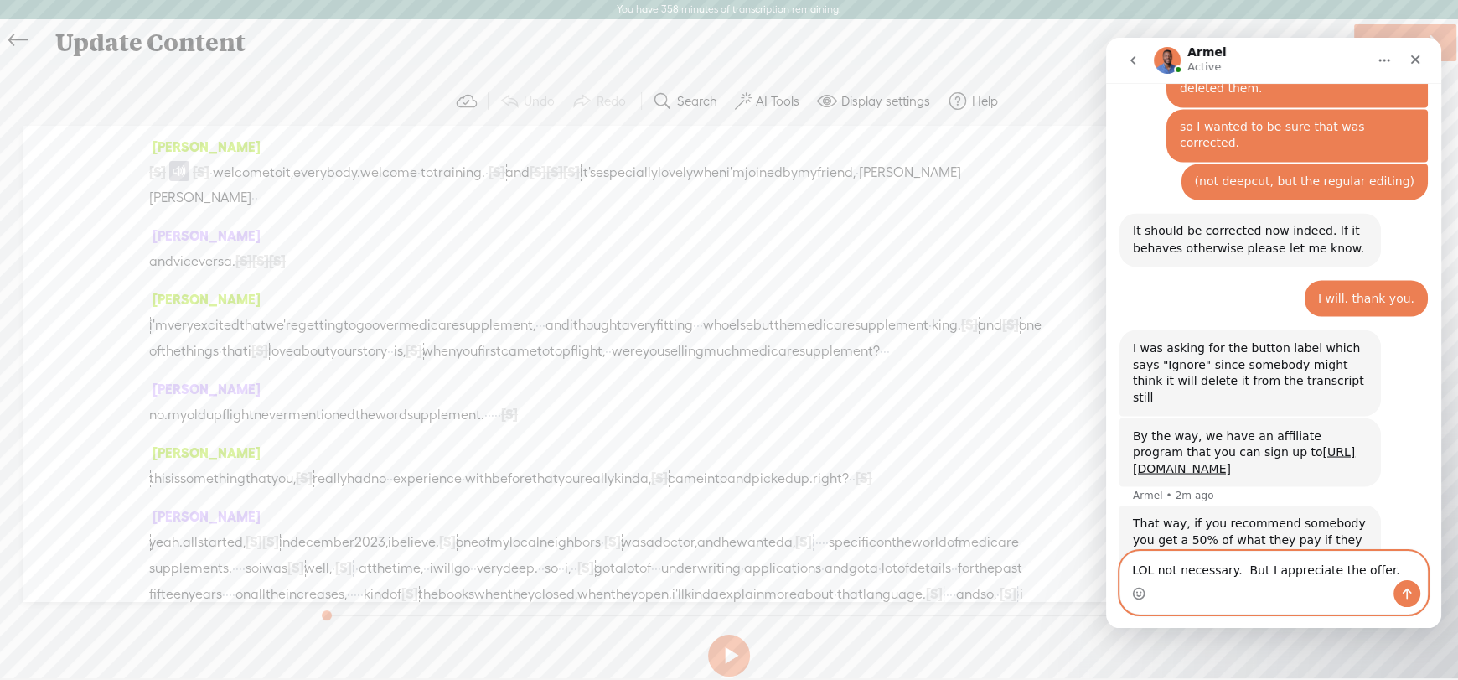
type textarea "LOL not necessary. But I appreciate the offer."
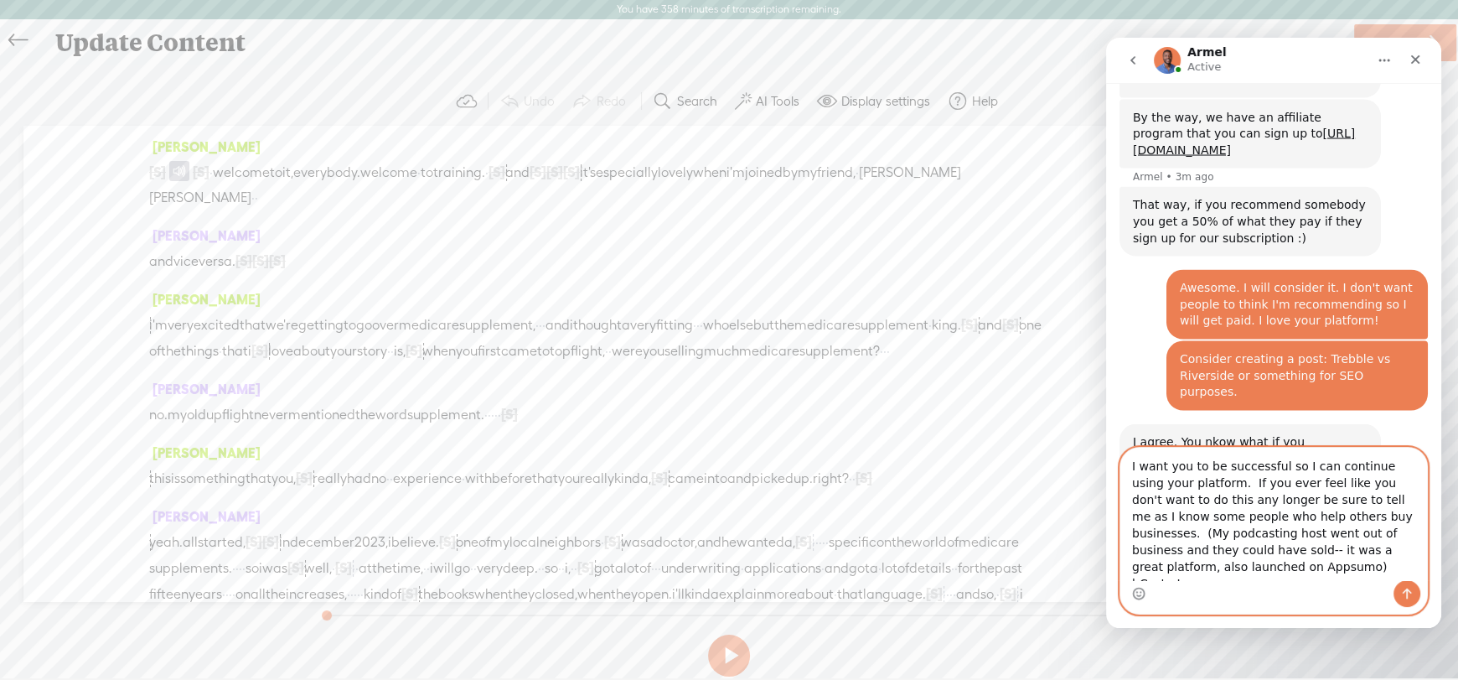
scroll to position [3428, 0]
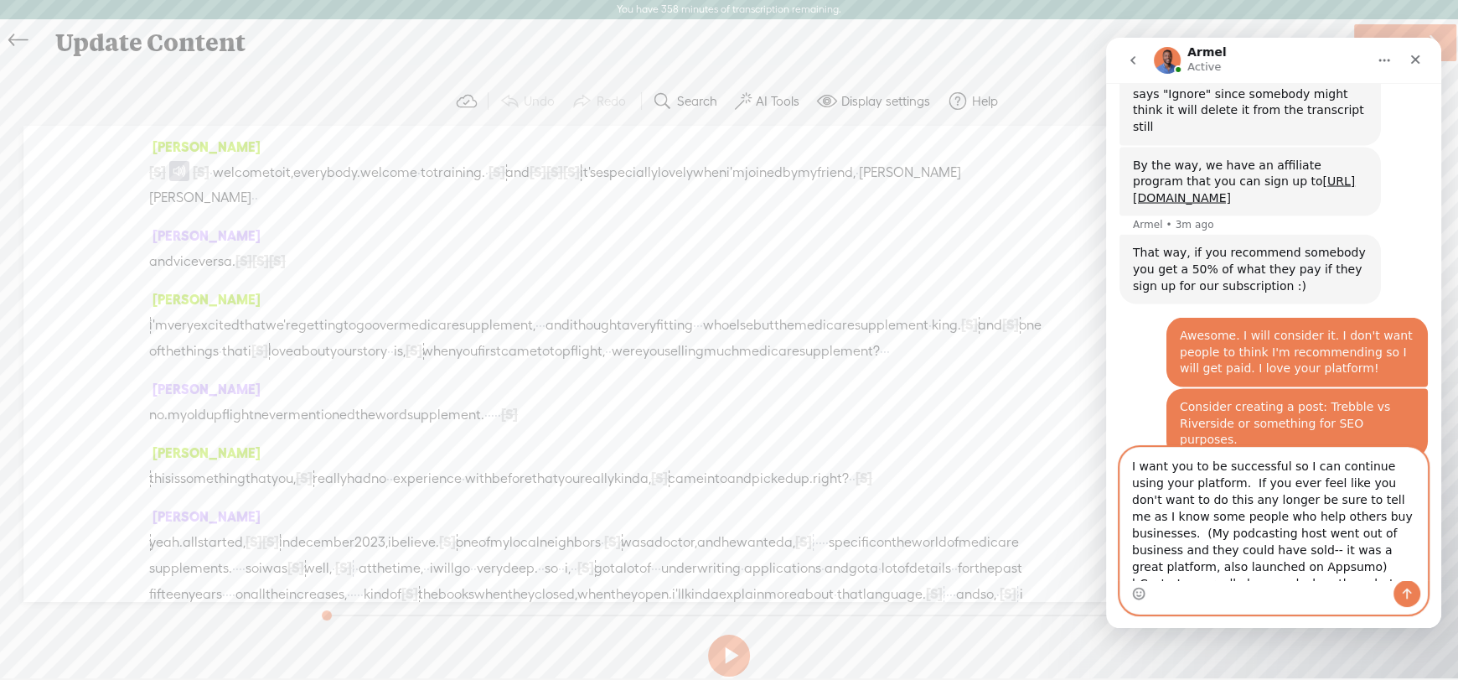
type textarea "I want you to be successful so I can continue using your platform. If you ever …"
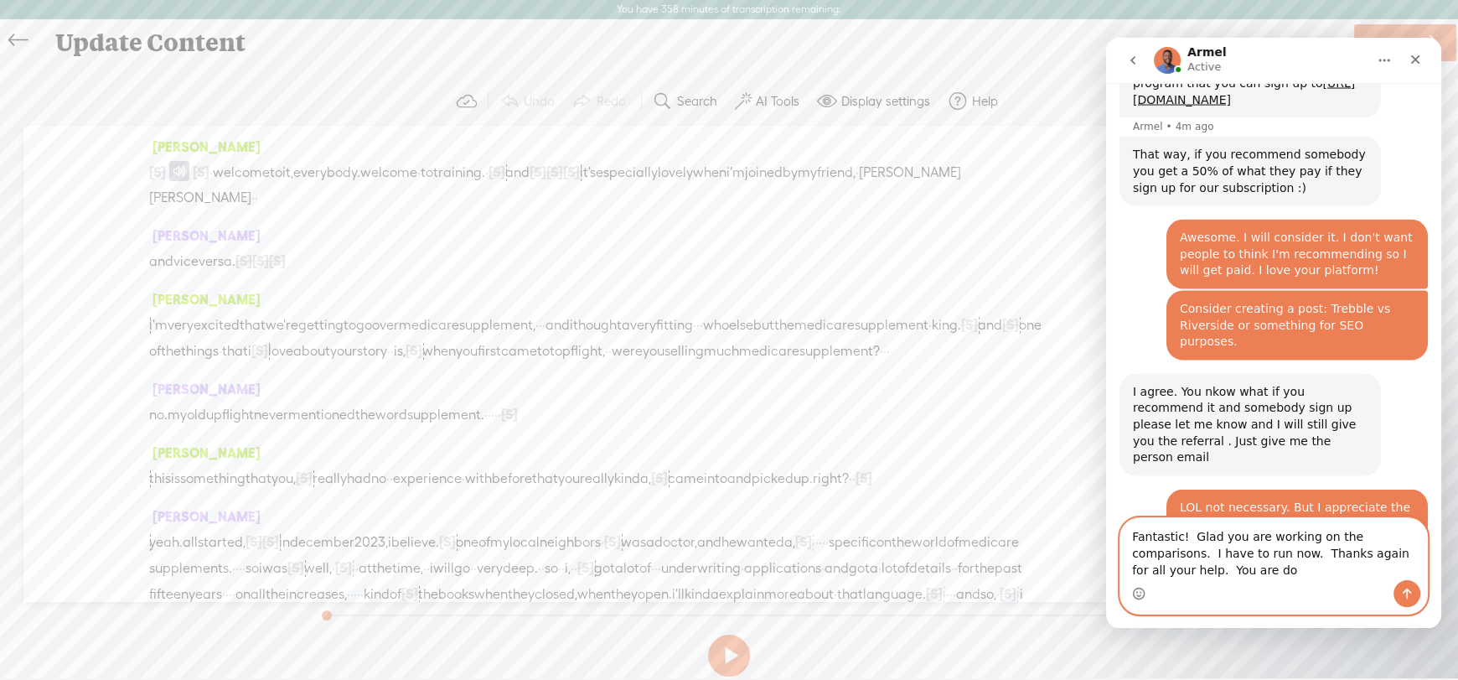
scroll to position [3479, 0]
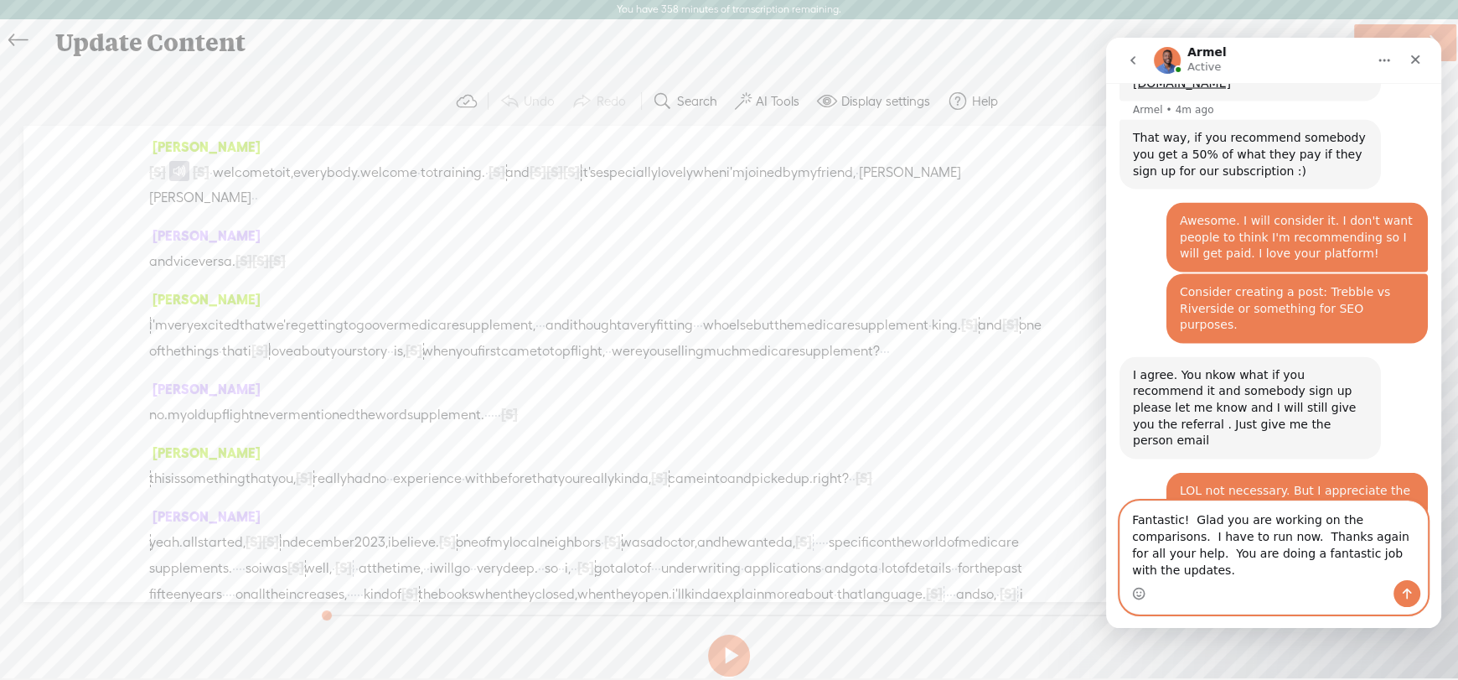
type textarea "Fantastic! Glad you are working on the comparisons. I have to run now. Thanks a…"
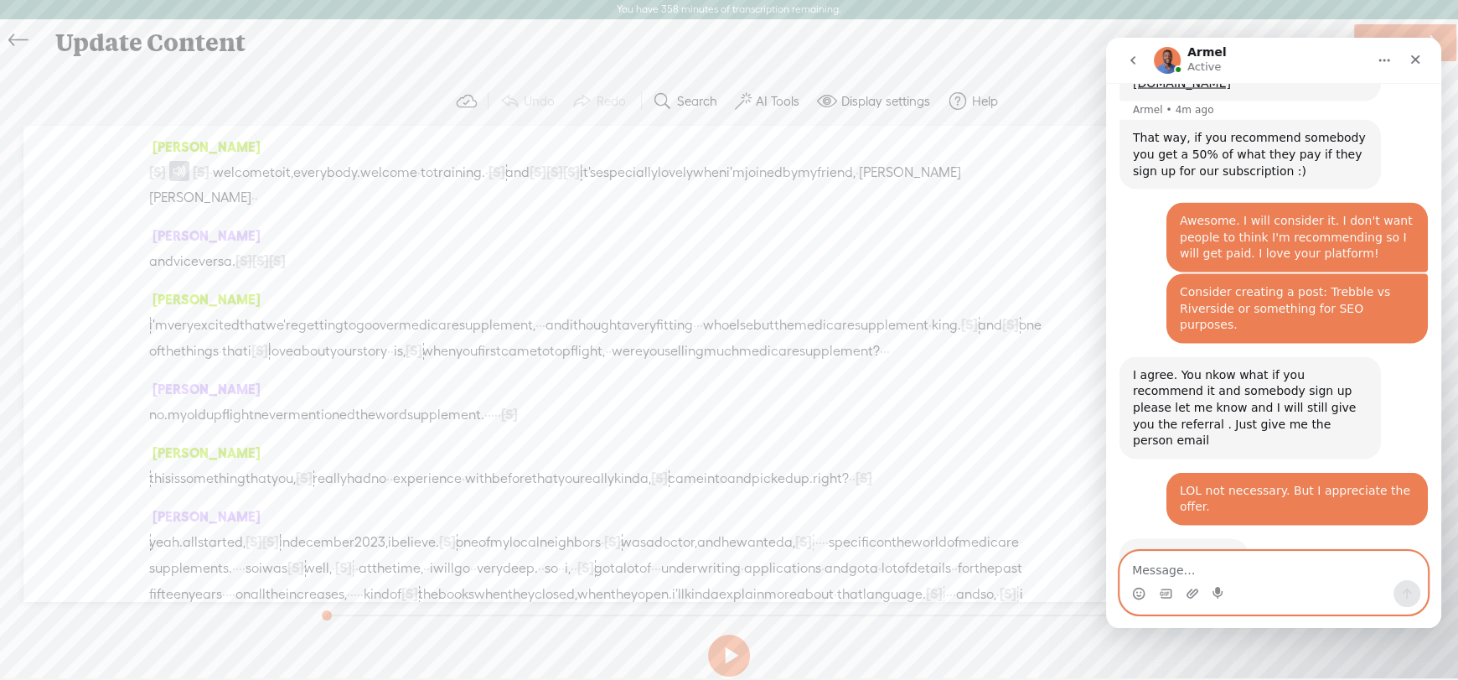
scroll to position [3532, 0]
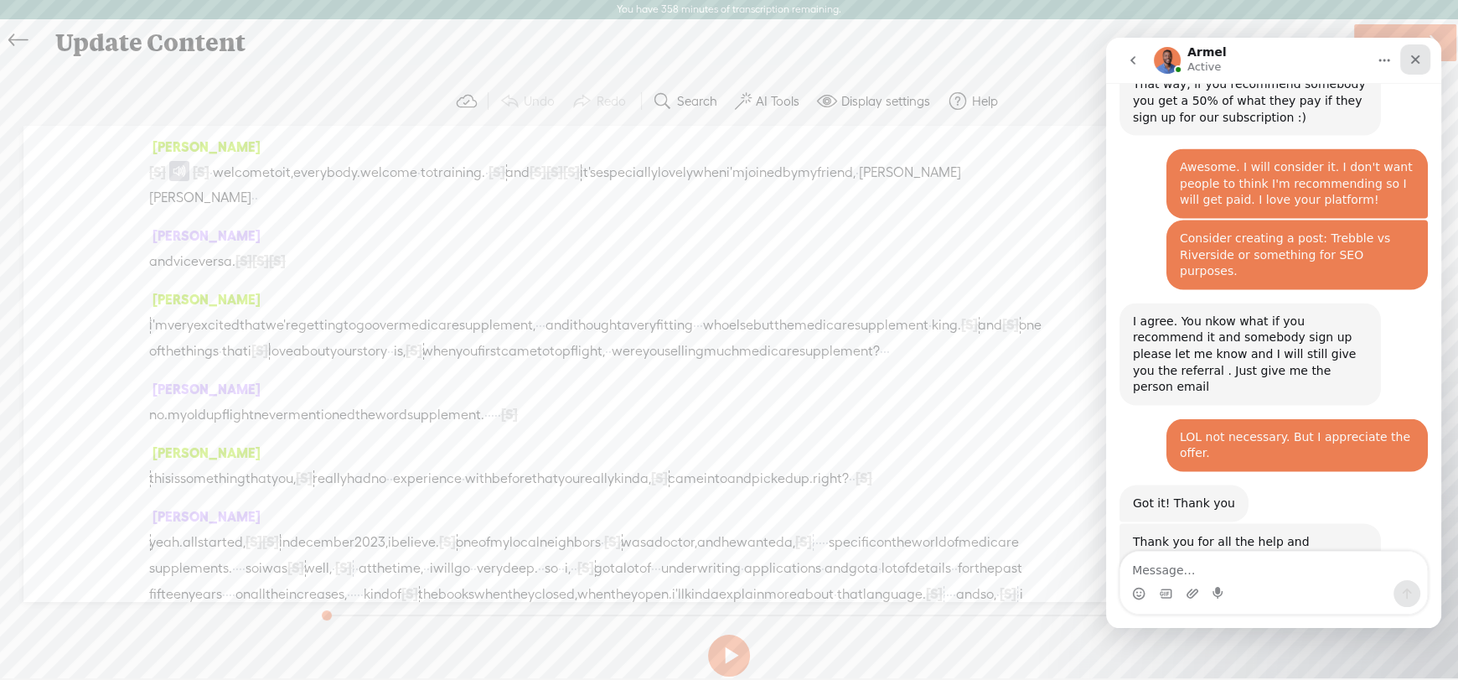
click at [1415, 53] on icon "Close" at bounding box center [1415, 59] width 13 height 13
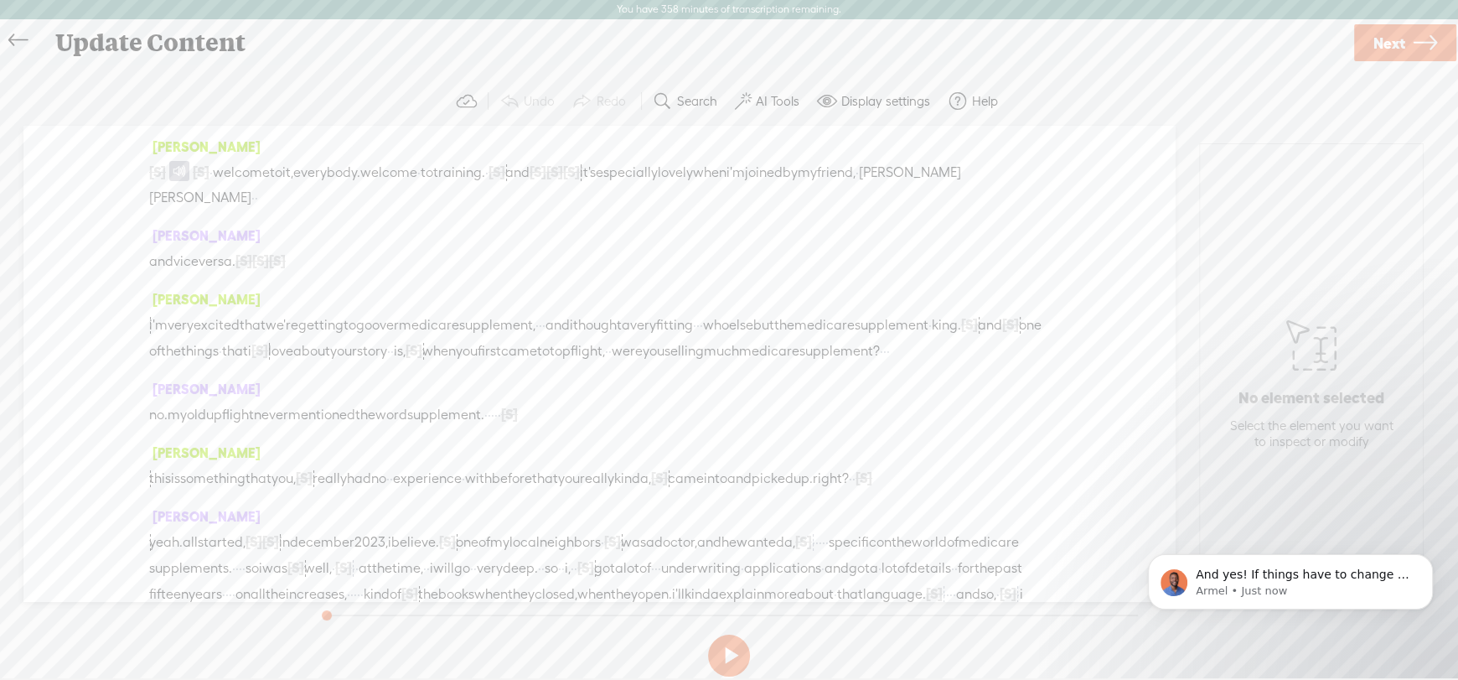
scroll to position [3735, 0]
